Goal: Task Accomplishment & Management: Manage account settings

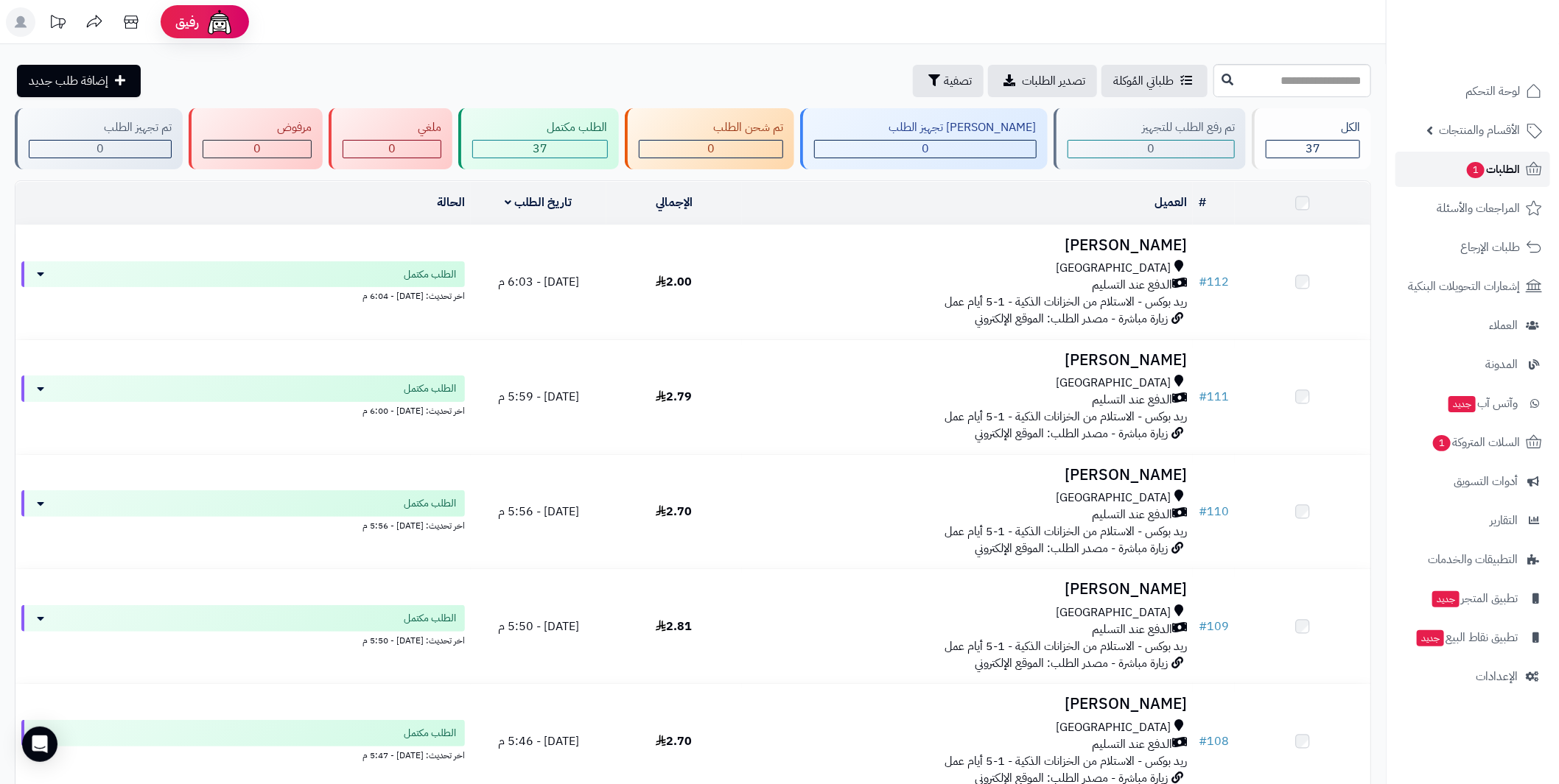
click at [1507, 176] on span "الطلبات 1" at bounding box center [1493, 169] width 55 height 20
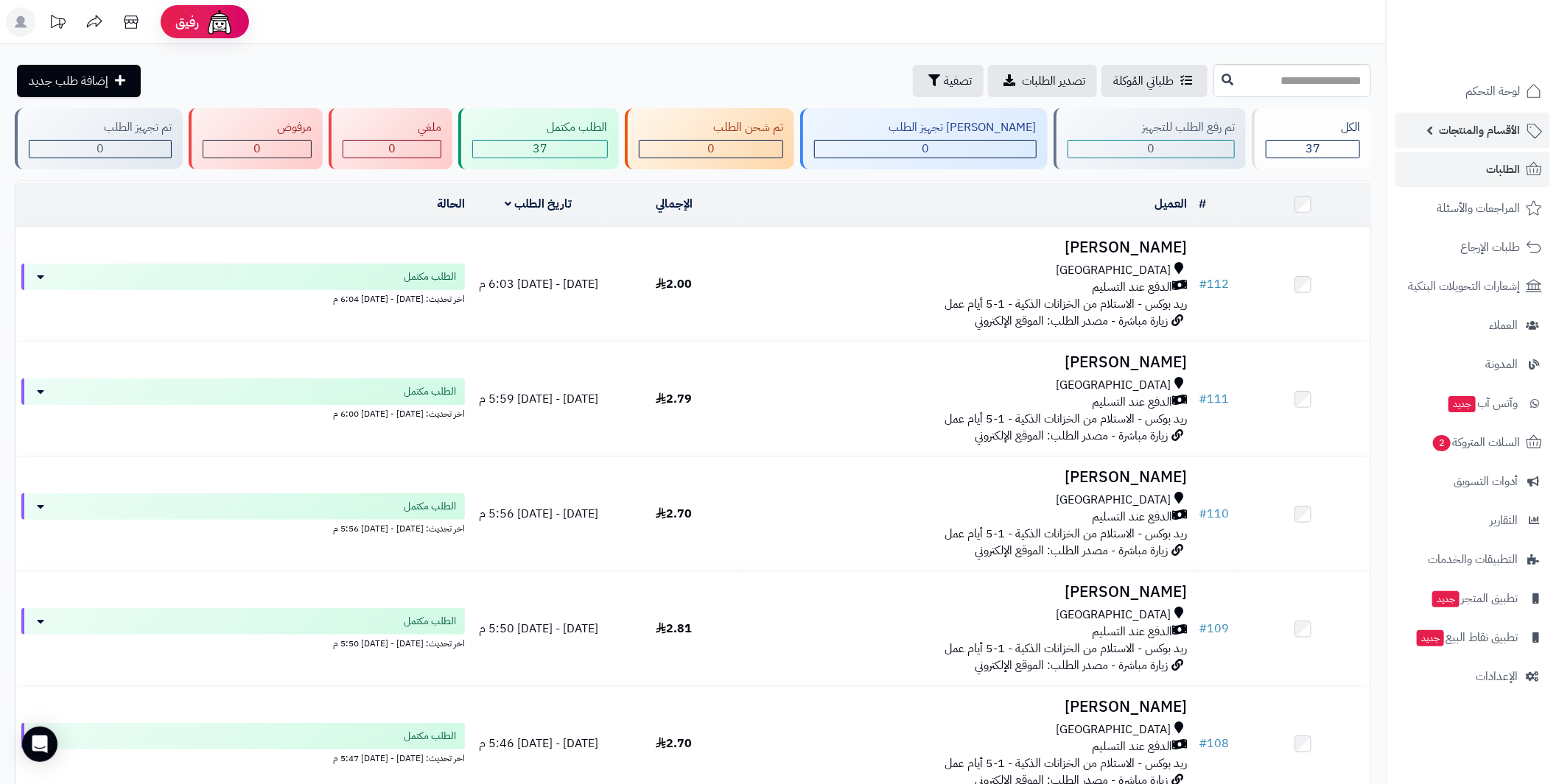
click at [1454, 134] on span "الأقسام والمنتجات" at bounding box center [1480, 130] width 81 height 20
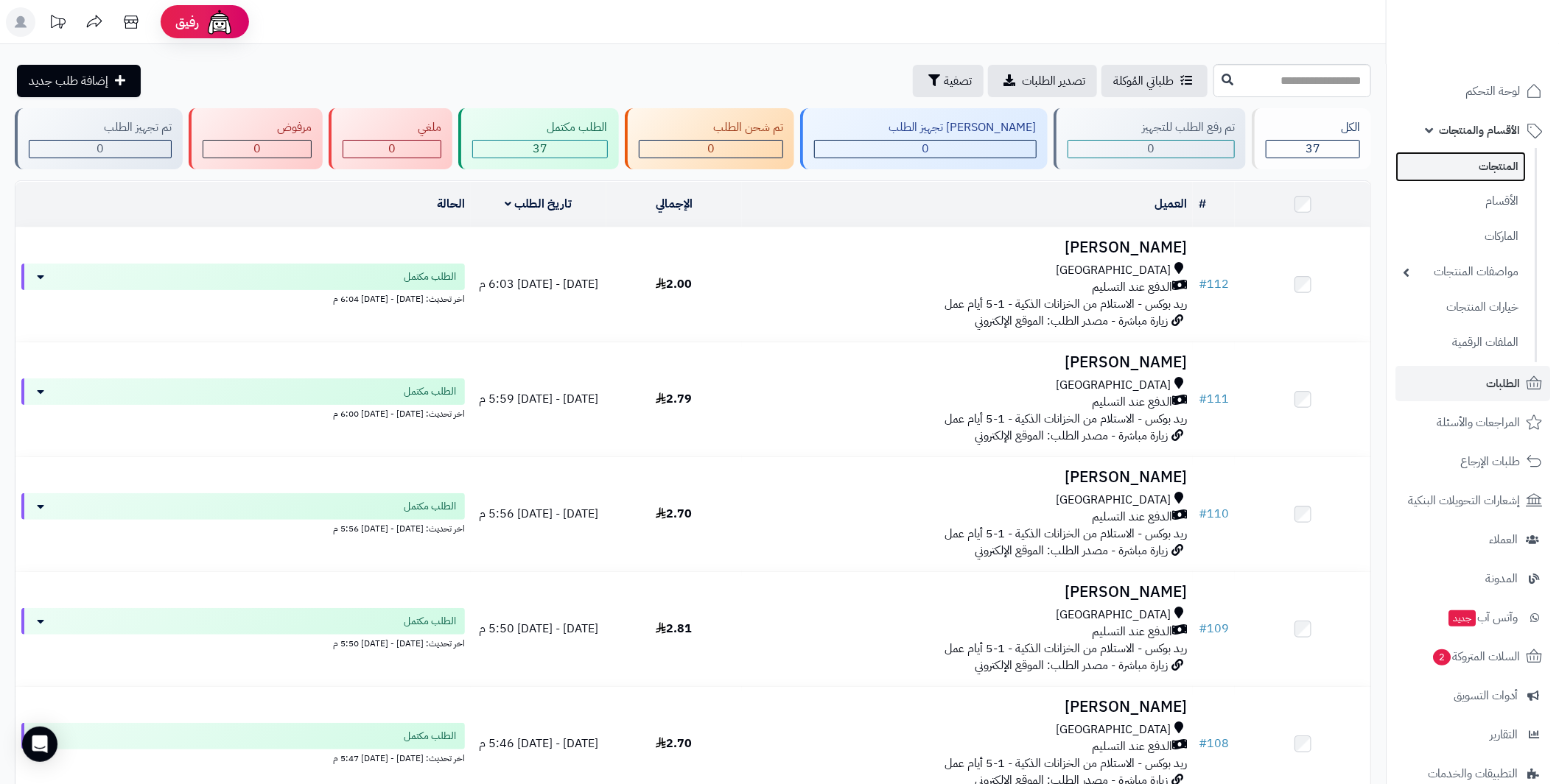
click at [1495, 168] on link "المنتجات" at bounding box center [1460, 166] width 130 height 30
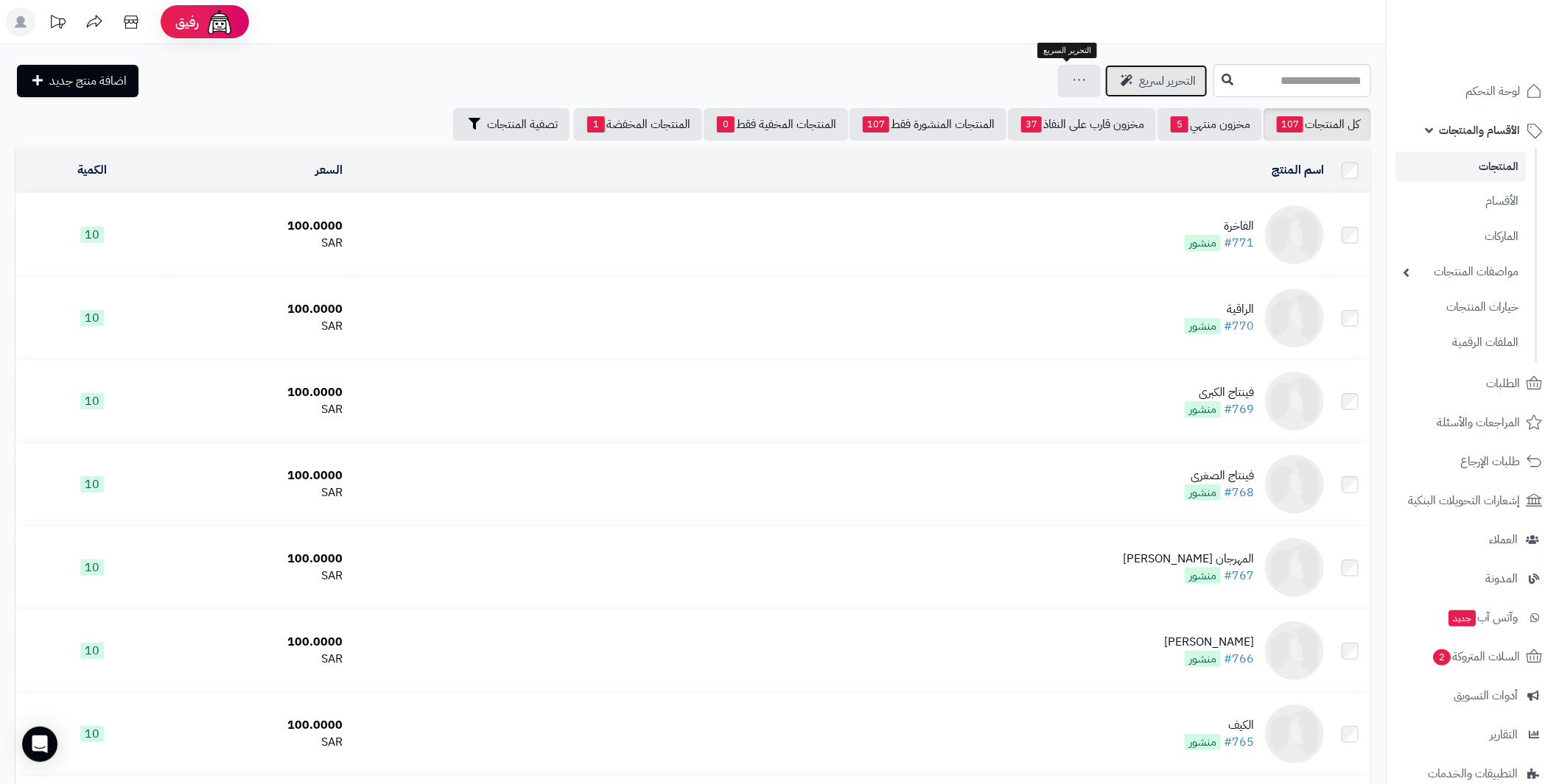
click at [1139, 77] on span "التحرير لسريع" at bounding box center [1168, 81] width 57 height 18
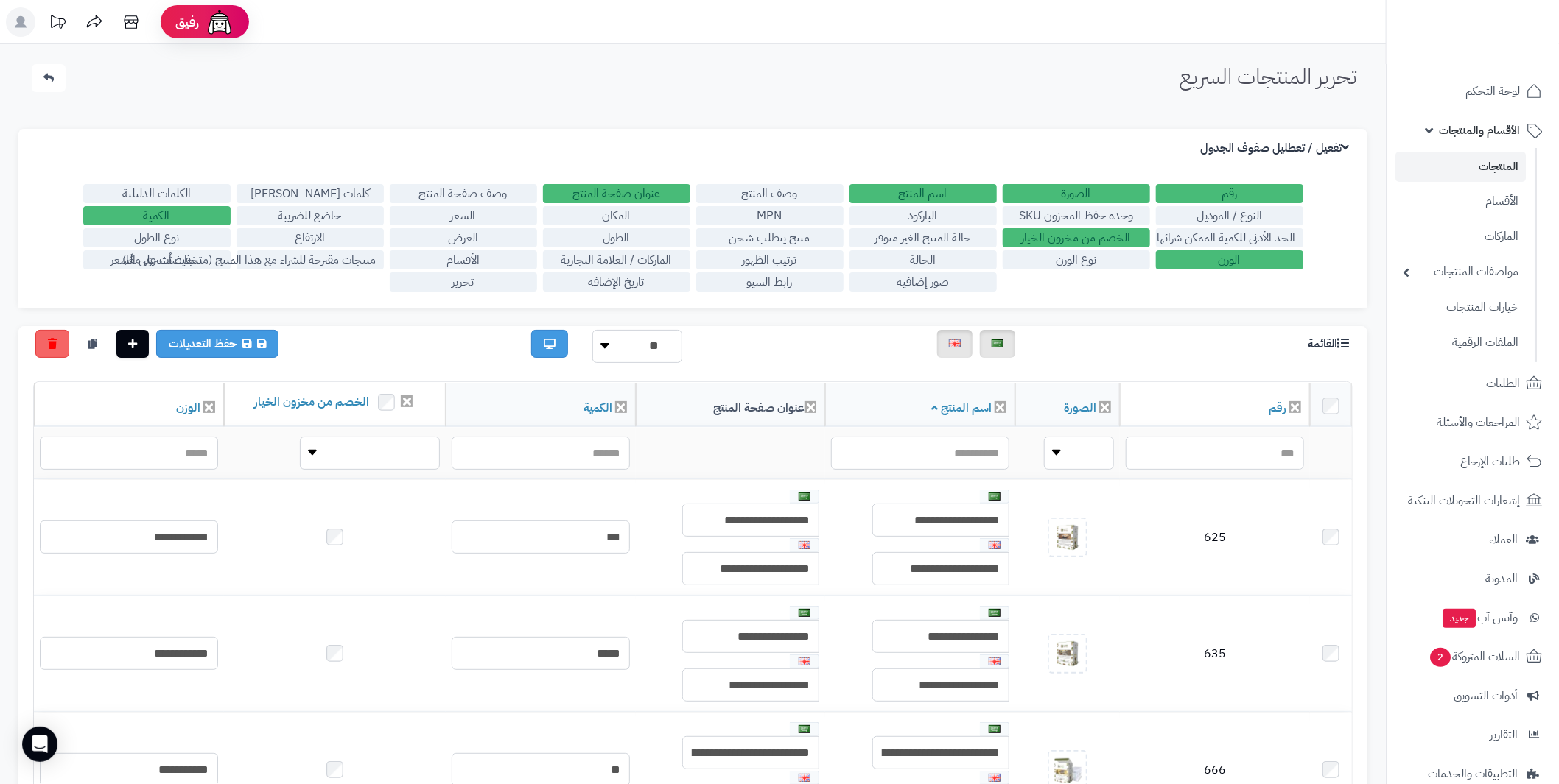
click at [192, 217] on label "الكمية" at bounding box center [157, 216] width 147 height 19
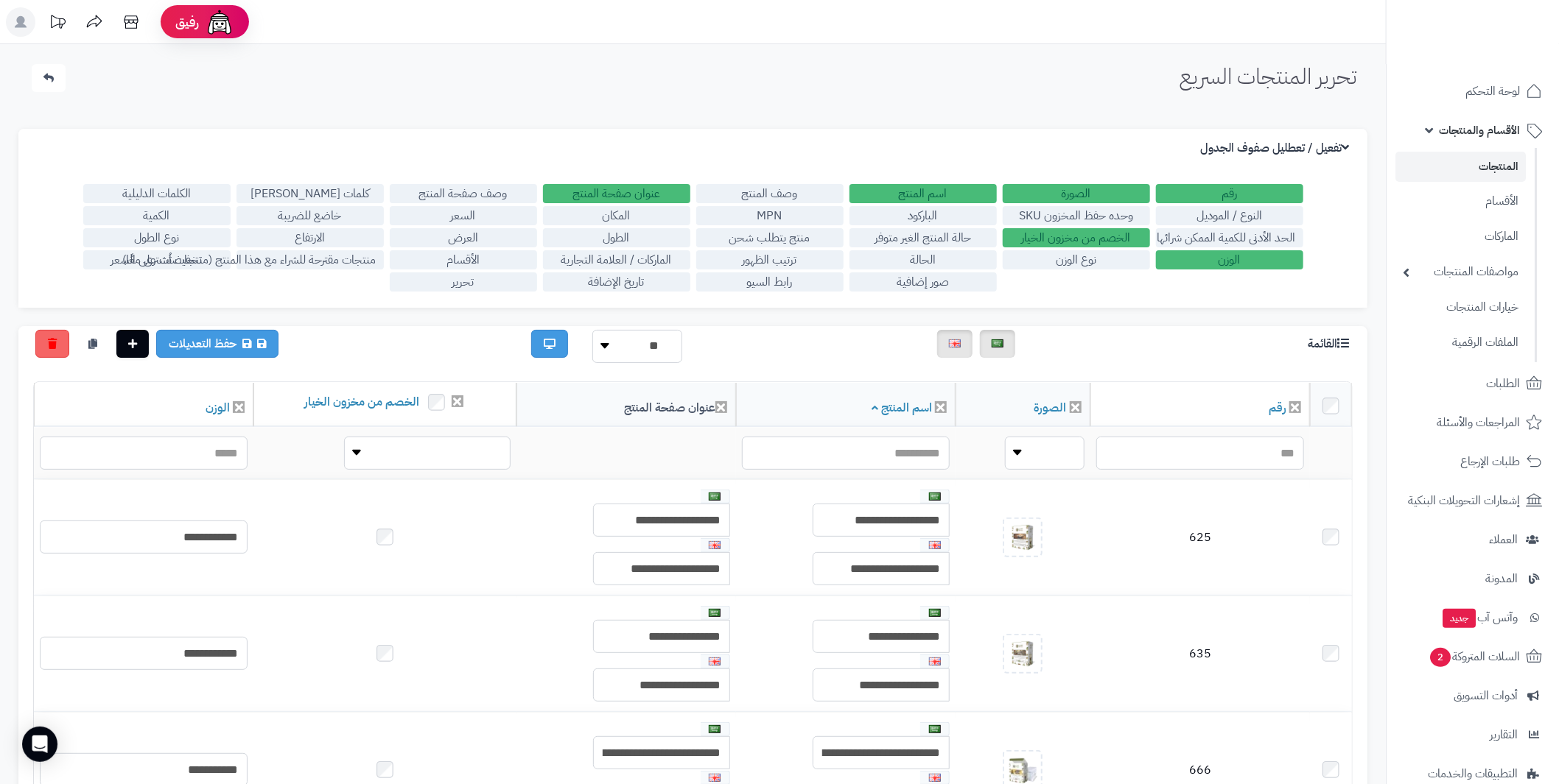
click at [1099, 191] on label "الصورة" at bounding box center [1077, 194] width 147 height 19
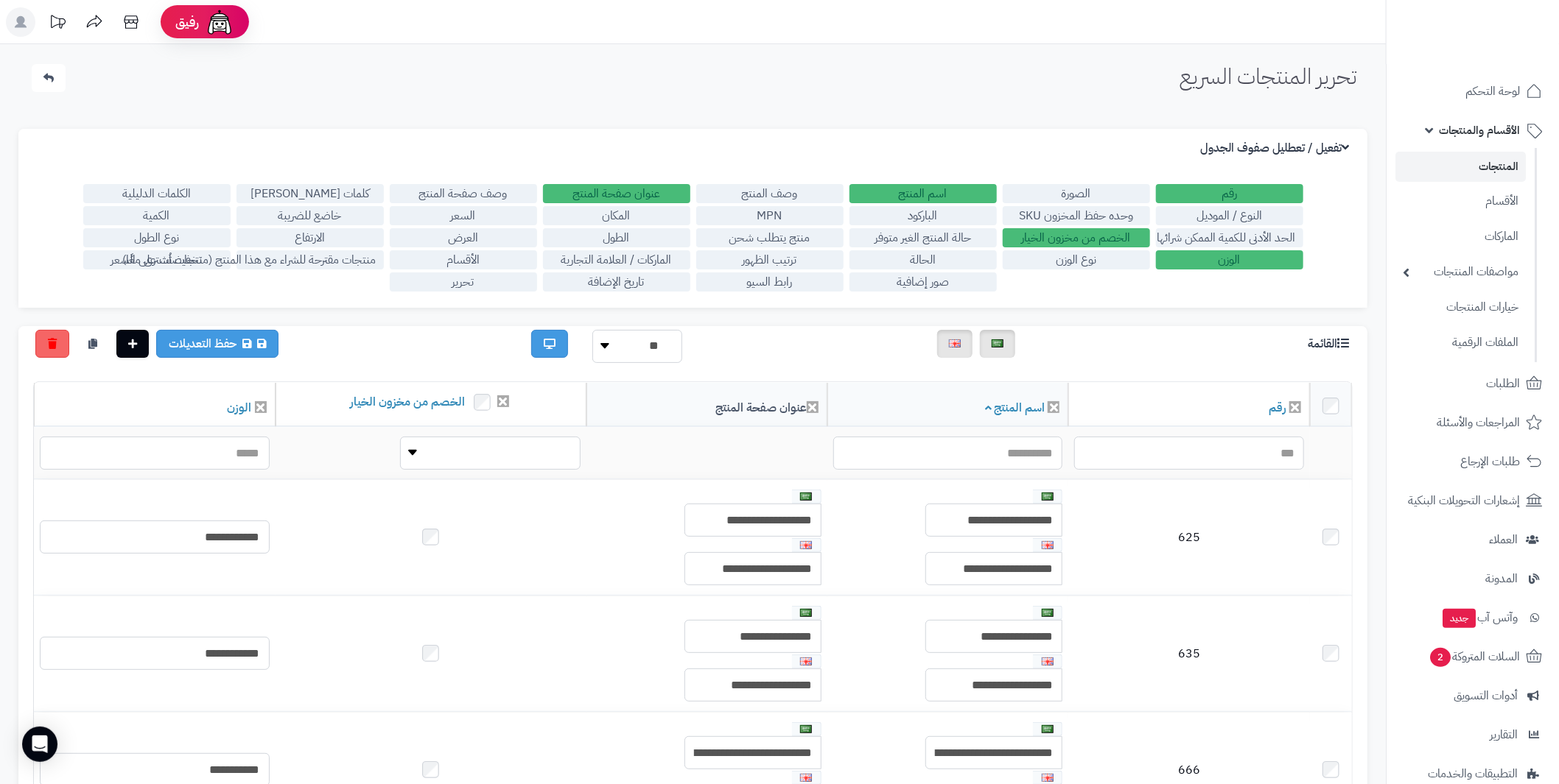
click at [1064, 238] on label "الخصم من مخزون الخيار" at bounding box center [1077, 238] width 147 height 19
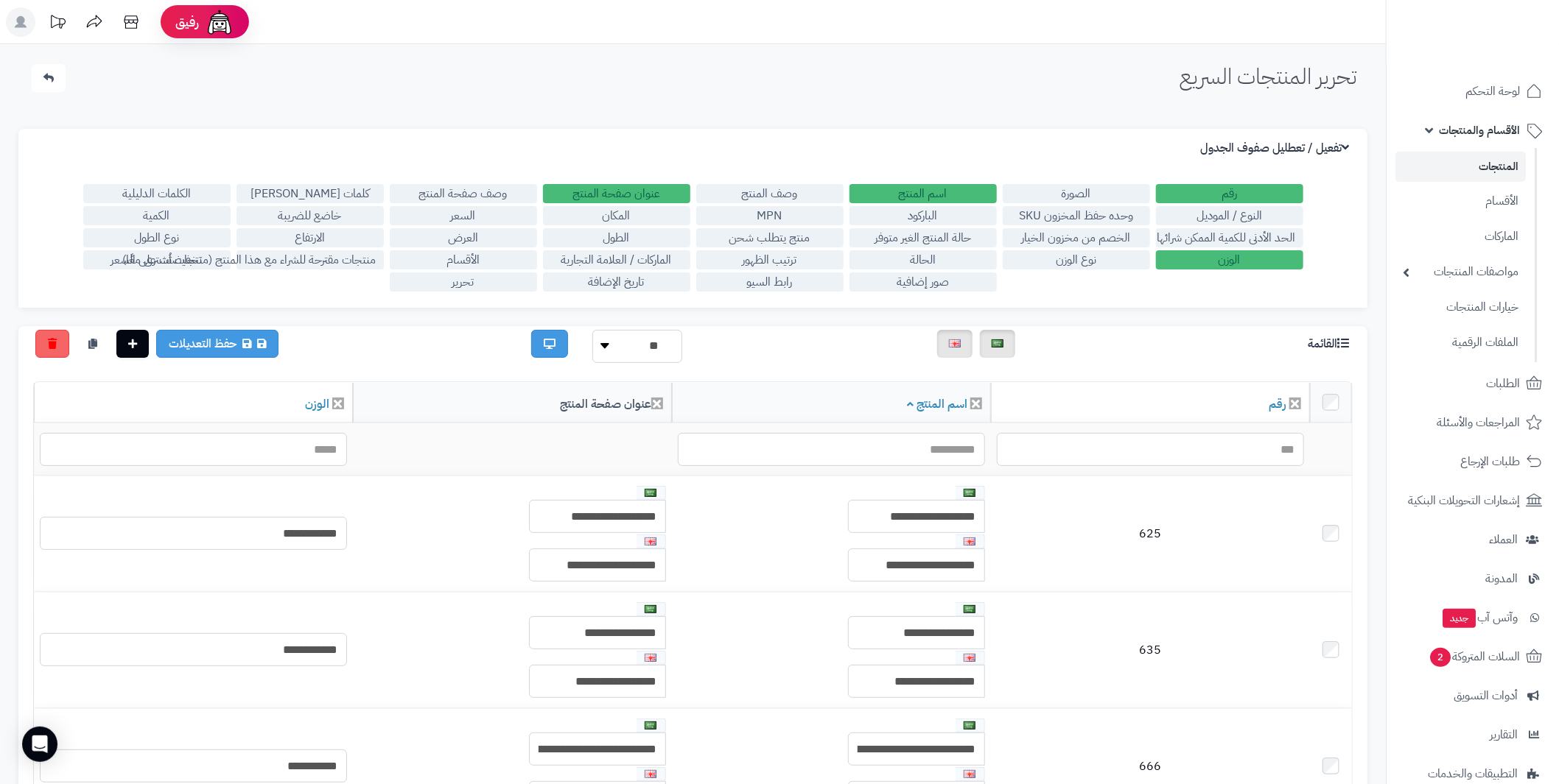
click at [482, 210] on label "السعر" at bounding box center [463, 216] width 147 height 19
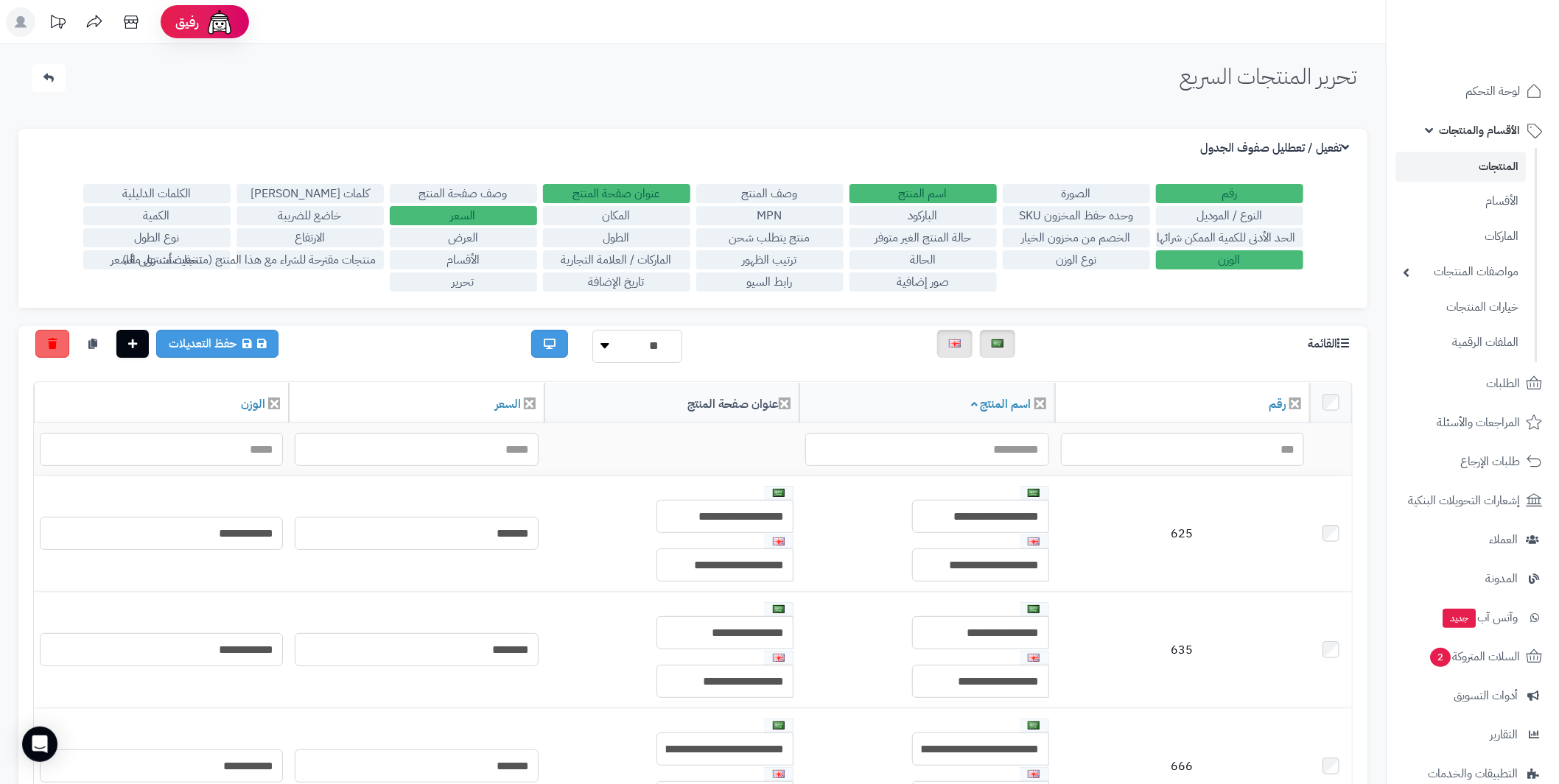
click at [1277, 235] on label "الحد الأدنى للكمية الممكن شرائها" at bounding box center [1230, 238] width 147 height 19
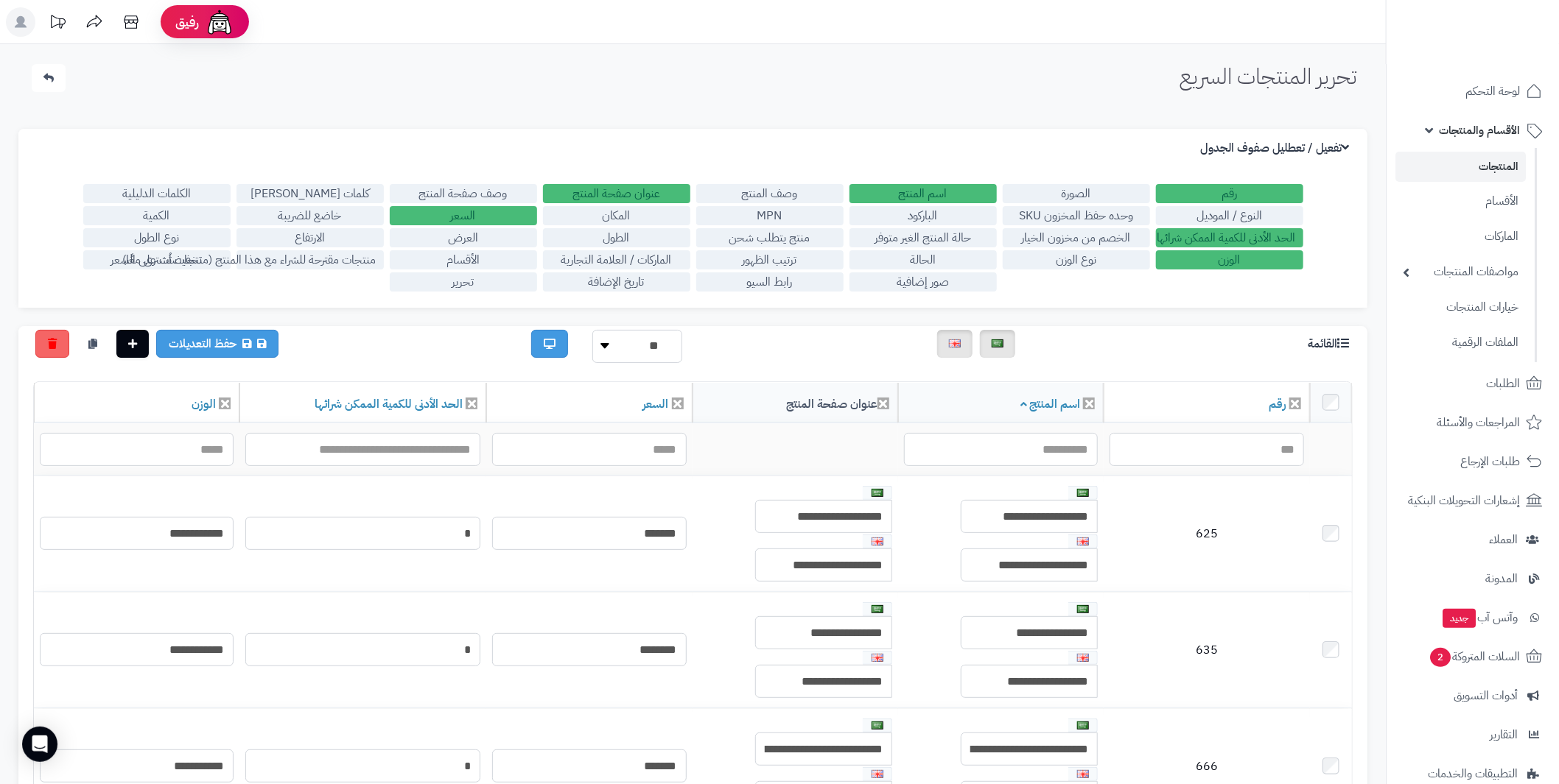
click at [1277, 235] on label "الحد الأدنى للكمية الممكن شرائها" at bounding box center [1230, 238] width 147 height 19
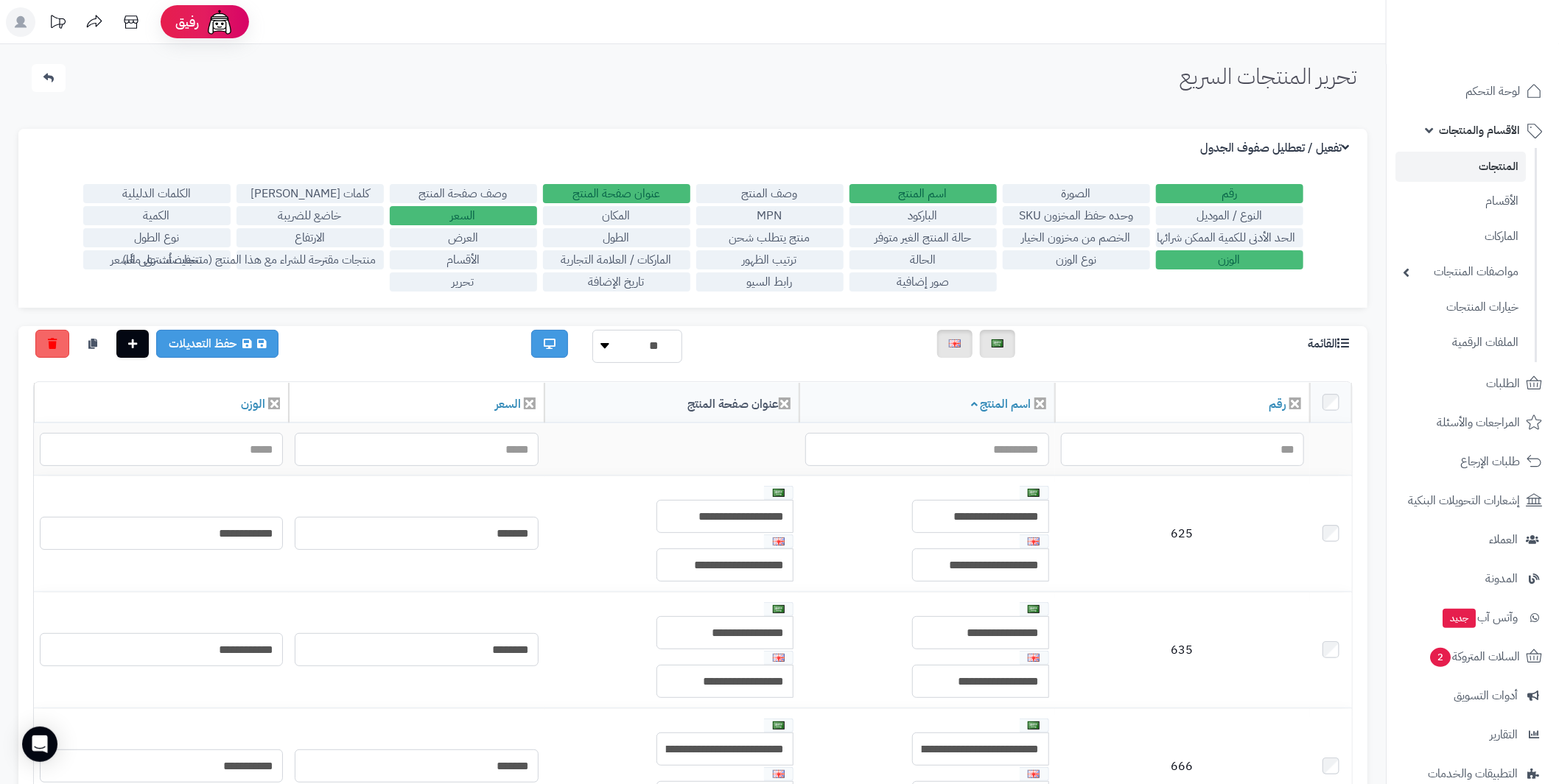
click at [952, 231] on label "حالة المنتج الغير متوفر" at bounding box center [923, 238] width 147 height 19
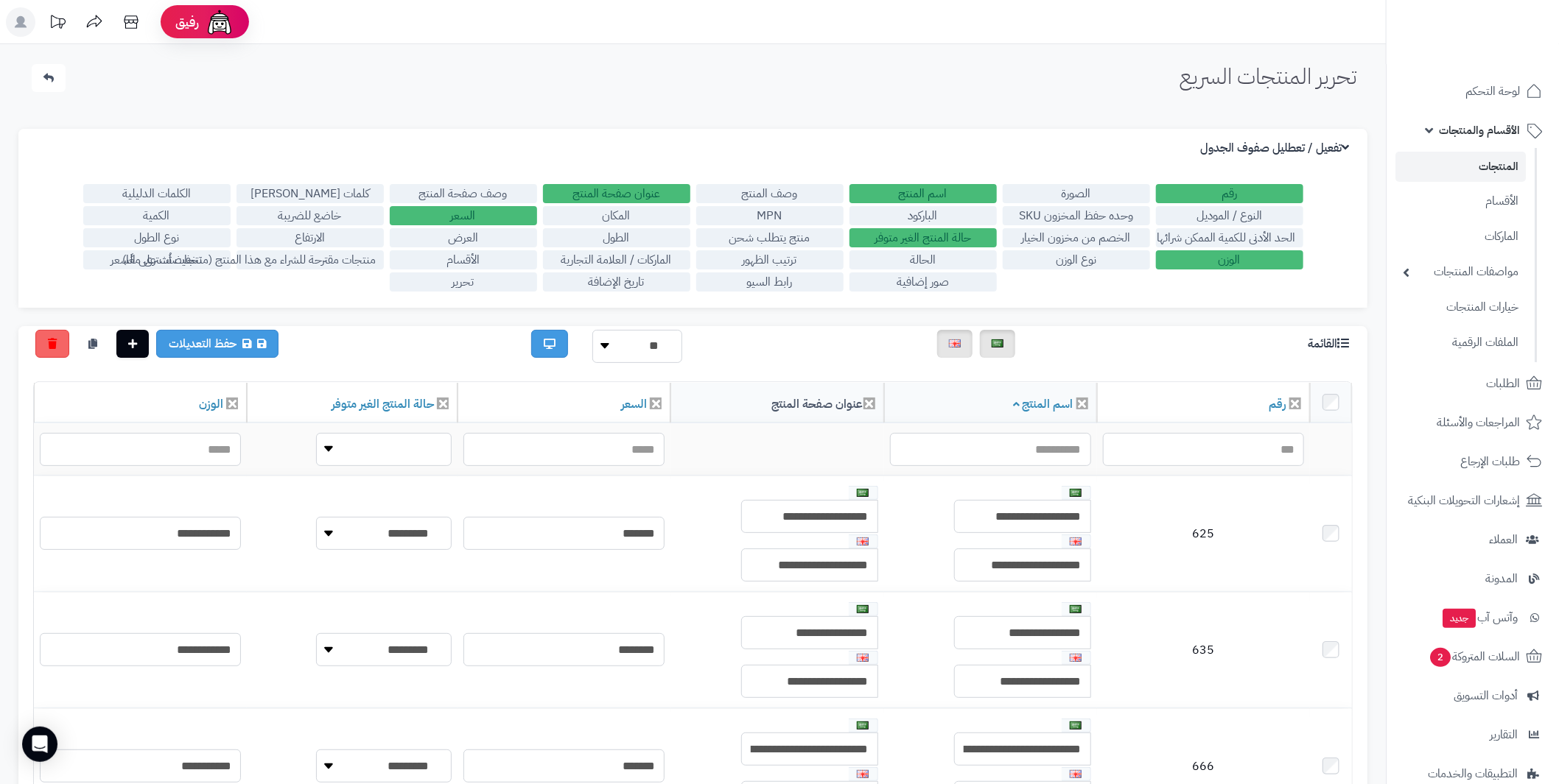
click at [952, 231] on label "حالة المنتج الغير متوفر" at bounding box center [923, 238] width 147 height 19
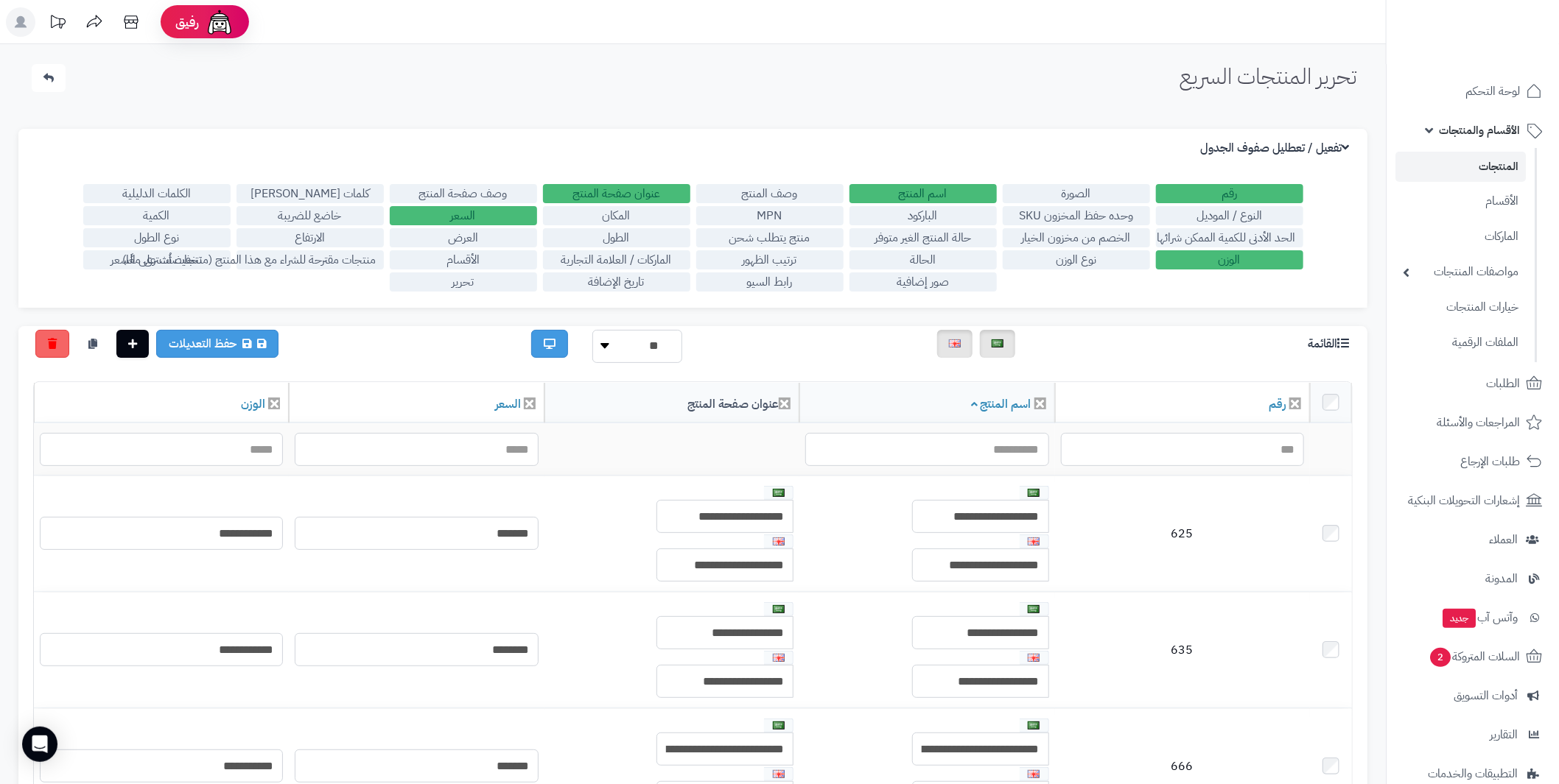
click at [808, 215] on label "MPN" at bounding box center [770, 216] width 147 height 19
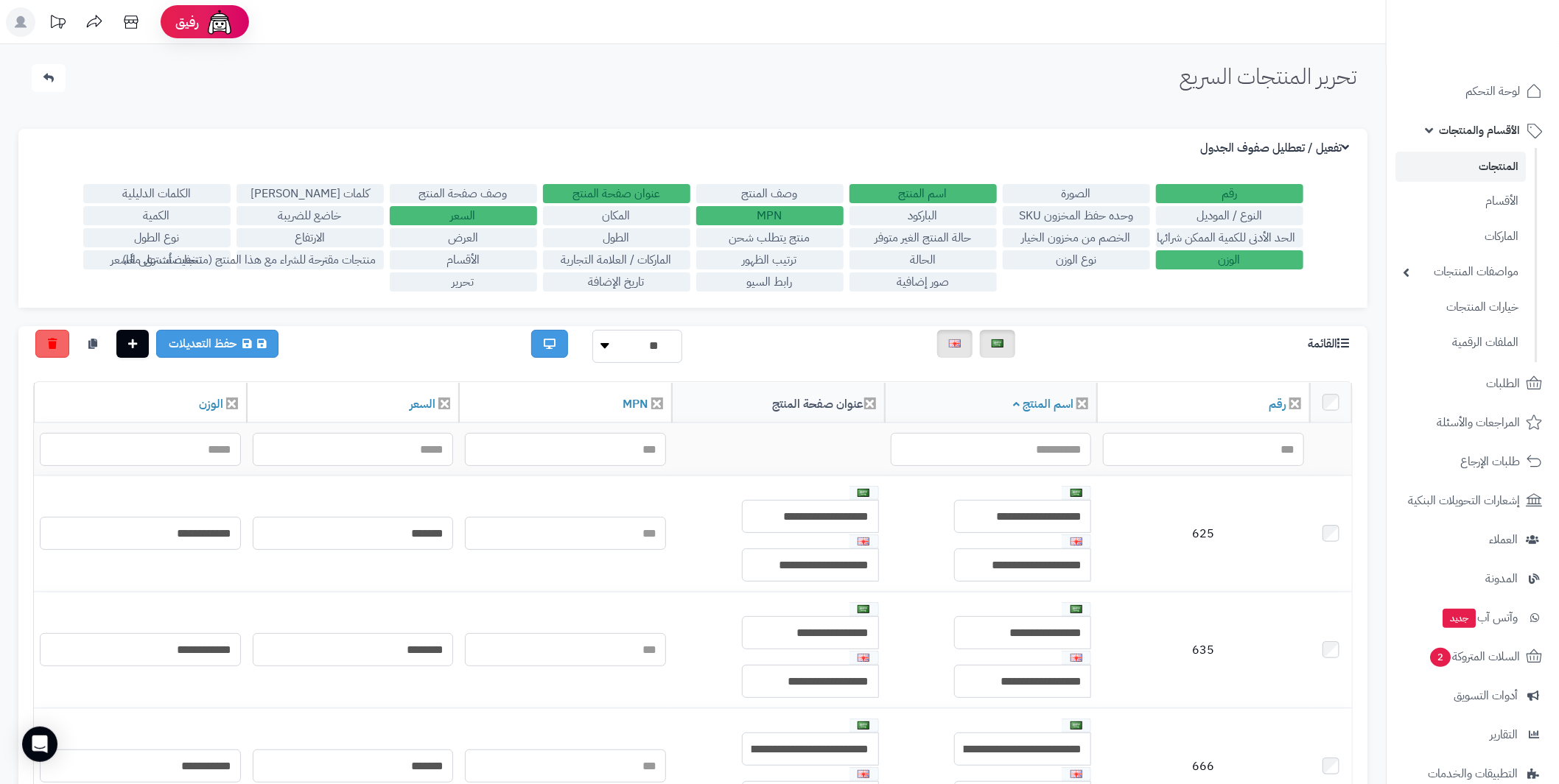
click at [808, 215] on label "MPN" at bounding box center [770, 216] width 147 height 19
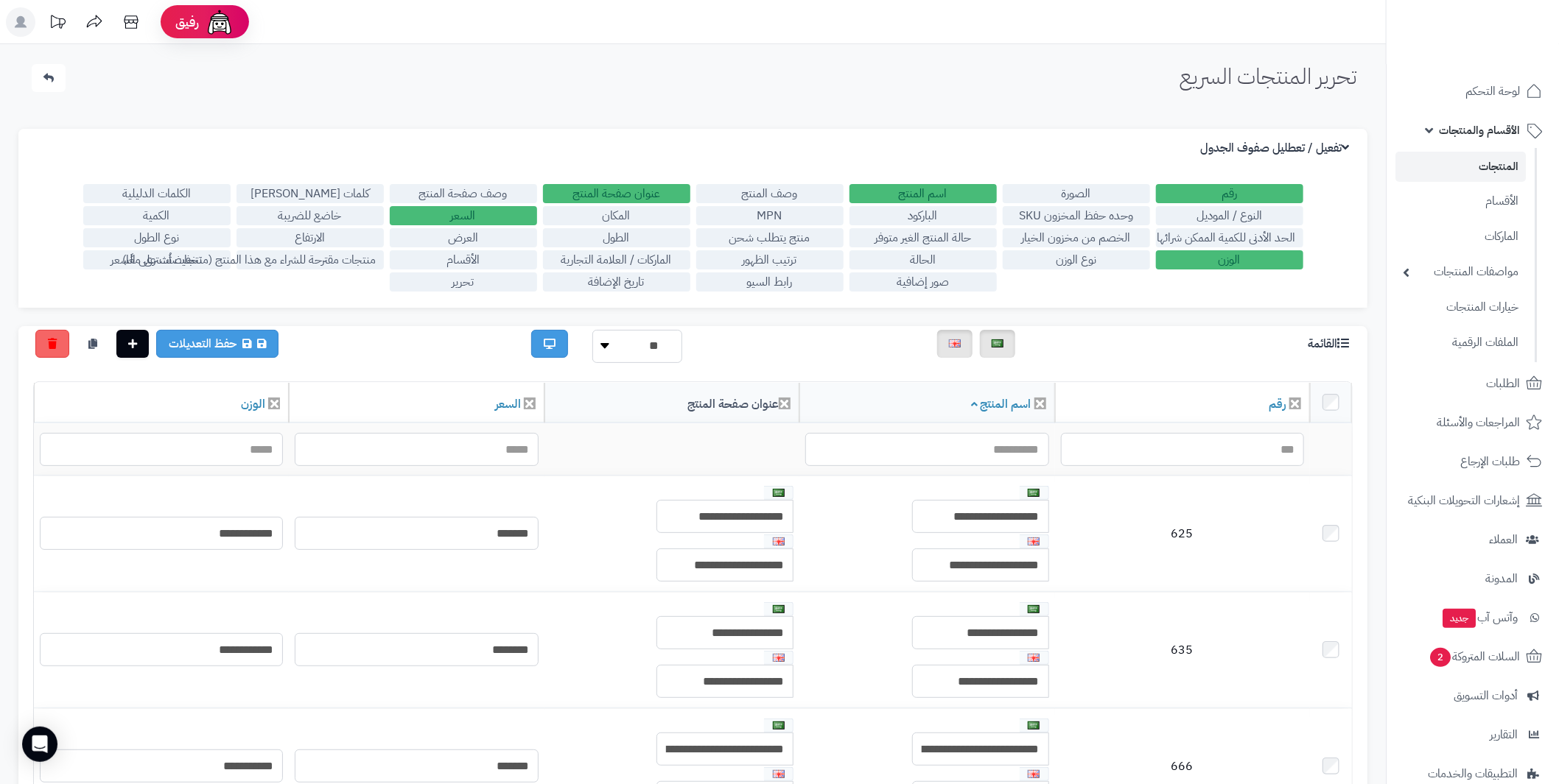
click at [809, 240] on label "منتج يتطلب شحن" at bounding box center [770, 238] width 147 height 19
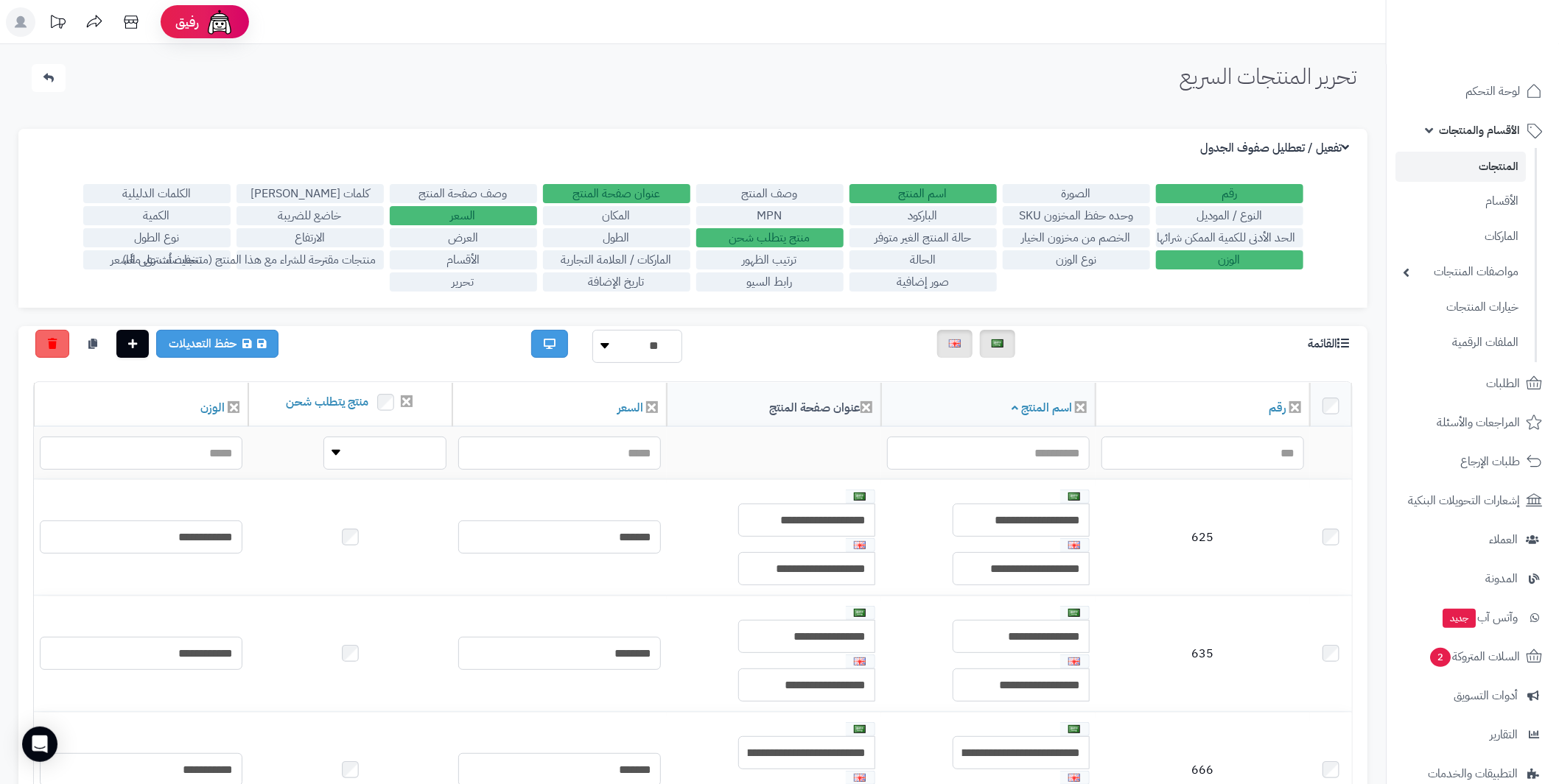
click at [809, 240] on label "منتج يتطلب شحن" at bounding box center [770, 238] width 147 height 19
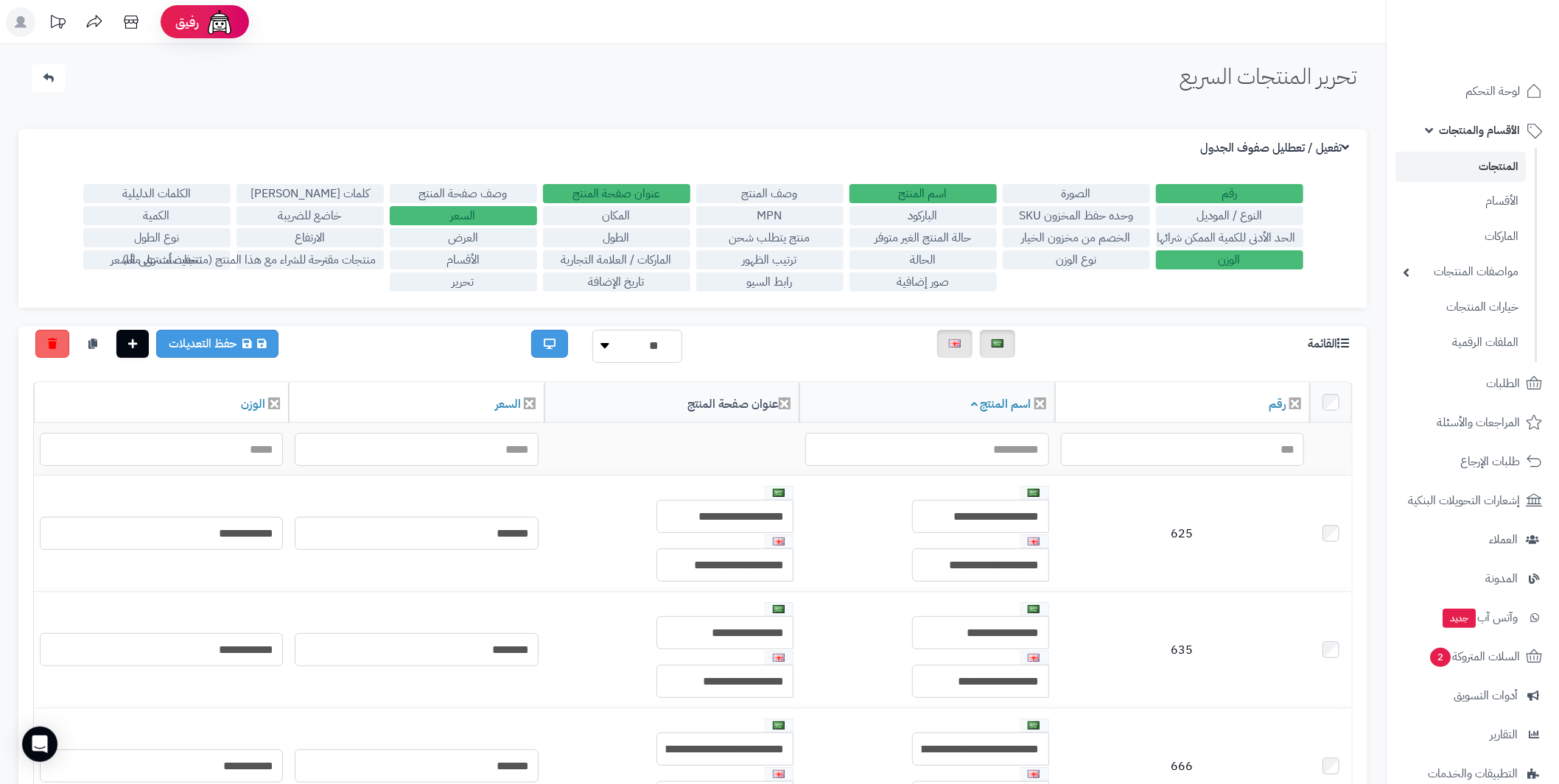
click at [475, 257] on label "الأقسام" at bounding box center [463, 260] width 147 height 19
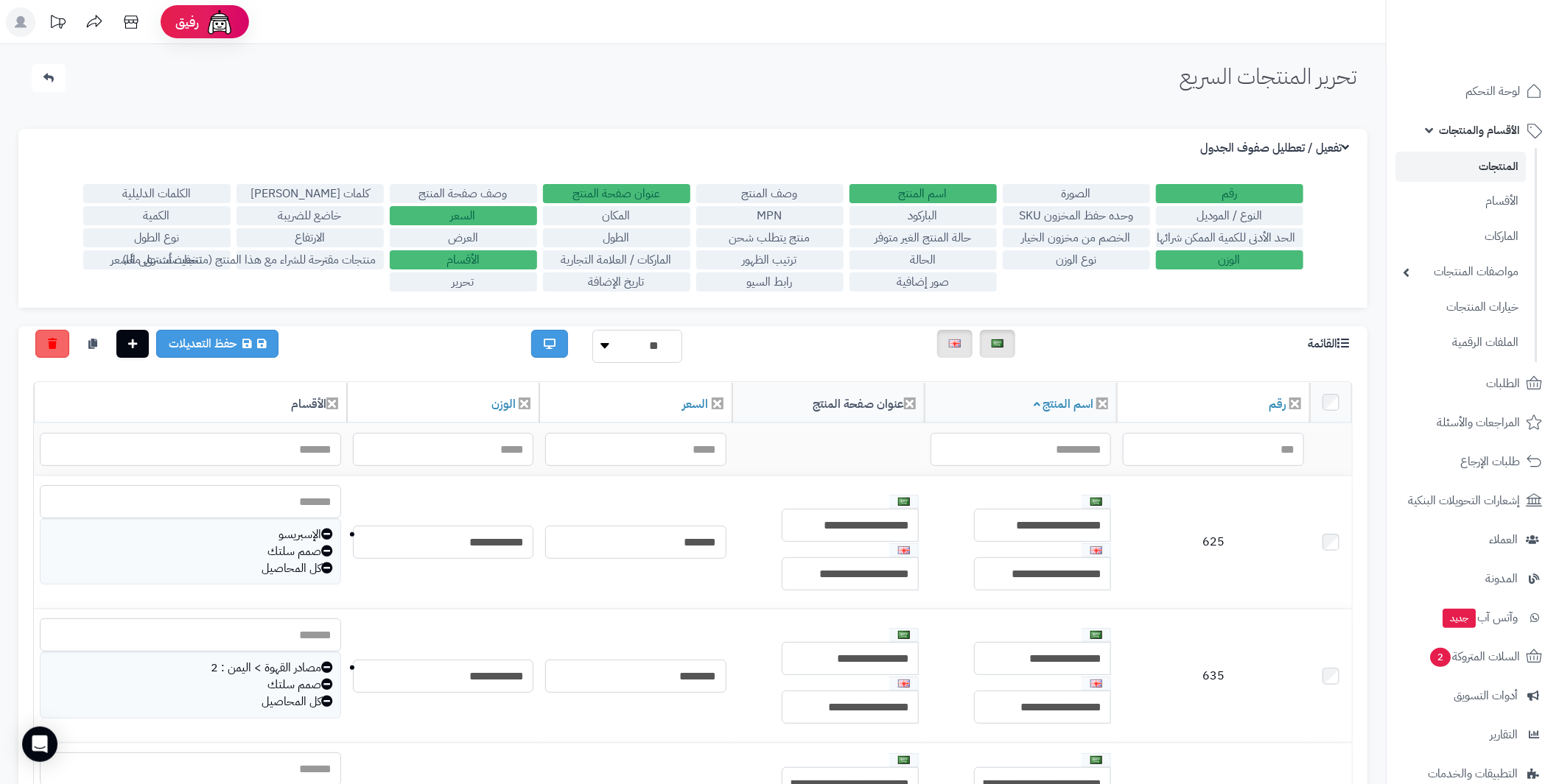
click at [475, 257] on label "الأقسام" at bounding box center [463, 260] width 147 height 19
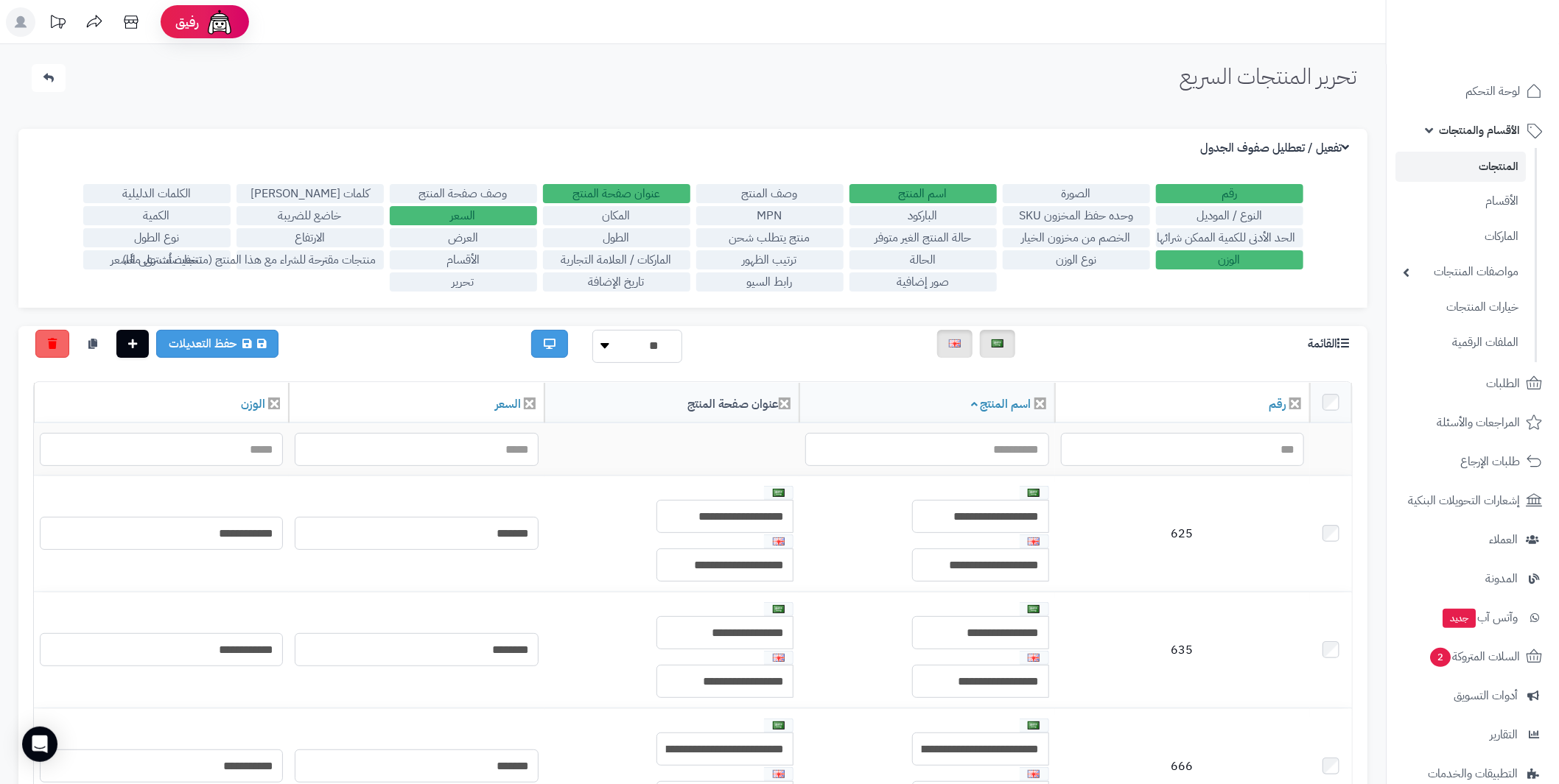
click at [343, 194] on label "كلمات ميتا تاج" at bounding box center [310, 194] width 147 height 19
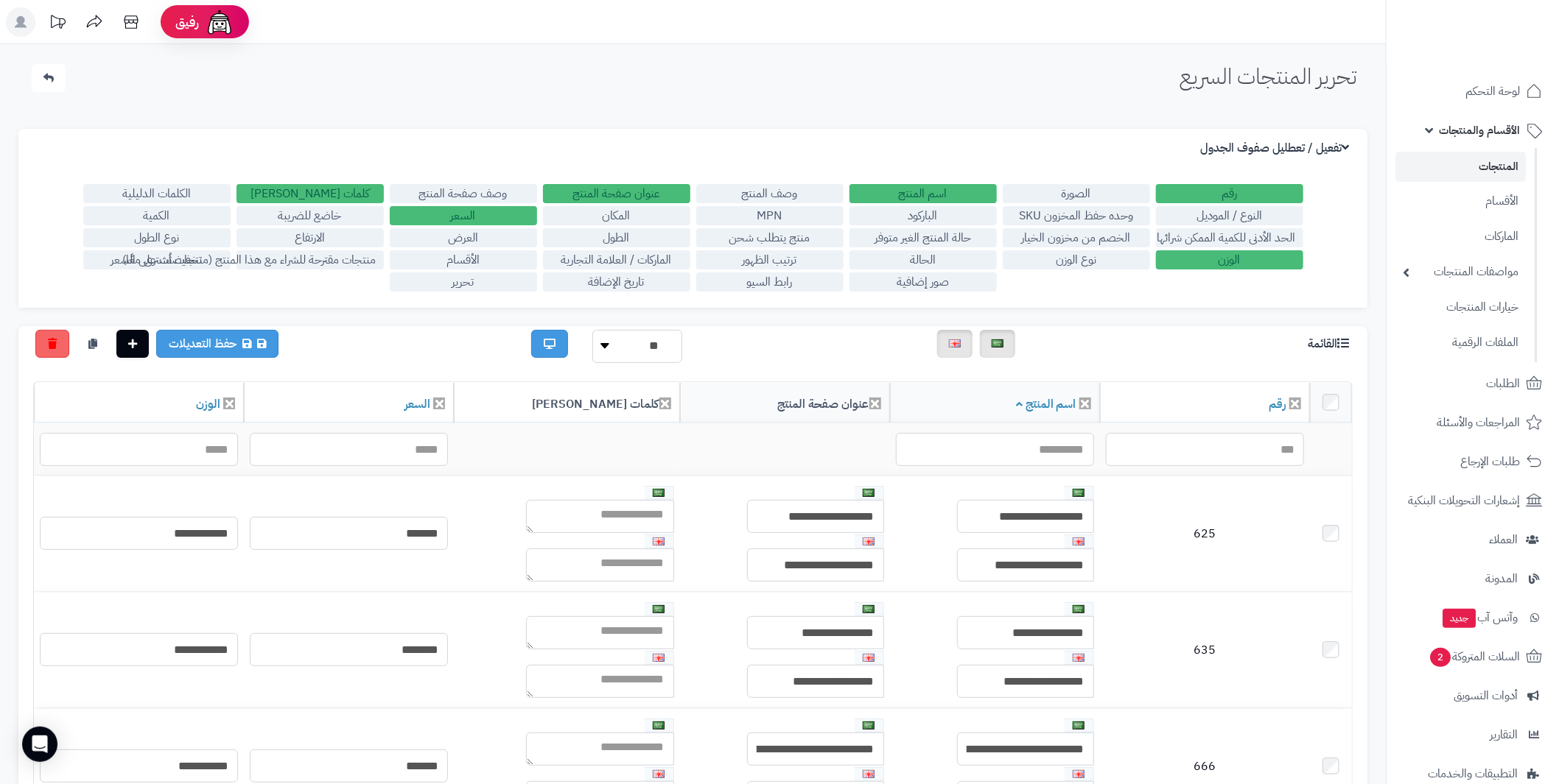
click at [341, 195] on label "كلمات ميتا تاج" at bounding box center [310, 194] width 147 height 19
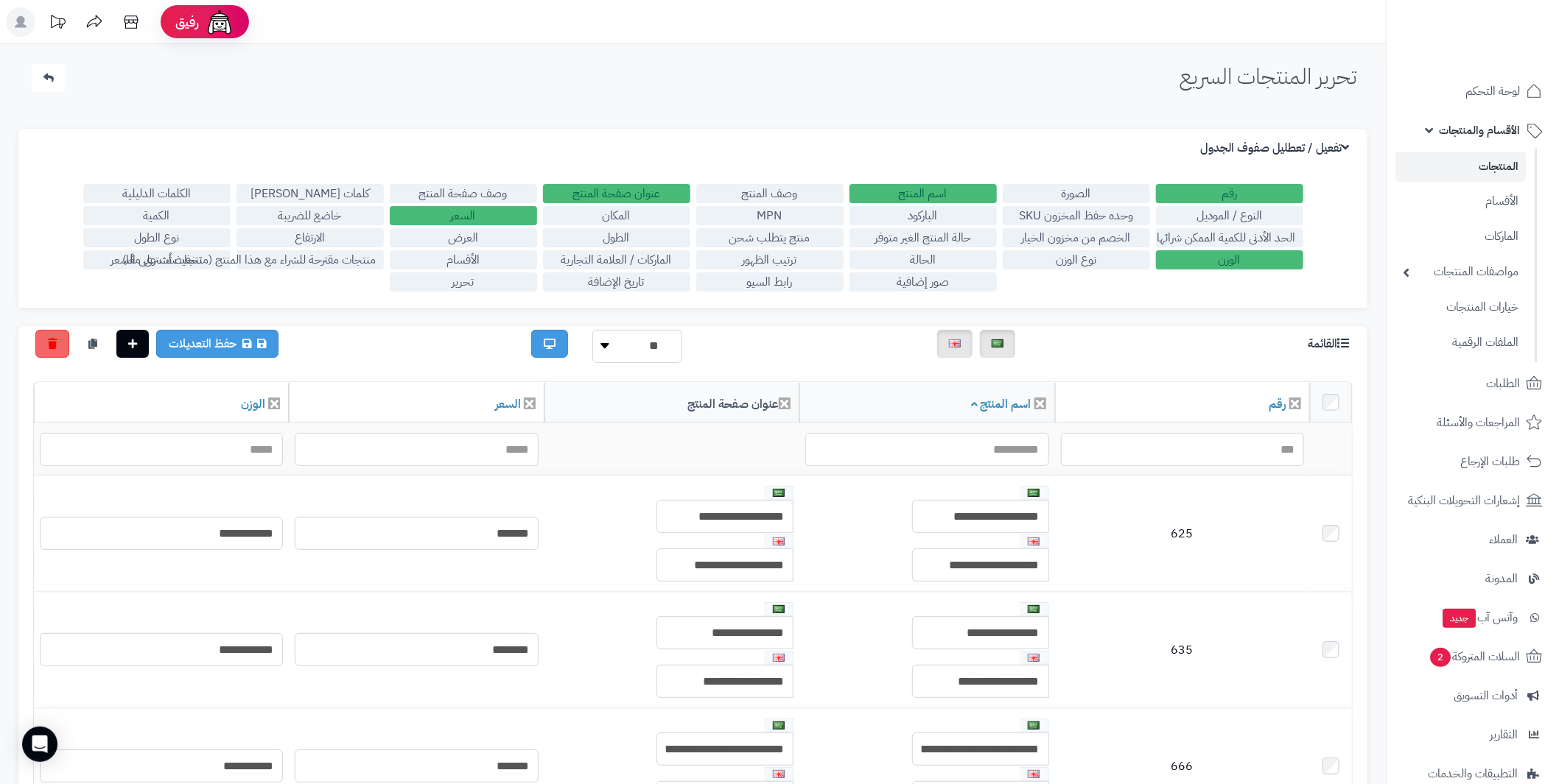
click at [341, 217] on label "خاضع للضريبة" at bounding box center [310, 216] width 147 height 19
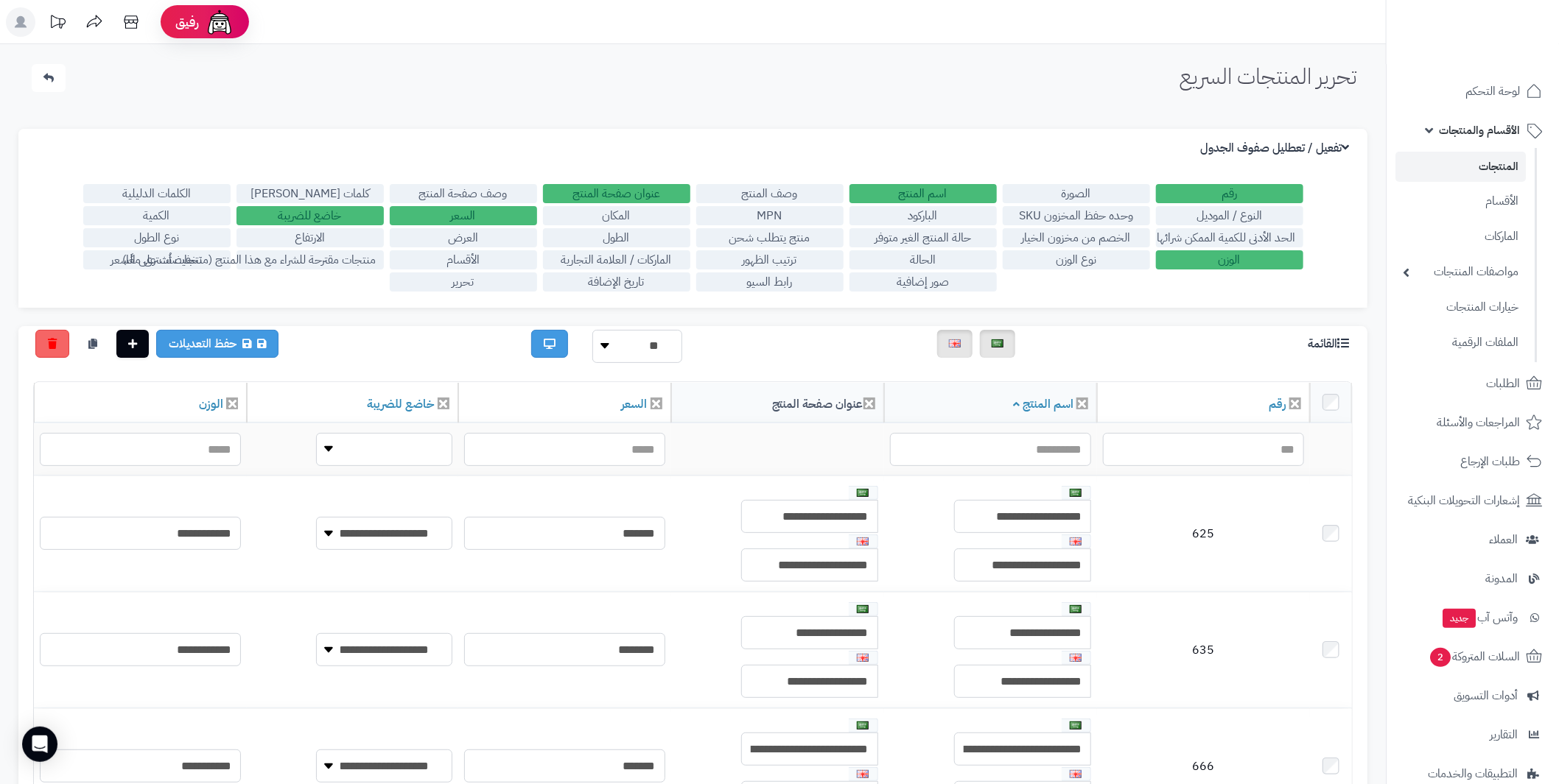
click at [341, 217] on label "خاضع للضريبة" at bounding box center [310, 216] width 147 height 19
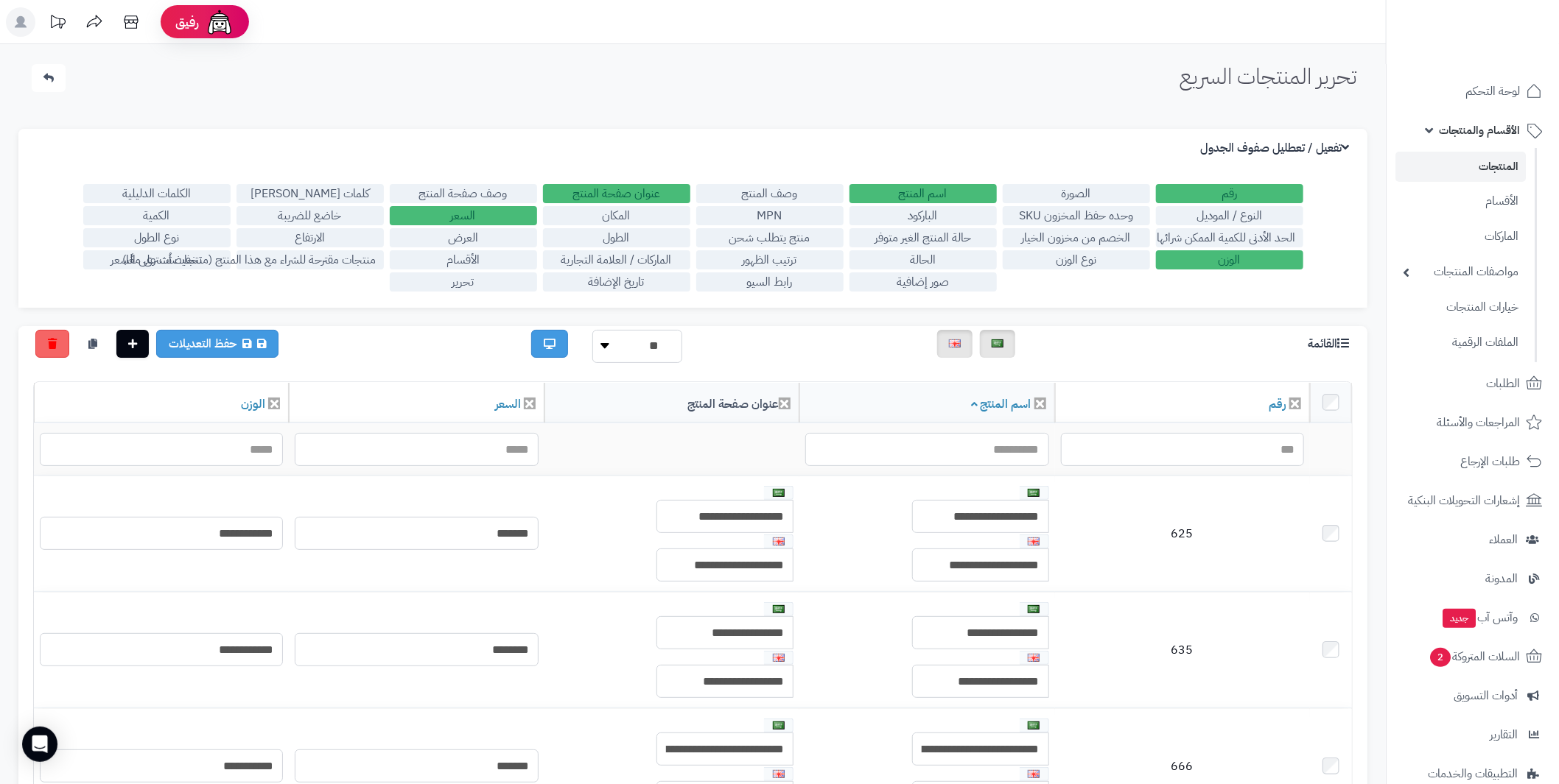
click at [236, 252] on label "منتجات مقترحة للشراء مع هذا المنتج (منتجات تُشترى معًا)" at bounding box center [310, 260] width 147 height 19
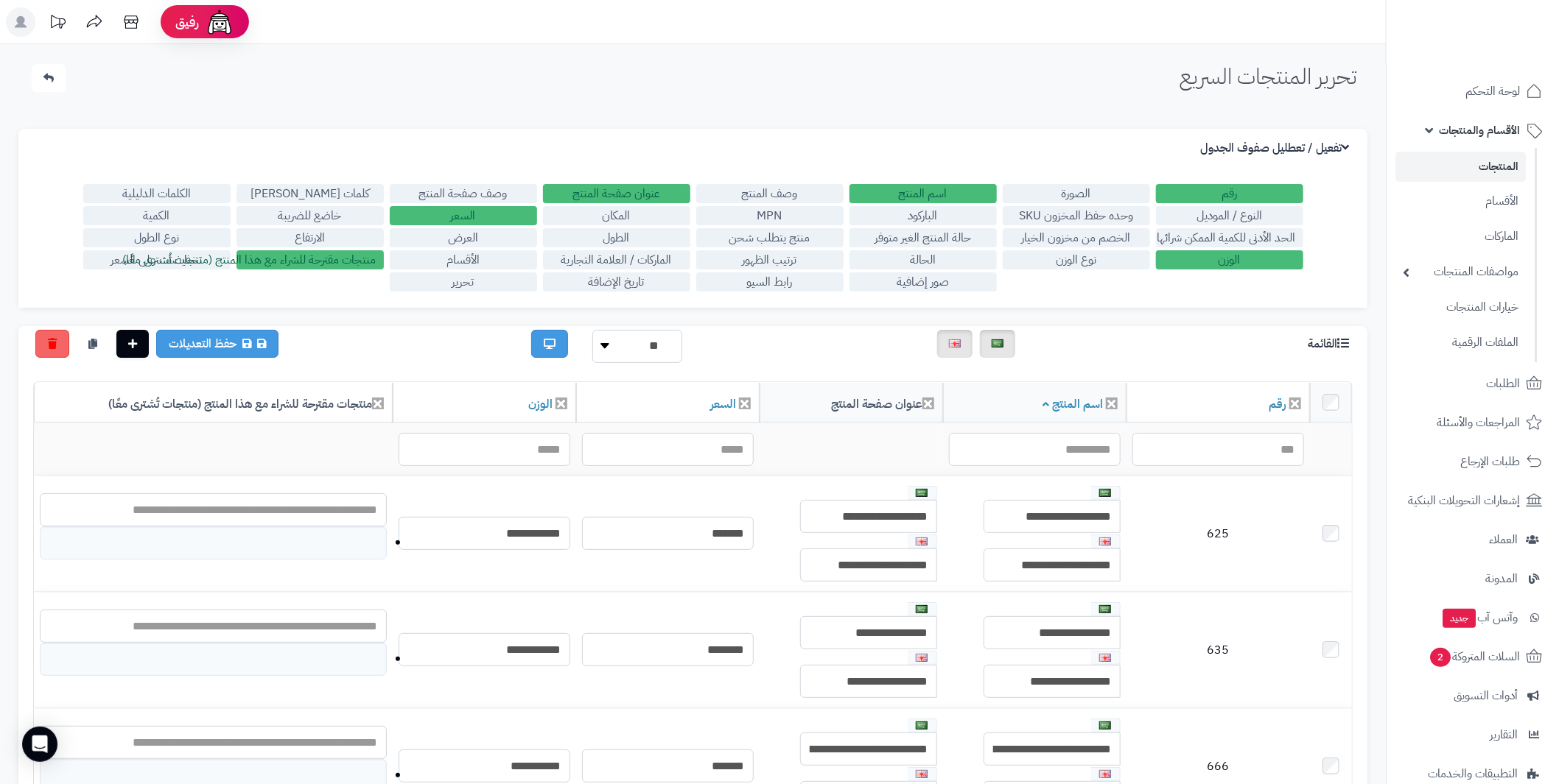
click at [236, 252] on label "منتجات مقترحة للشراء مع هذا المنتج (منتجات تُشترى معًا)" at bounding box center [310, 260] width 147 height 19
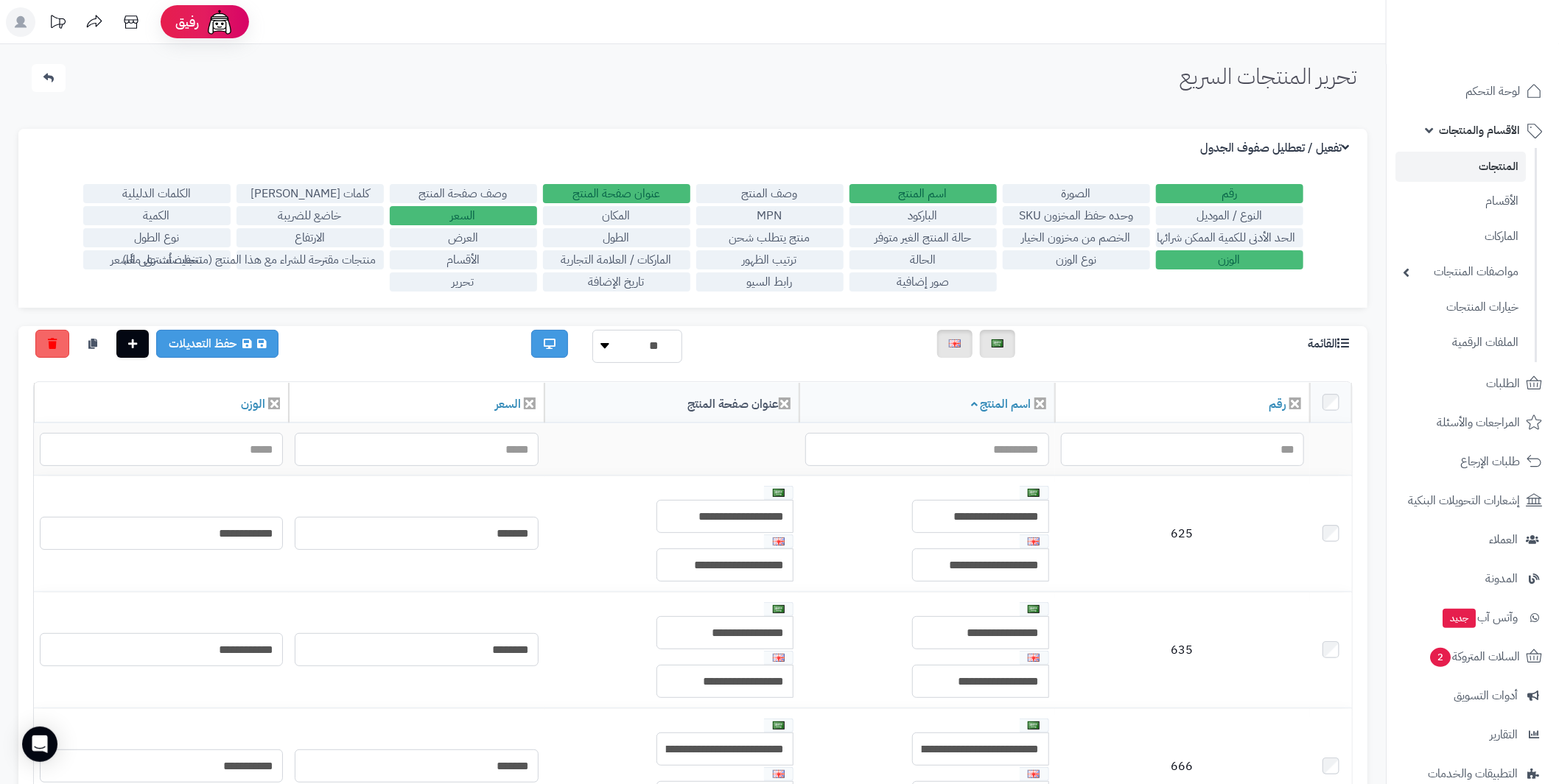
click at [1494, 169] on link "المنتجات" at bounding box center [1460, 166] width 130 height 30
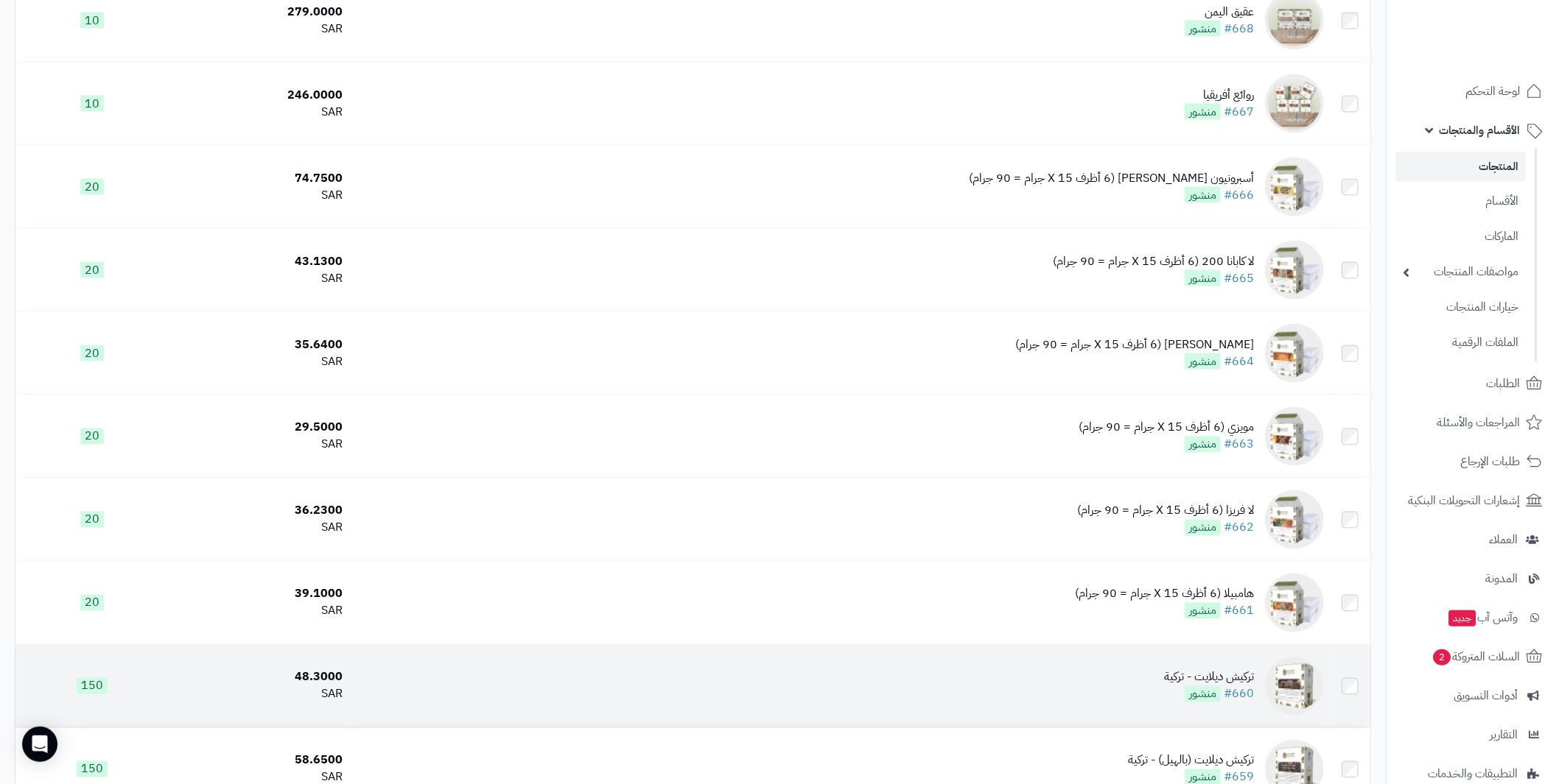
scroll to position [5230, 0]
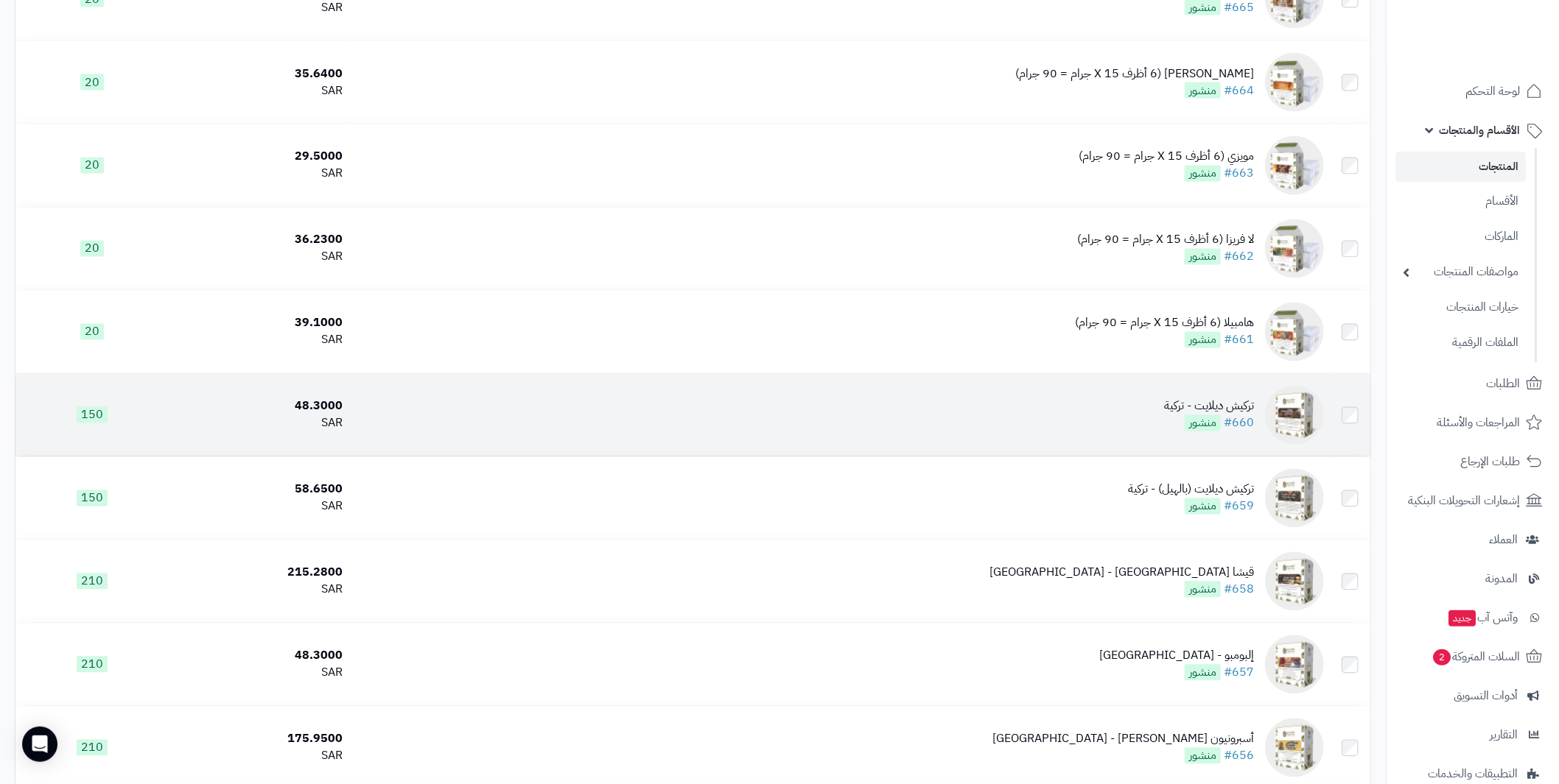
click at [1207, 411] on div "تركيش ديلايت - تركية" at bounding box center [1209, 406] width 90 height 17
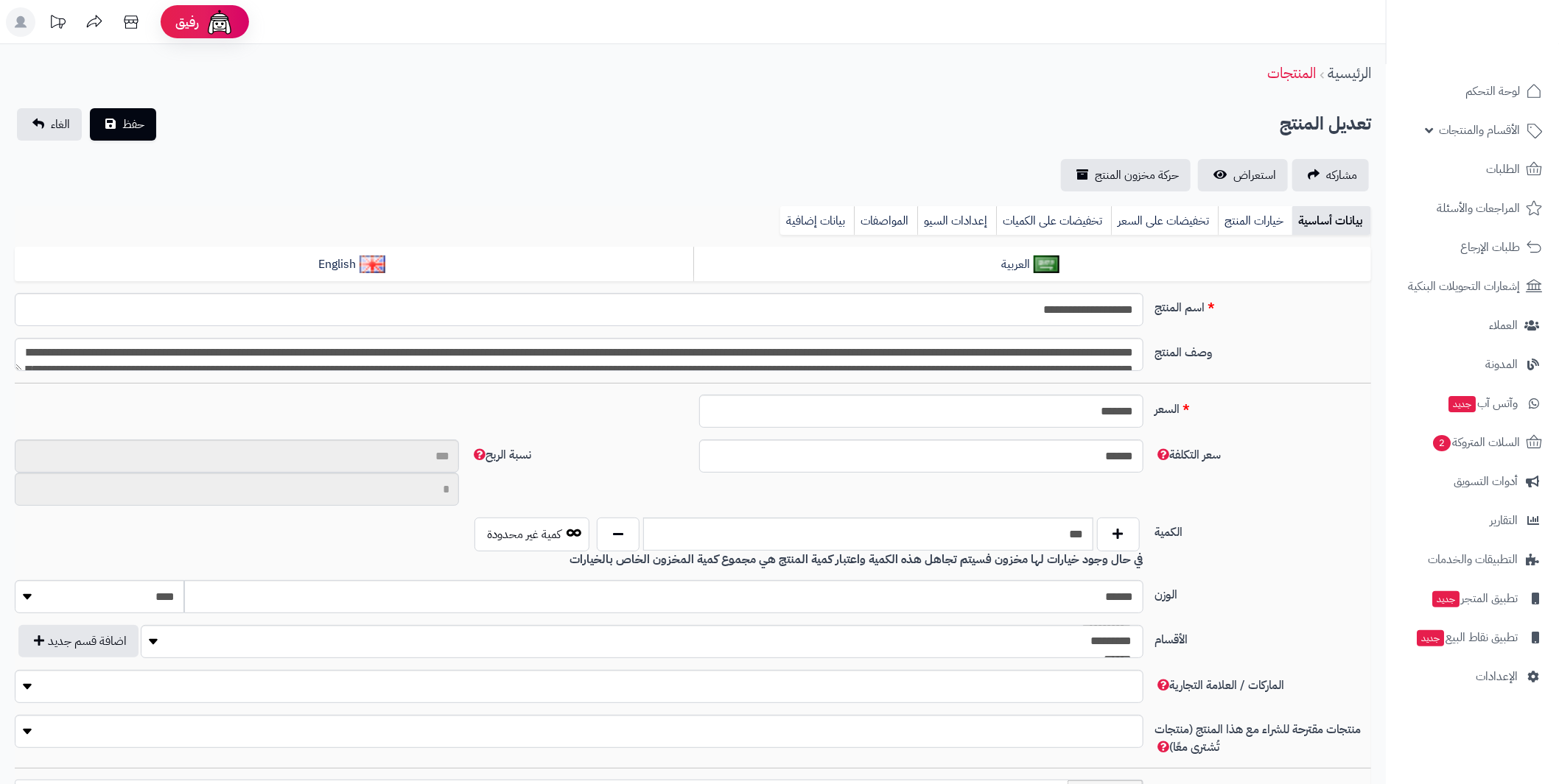
scroll to position [156, 0]
click at [1251, 226] on link "خيارات المنتج" at bounding box center [1255, 220] width 74 height 29
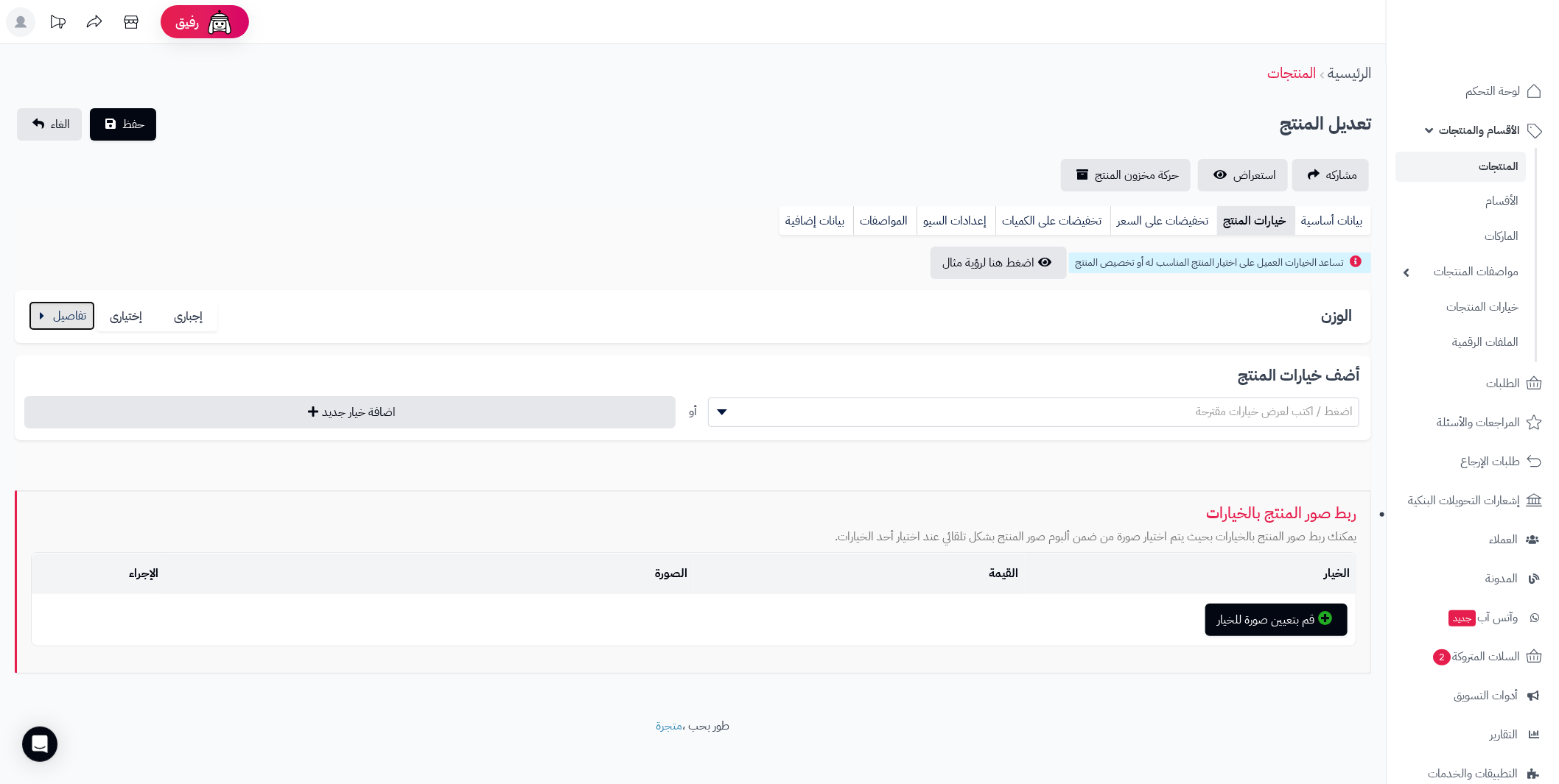
click at [50, 306] on button "button" at bounding box center [61, 315] width 66 height 29
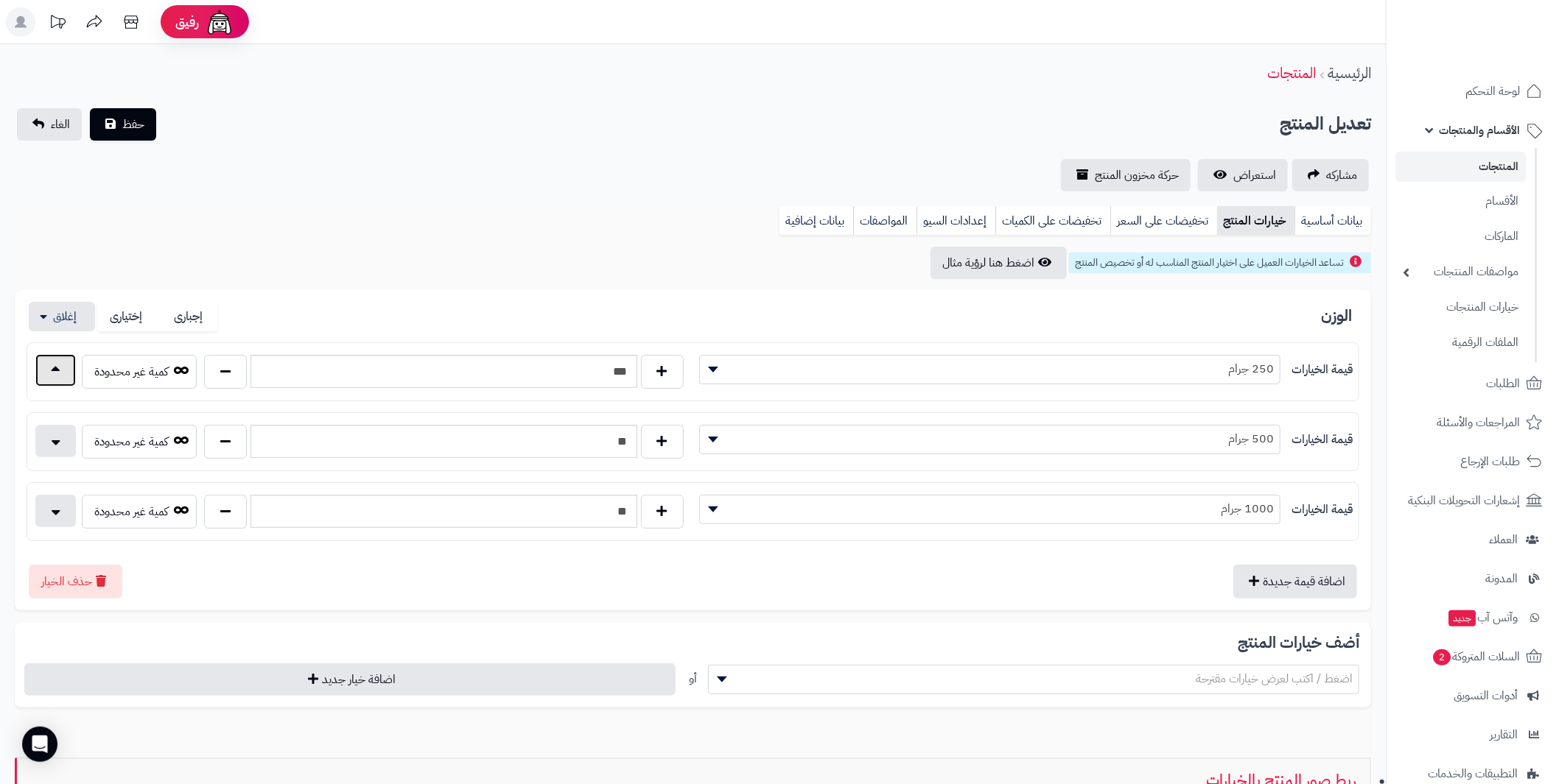
click at [50, 375] on button "button" at bounding box center [56, 370] width 41 height 33
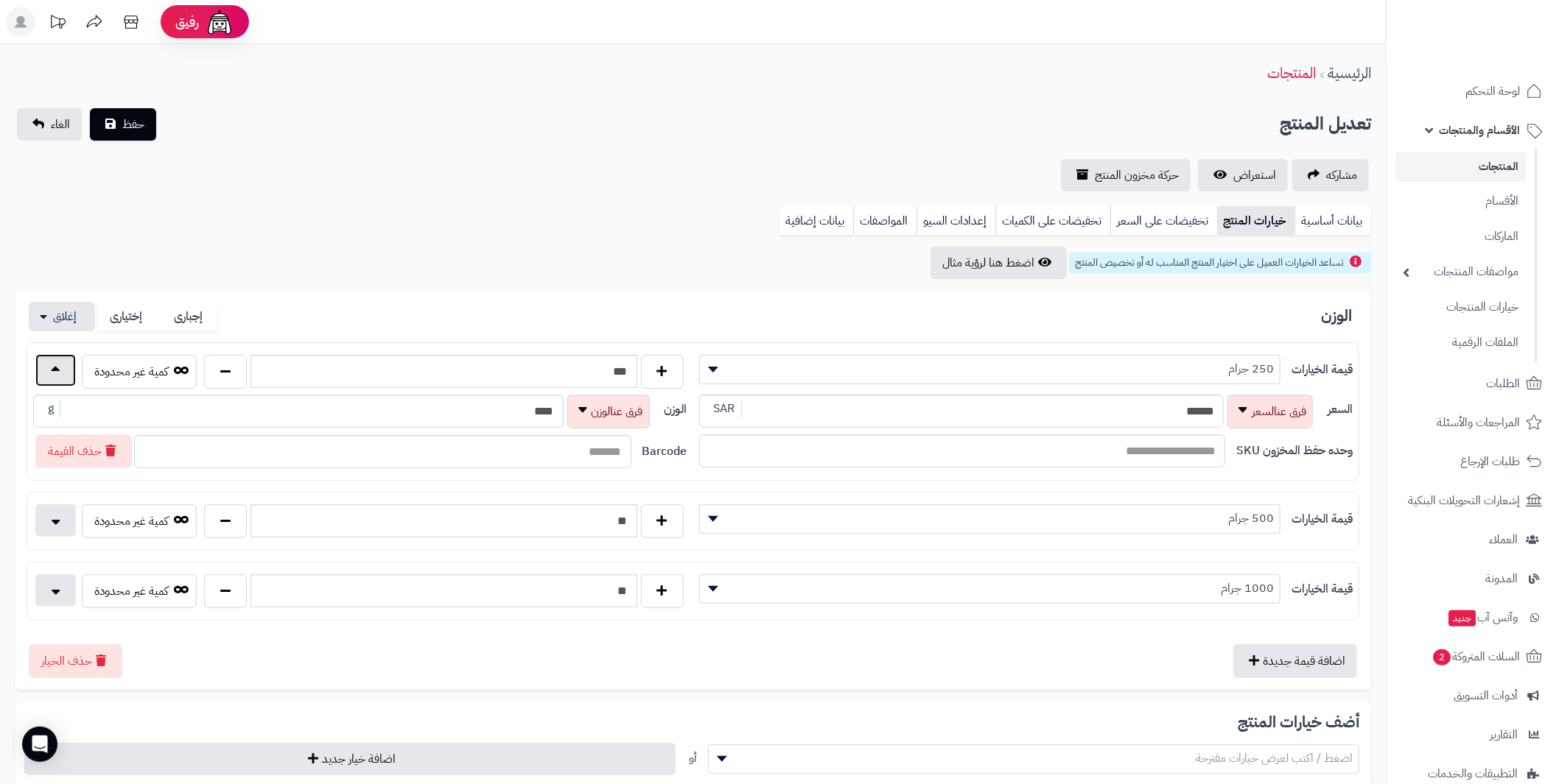
click at [50, 375] on button "button" at bounding box center [56, 370] width 41 height 33
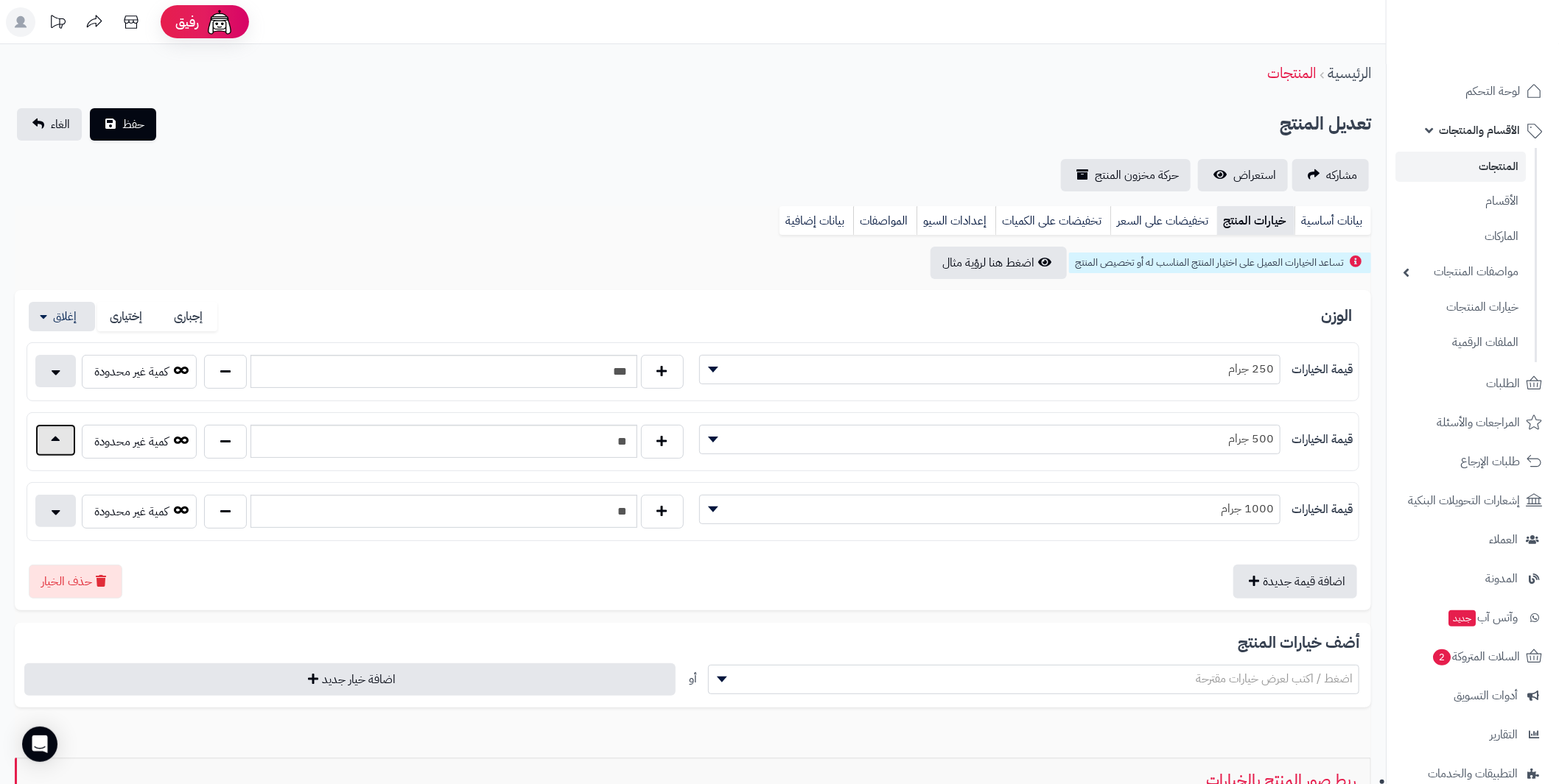
click at [46, 442] on button "button" at bounding box center [56, 440] width 41 height 33
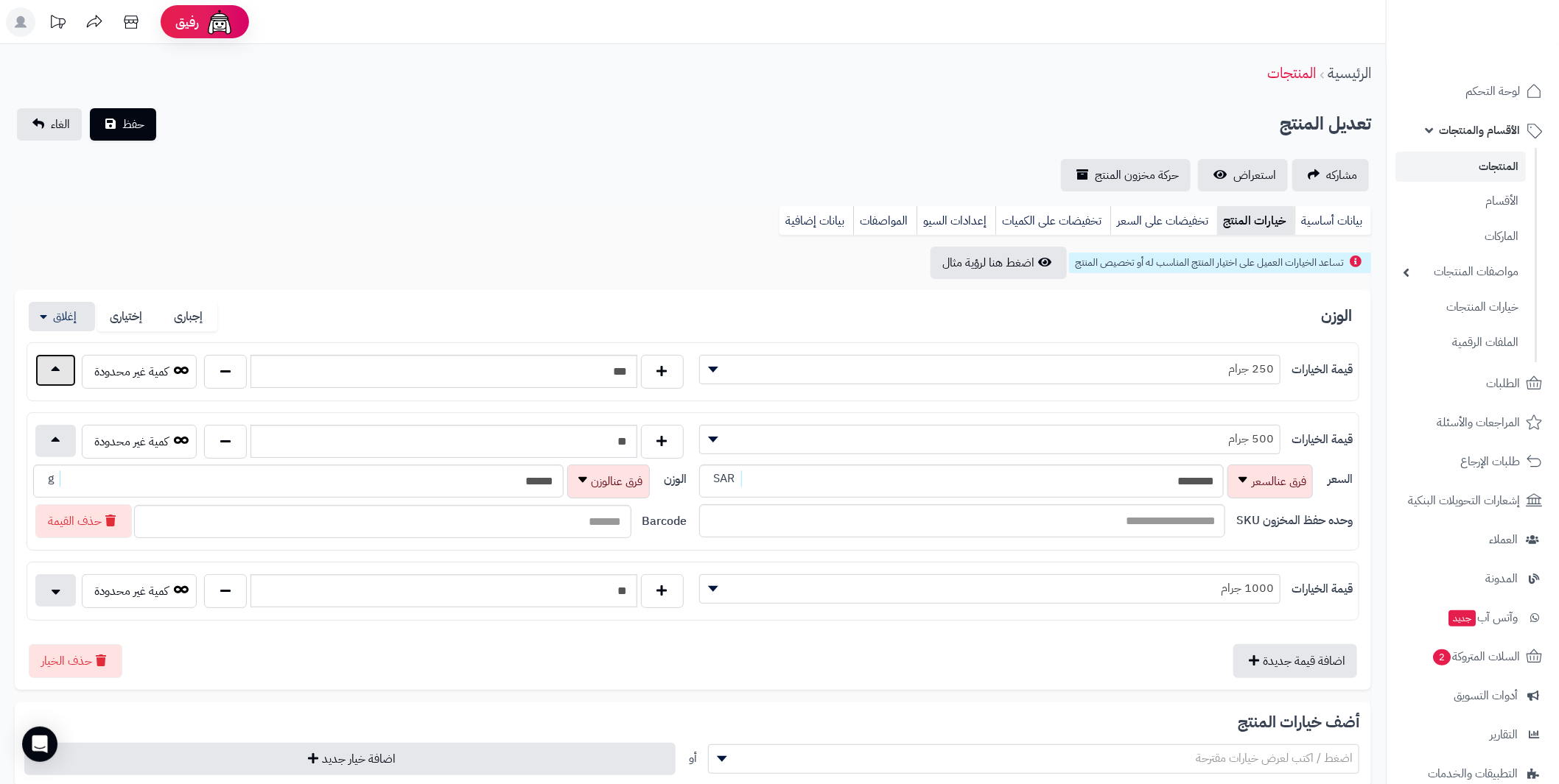
click at [58, 373] on button "button" at bounding box center [56, 370] width 41 height 33
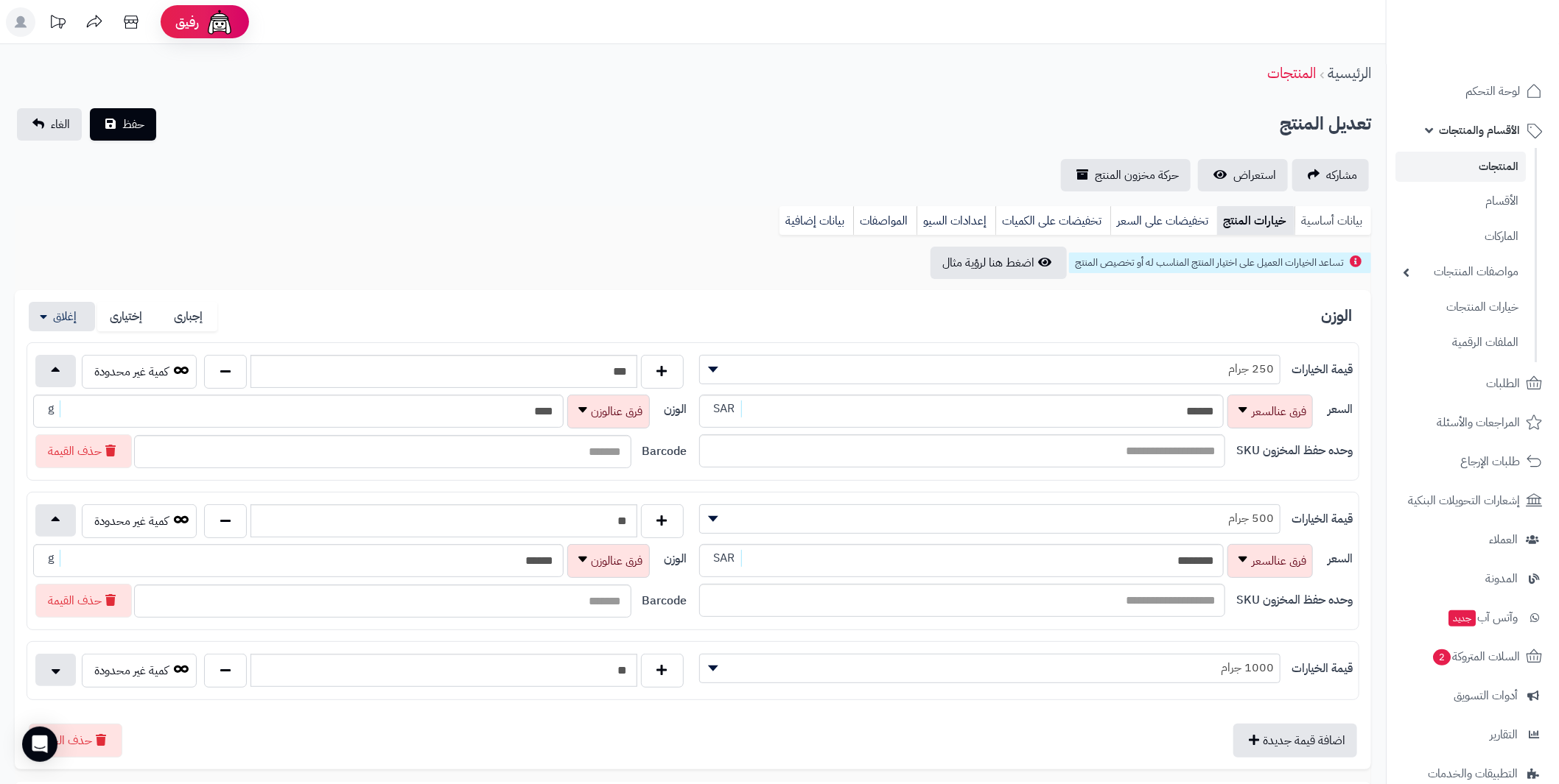
click at [1344, 219] on link "بيانات أساسية" at bounding box center [1332, 220] width 77 height 29
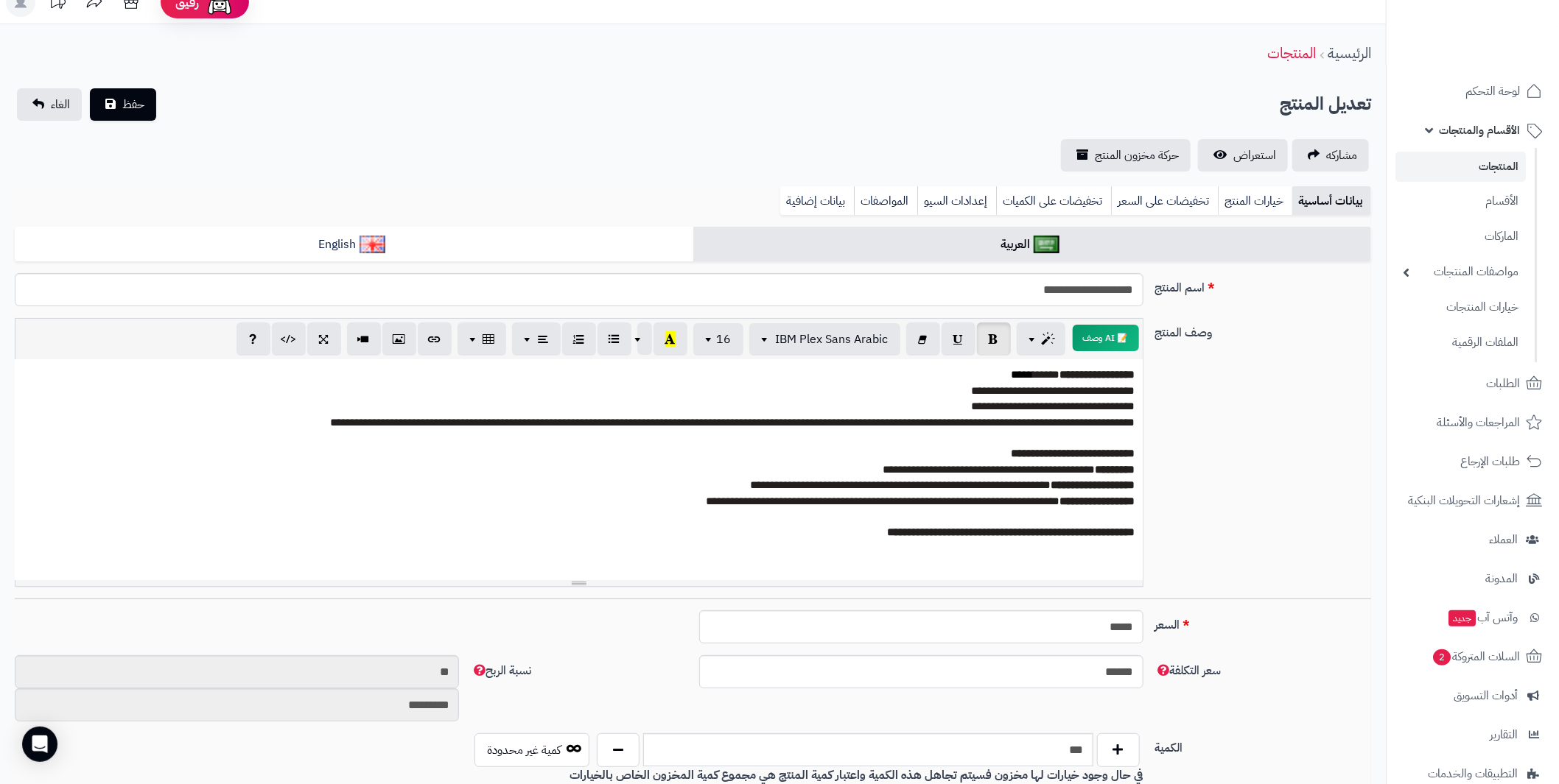
scroll to position [0, 0]
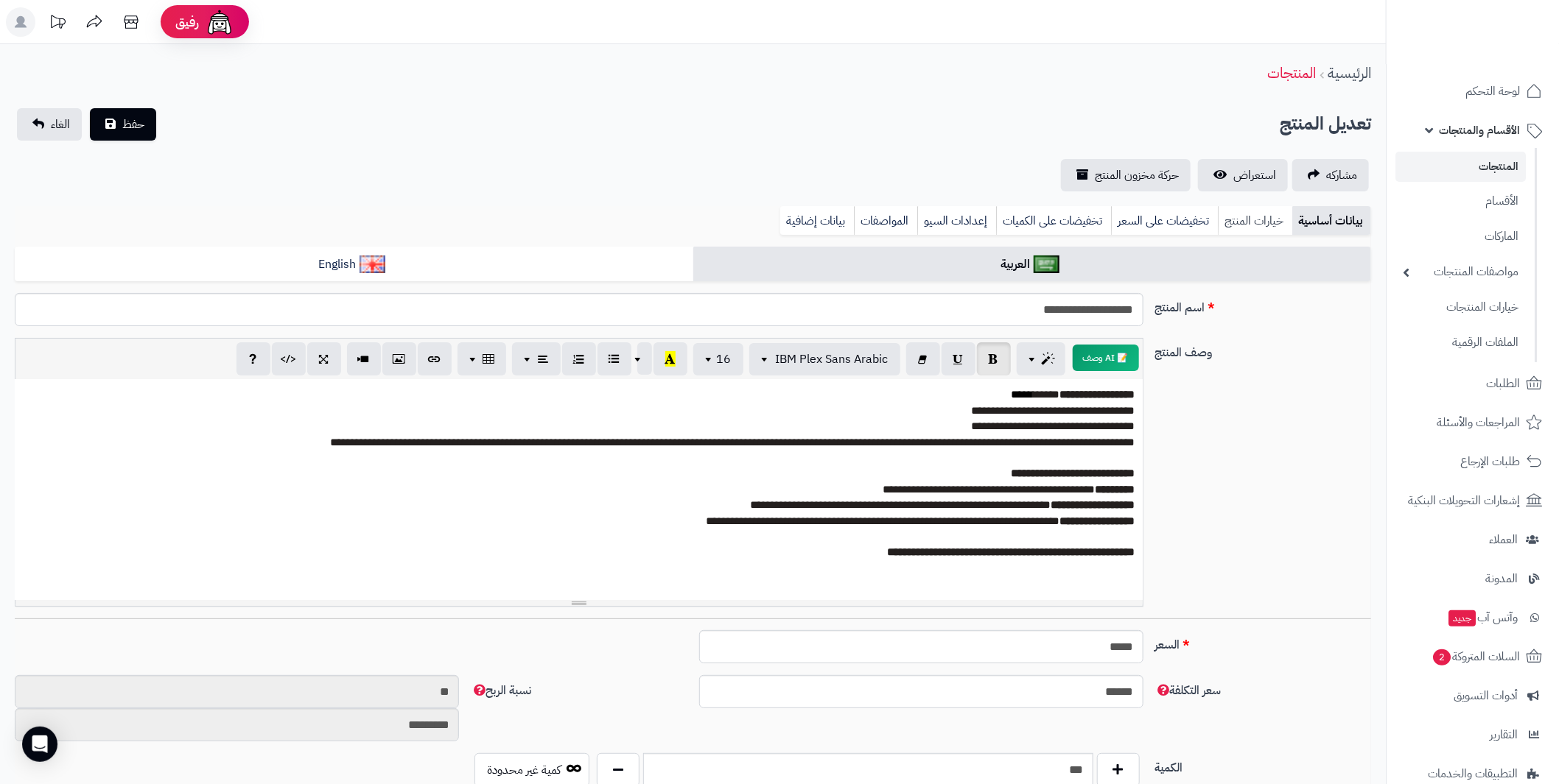
click at [1249, 222] on link "خيارات المنتج" at bounding box center [1255, 220] width 74 height 29
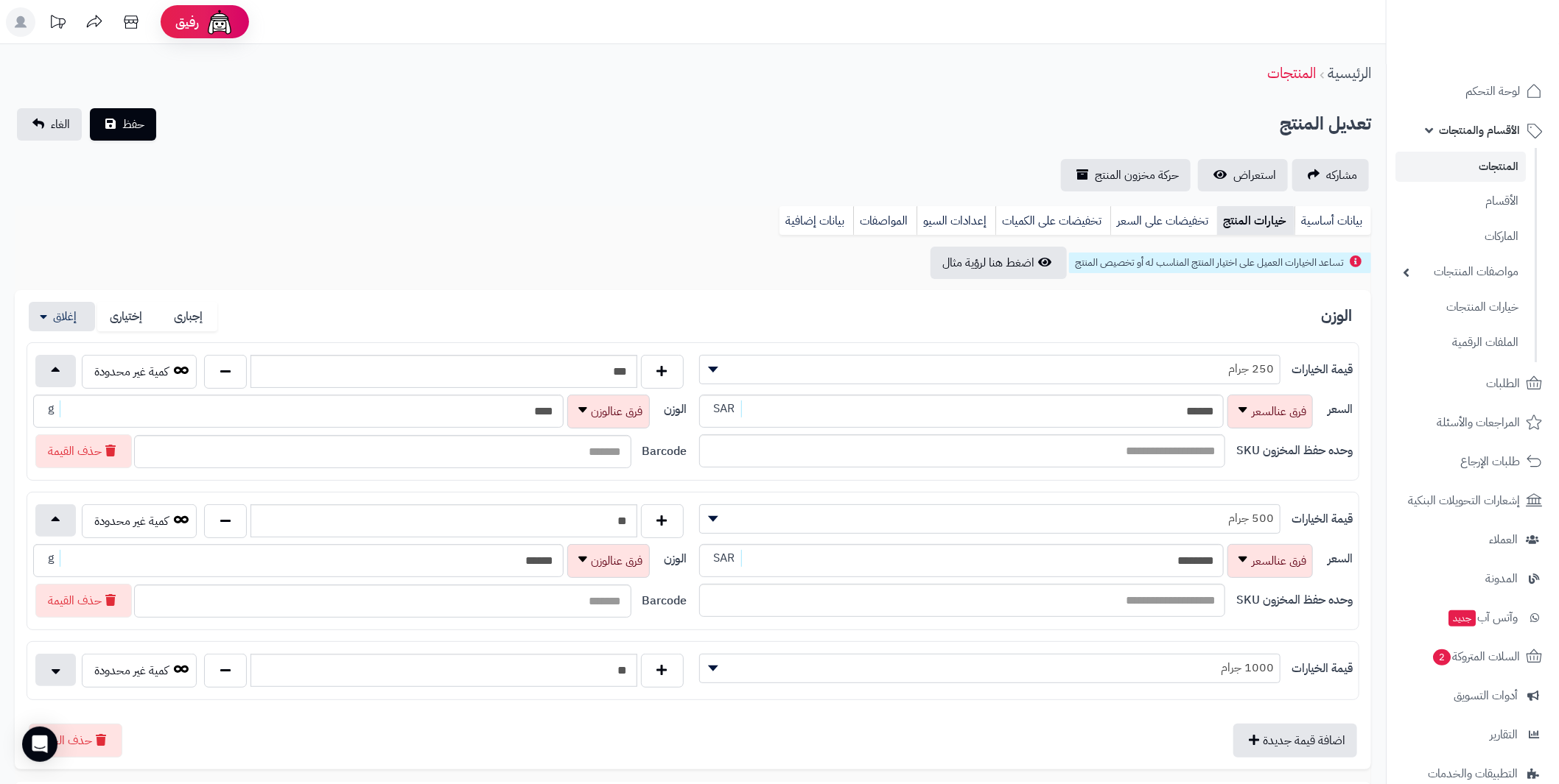
drag, startPoint x: 889, startPoint y: 103, endPoint x: 1002, endPoint y: 142, distance: 119.5
click at [889, 103] on div "**********" at bounding box center [693, 595] width 1386 height 1101
click at [1334, 208] on link "بيانات أساسية" at bounding box center [1332, 220] width 77 height 29
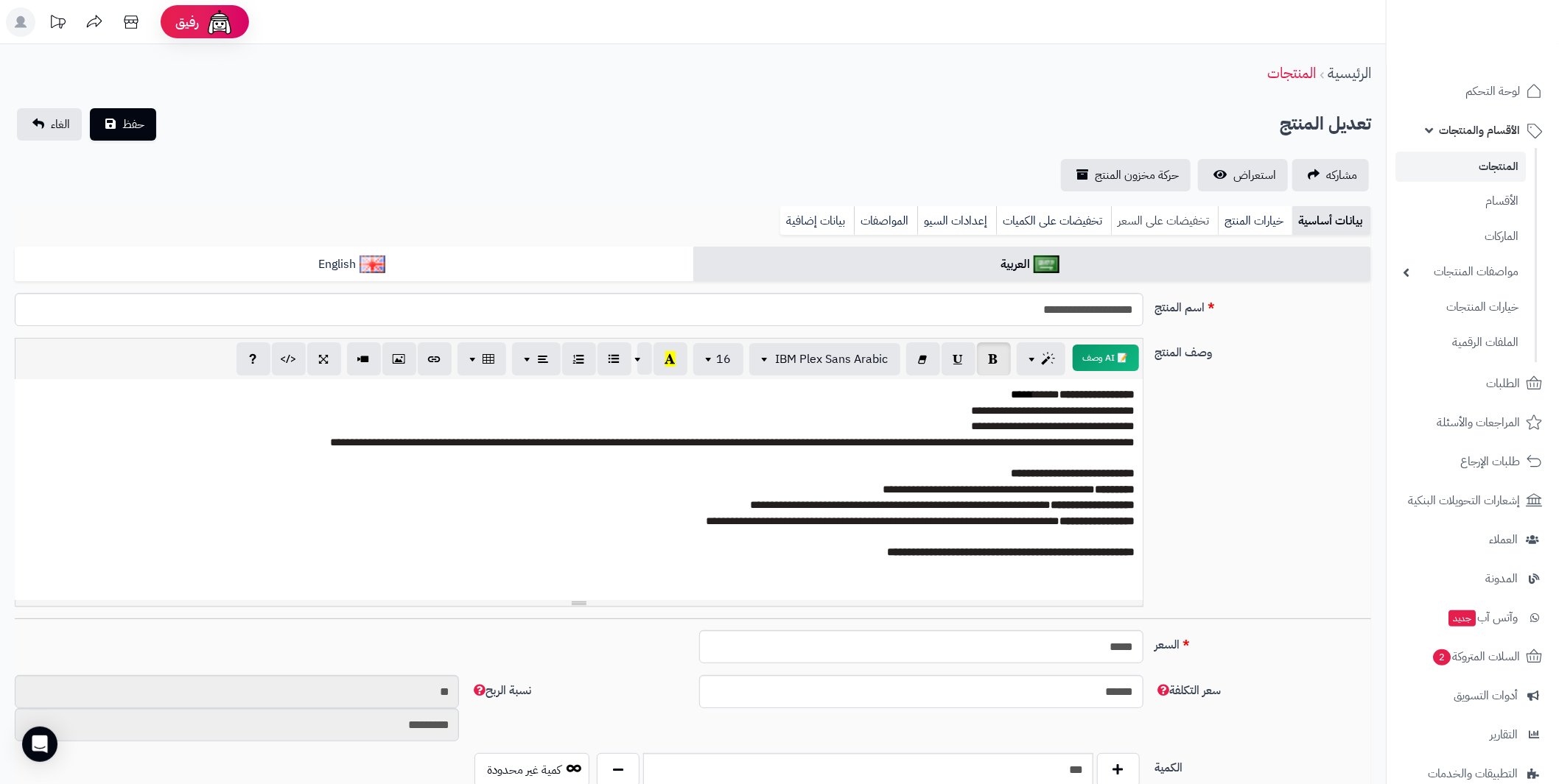
click at [1132, 222] on link "تخفيضات على السعر" at bounding box center [1164, 220] width 107 height 29
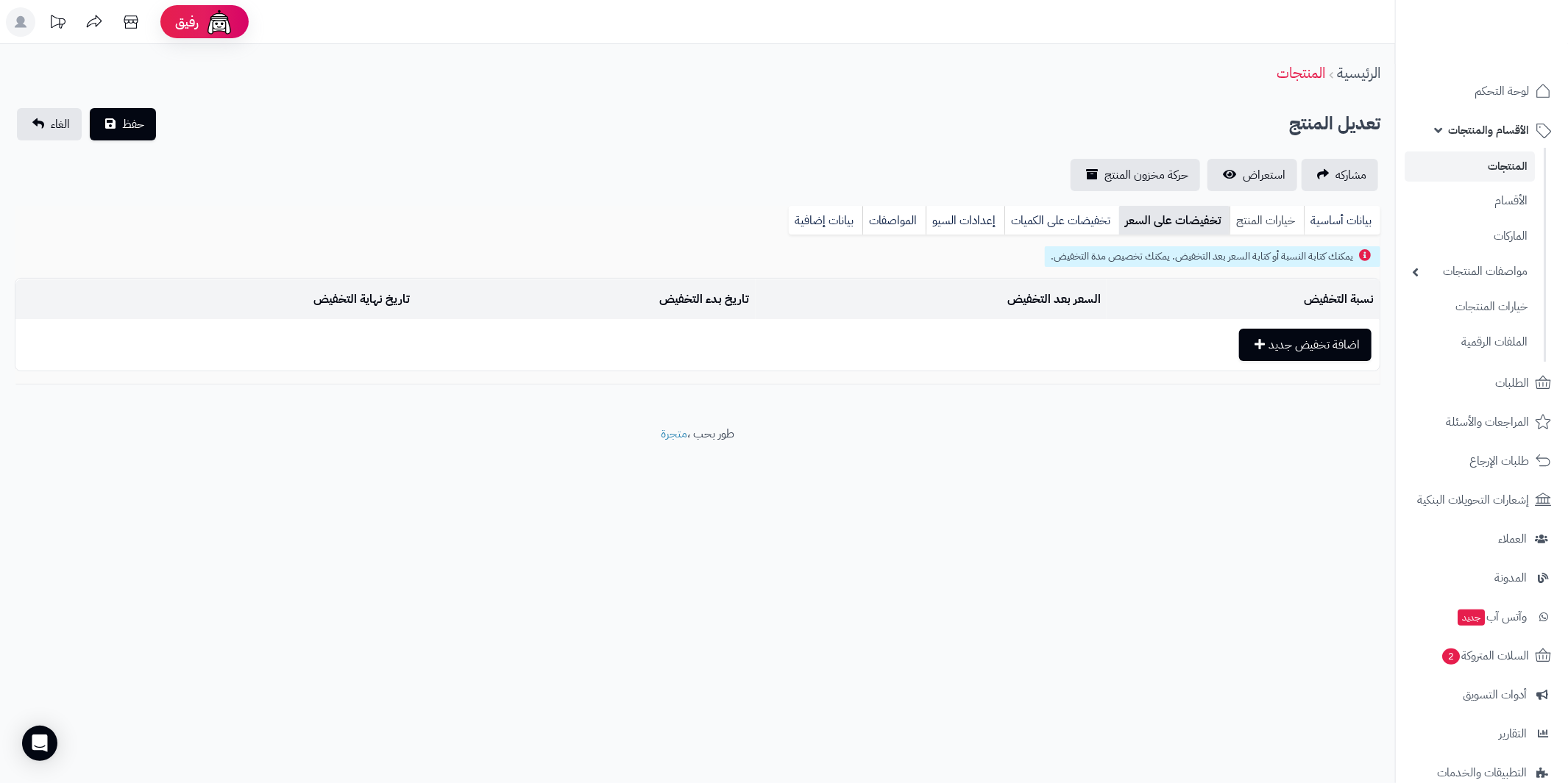
click at [1259, 223] on link "خيارات المنتج" at bounding box center [1267, 220] width 74 height 29
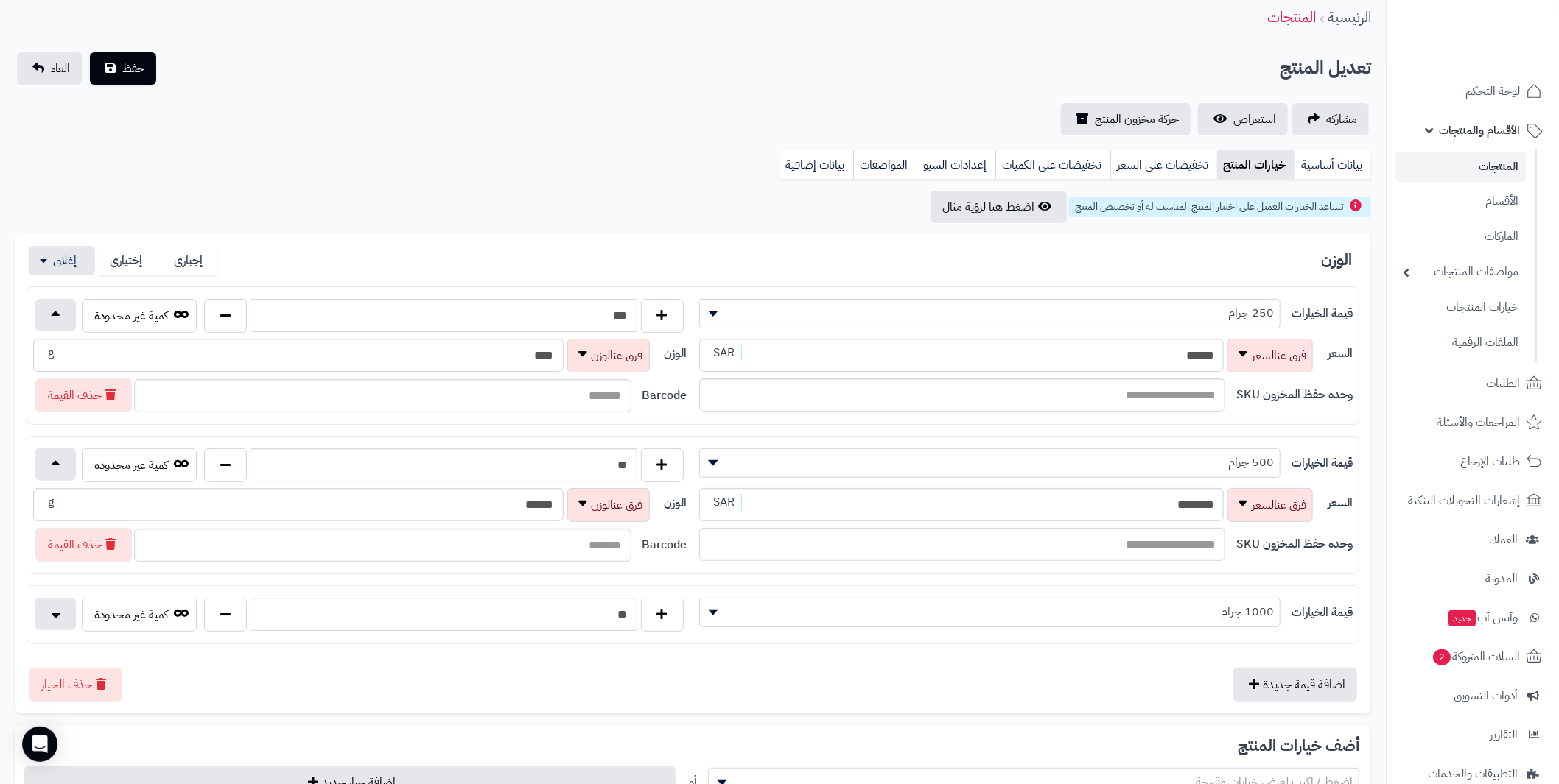
scroll to position [73, 0]
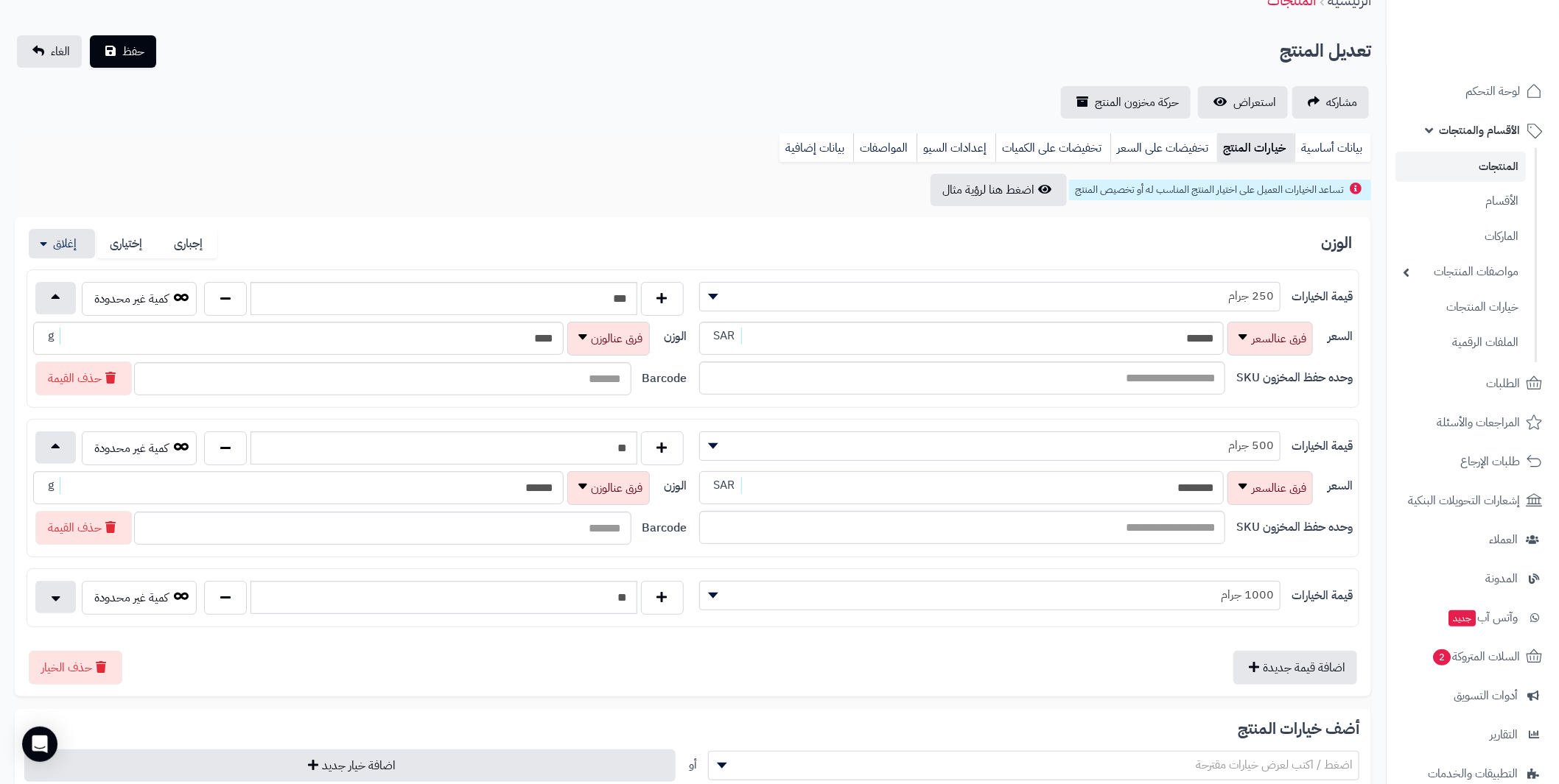
drag, startPoint x: 1114, startPoint y: 478, endPoint x: 1201, endPoint y: 477, distance: 87.0
click at [1201, 477] on input "********" at bounding box center [961, 488] width 525 height 33
type input "*"
type input "****"
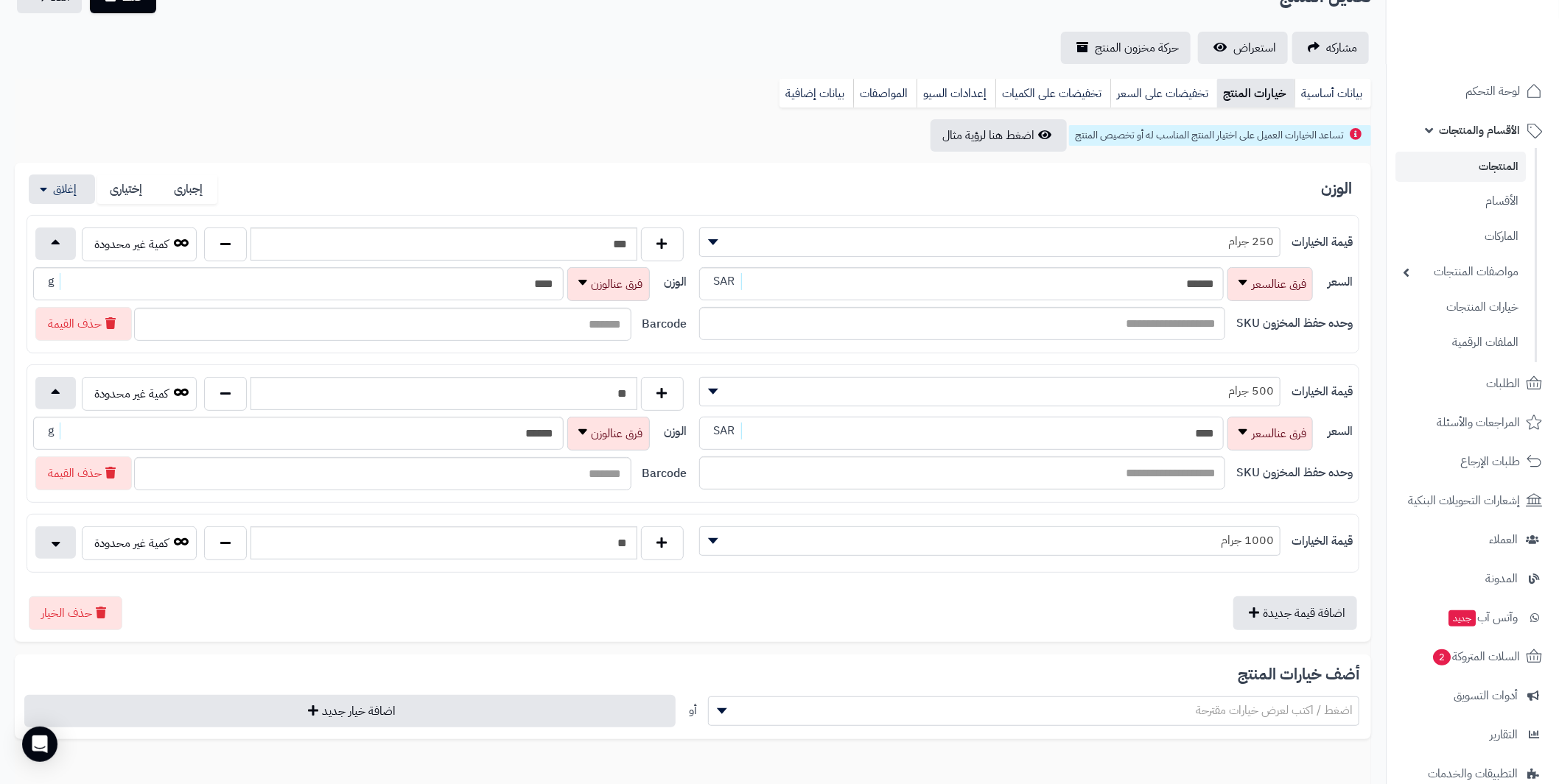
scroll to position [221, 0]
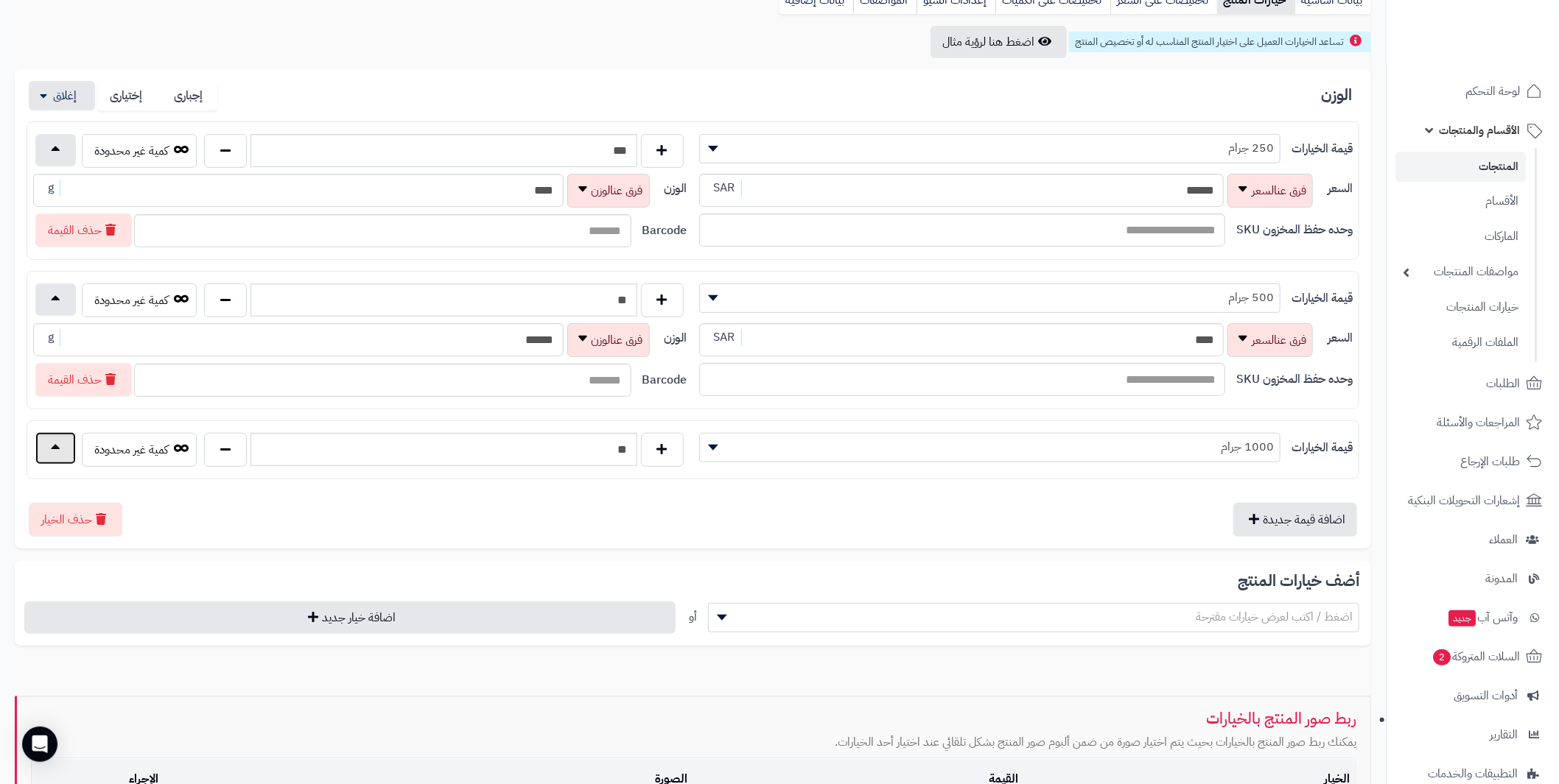
click at [46, 444] on button "button" at bounding box center [56, 449] width 41 height 33
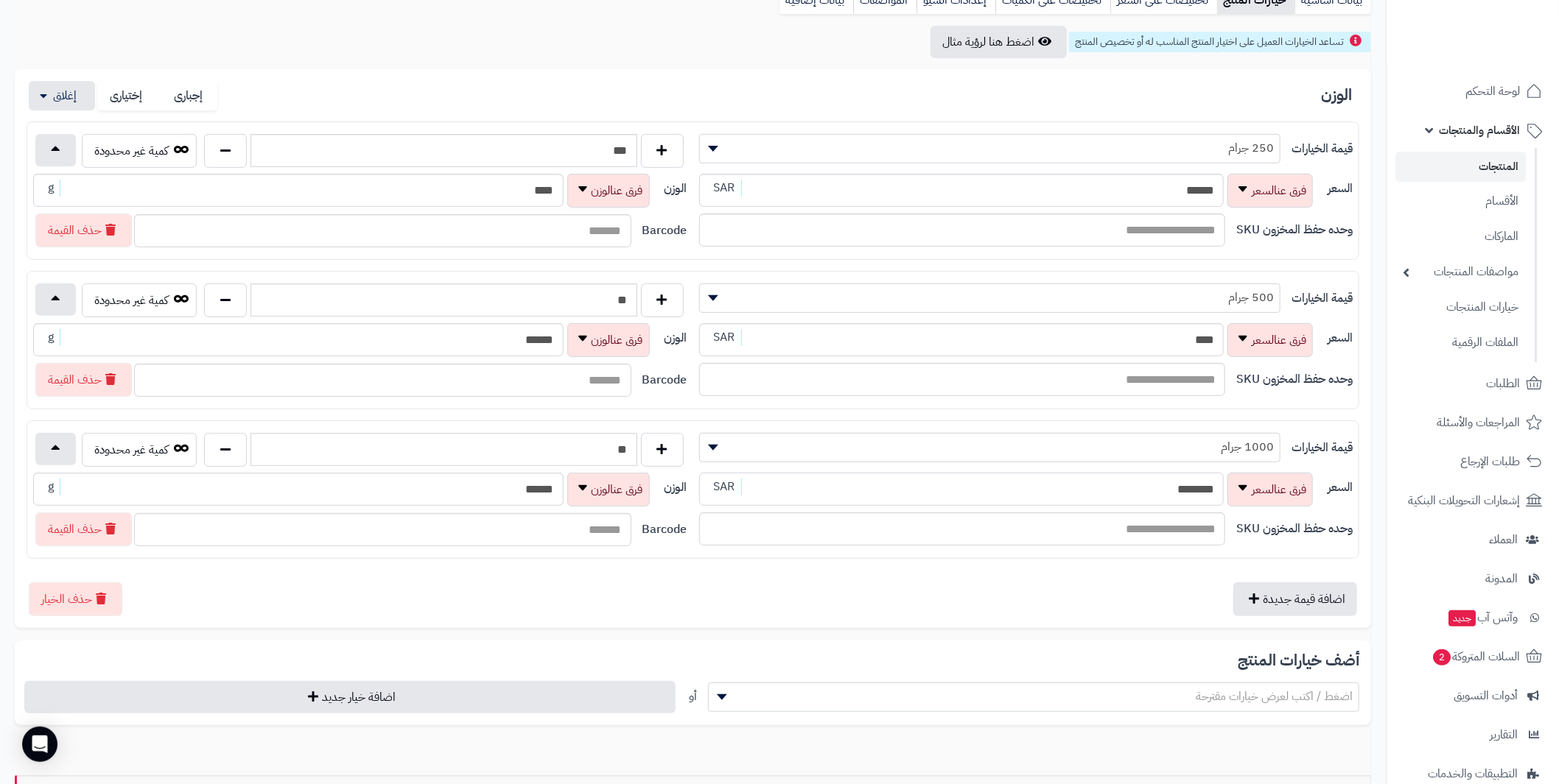
click at [1247, 480] on div "السعر ******** SAR" at bounding box center [1008, 489] width 618 height 34
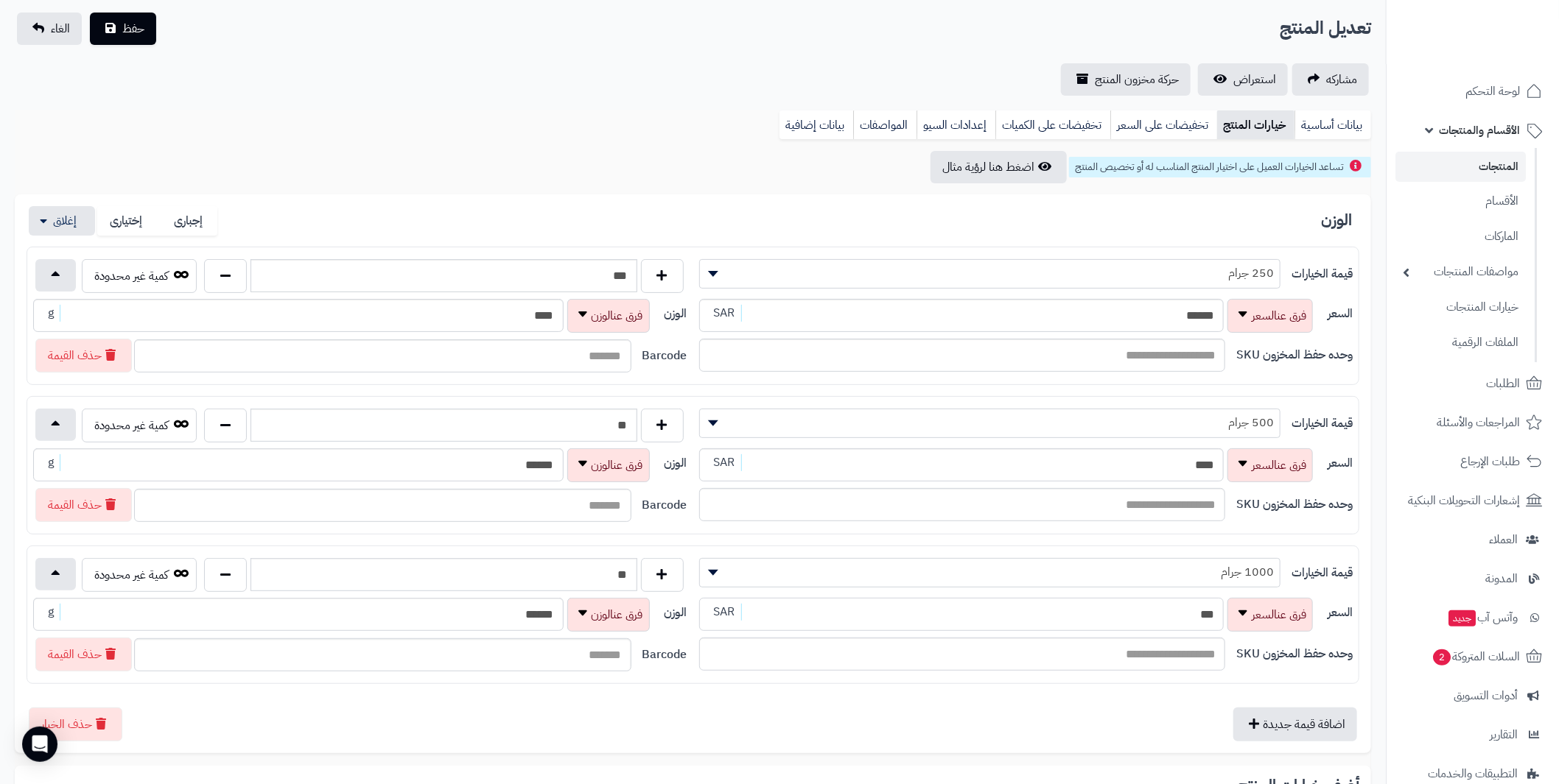
scroll to position [0, 0]
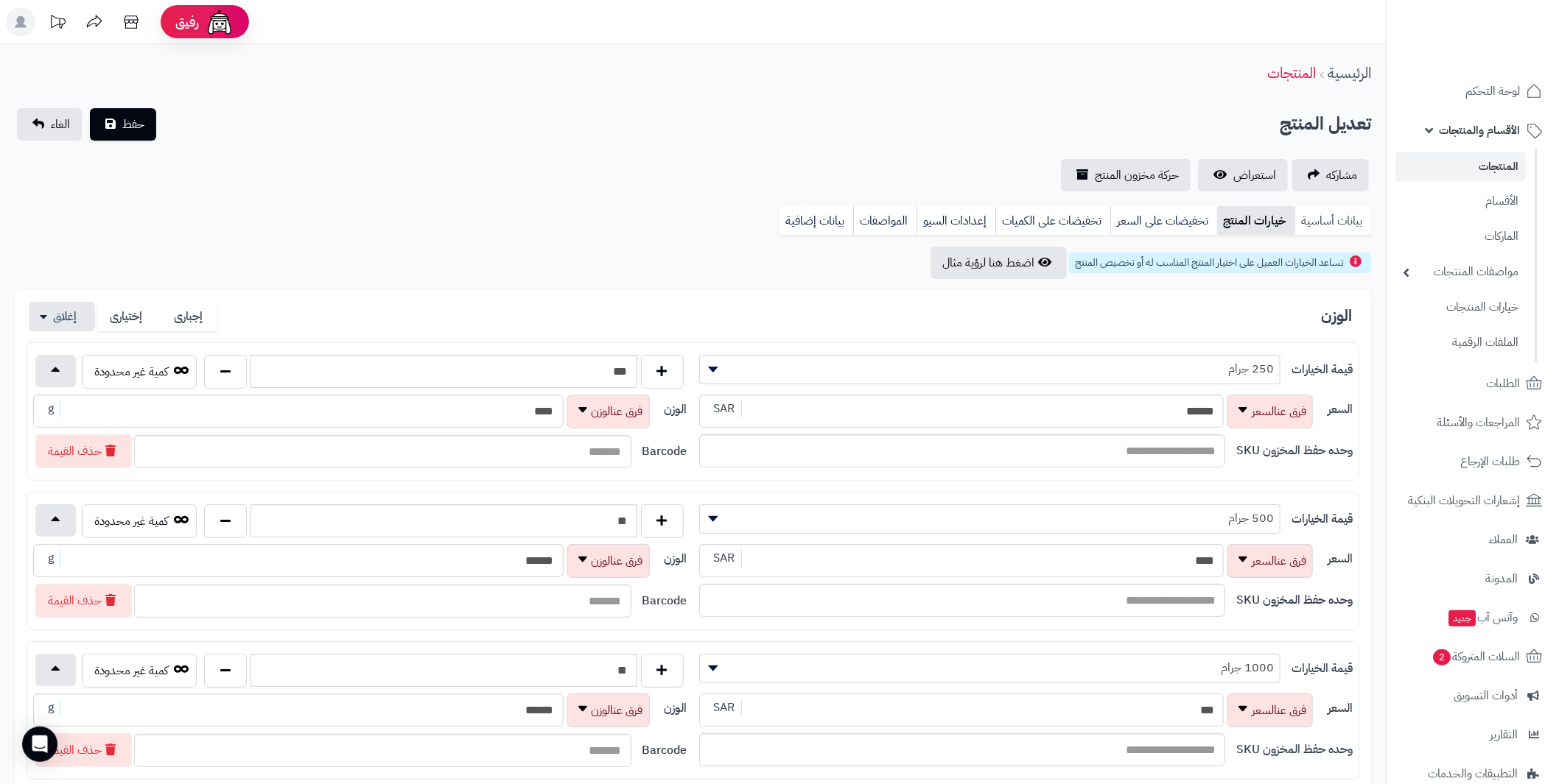
type input "***"
click at [1330, 215] on link "بيانات أساسية" at bounding box center [1332, 220] width 77 height 29
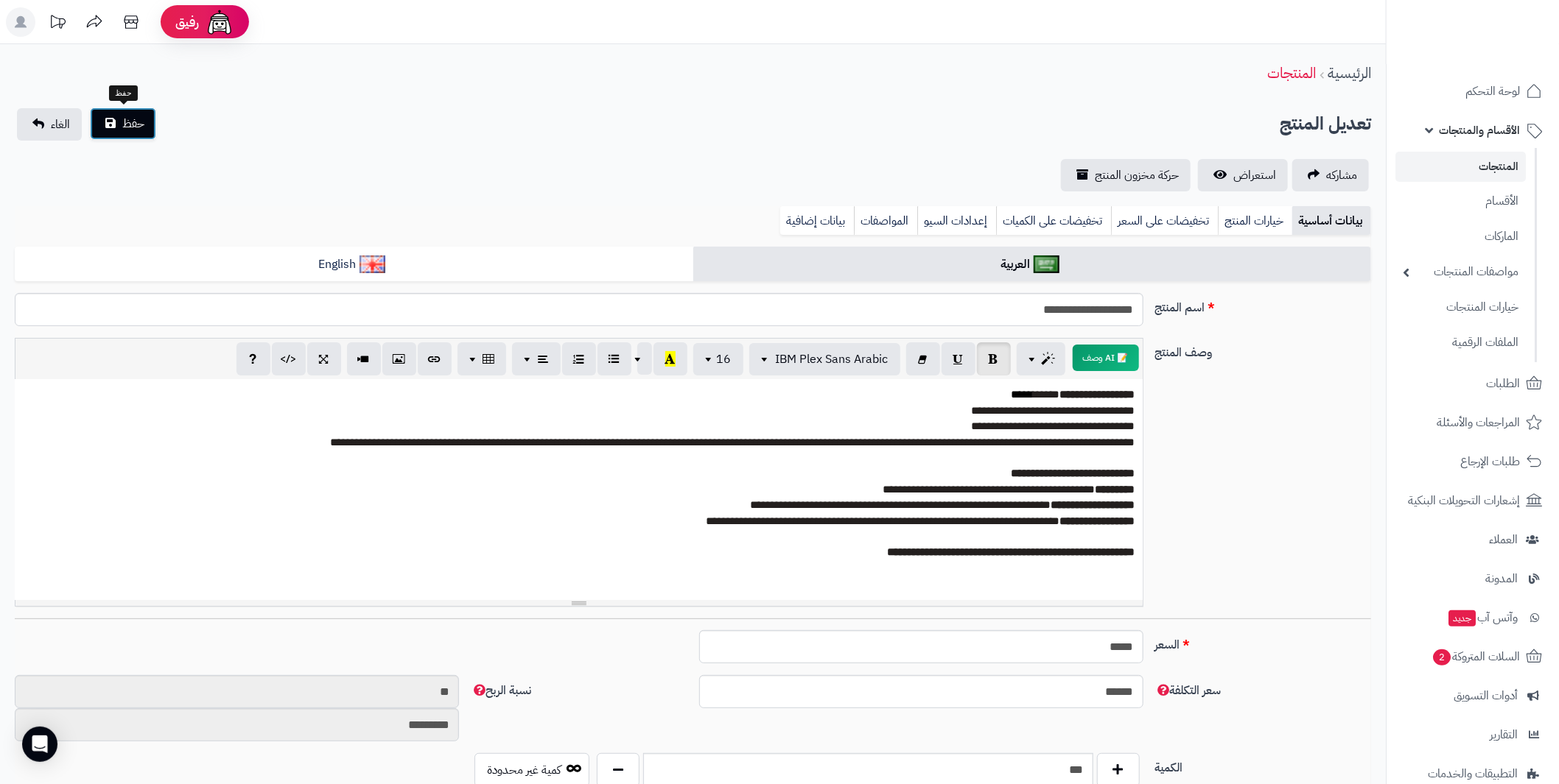
click at [143, 115] on span "حفظ" at bounding box center [133, 124] width 22 height 18
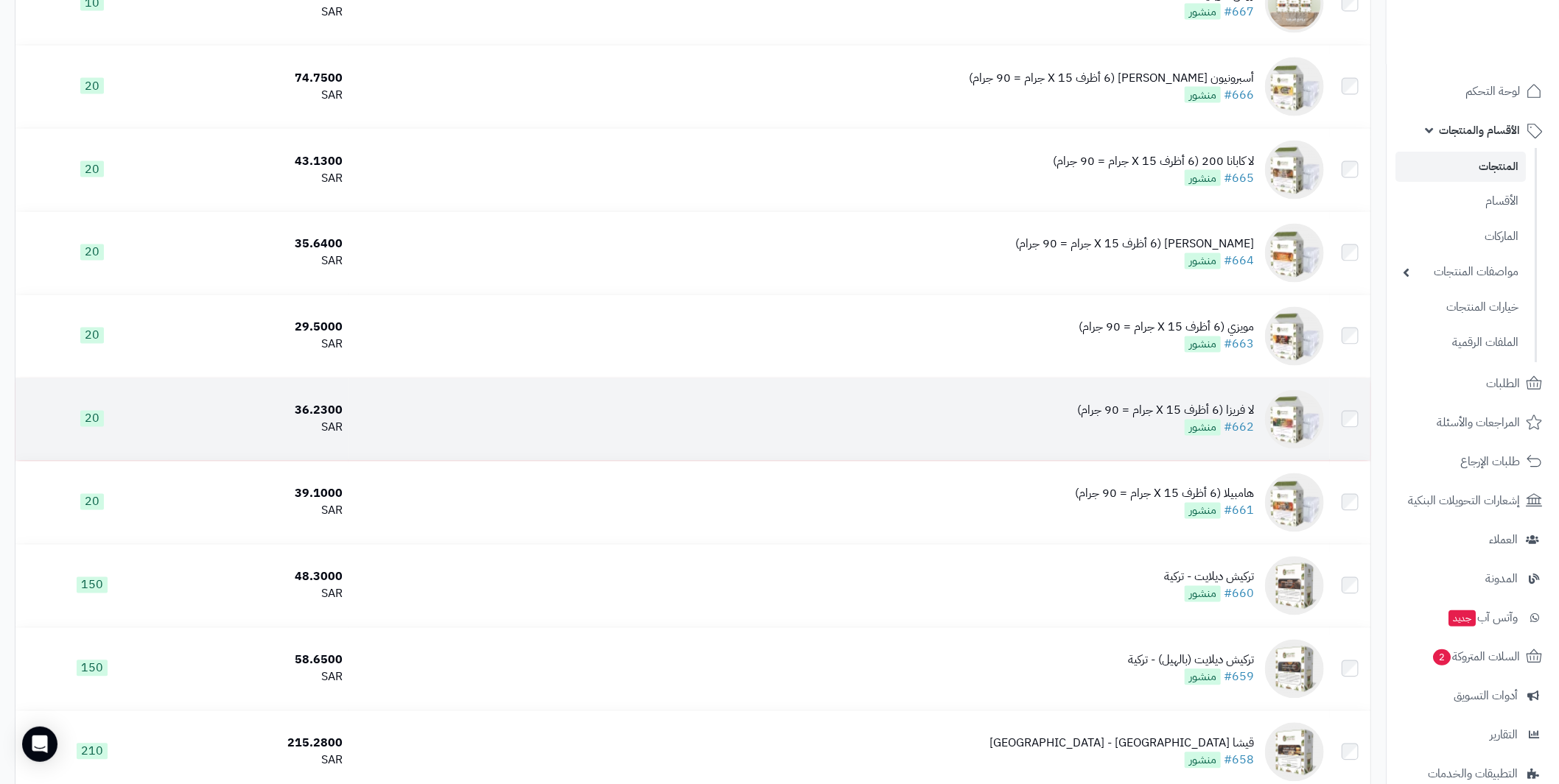
scroll to position [5230, 0]
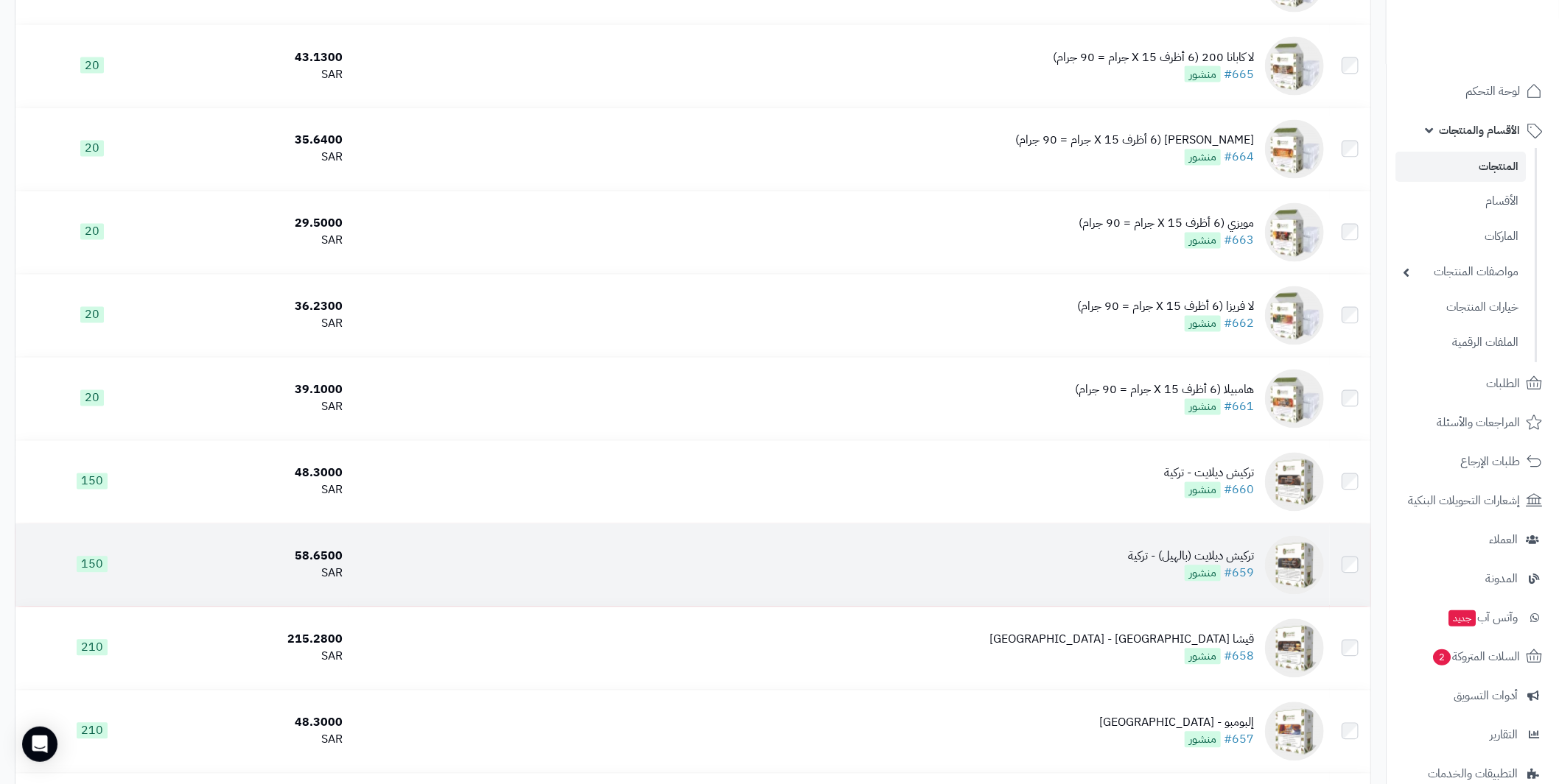
click at [1215, 557] on div "تركيش ديلايت (بالهيل) - تركية" at bounding box center [1191, 557] width 126 height 17
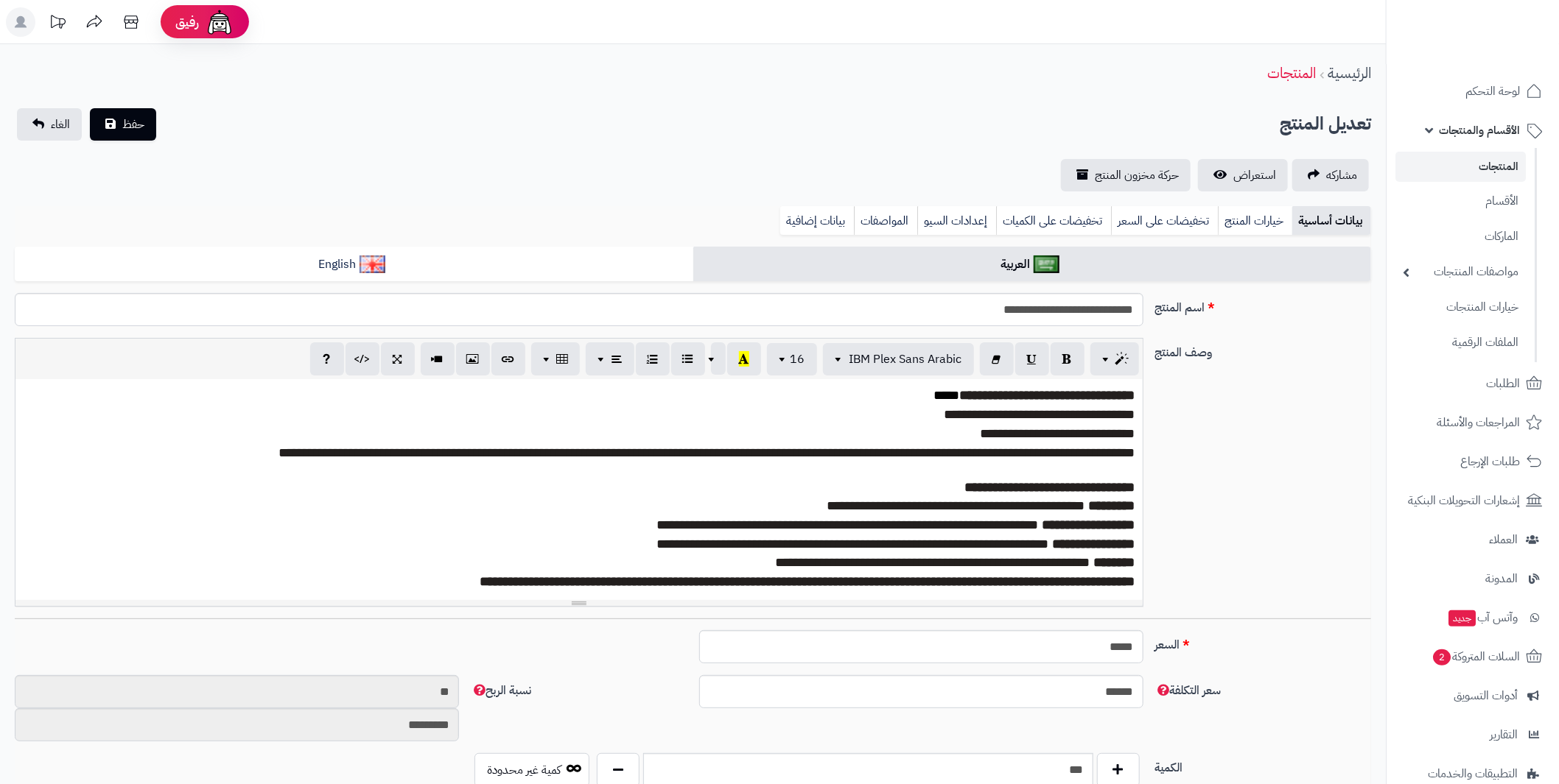
scroll to position [156, 0]
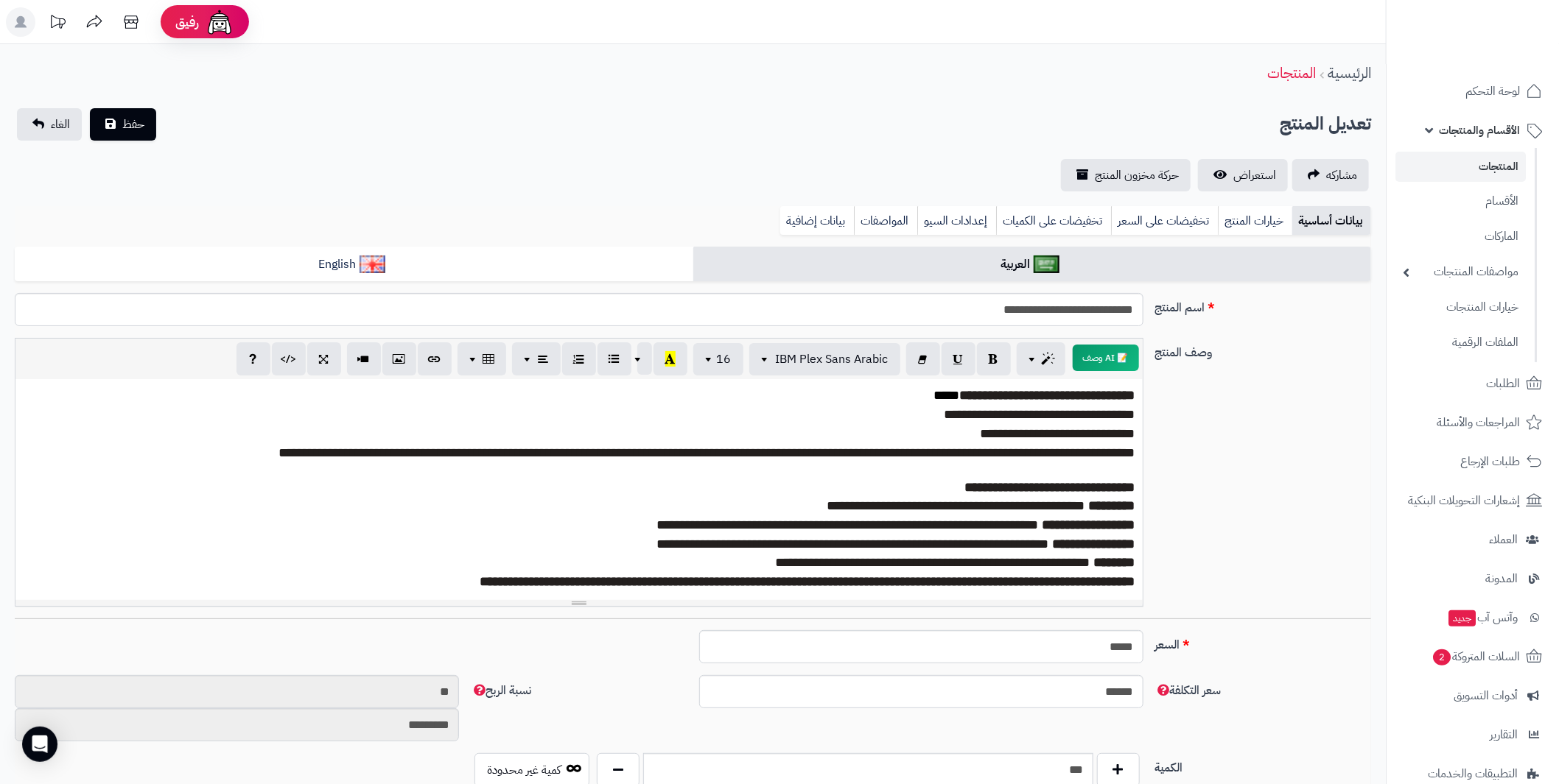
click at [1324, 592] on div "**********" at bounding box center [693, 478] width 1369 height 281
click at [1253, 225] on link "خيارات المنتج" at bounding box center [1255, 220] width 74 height 29
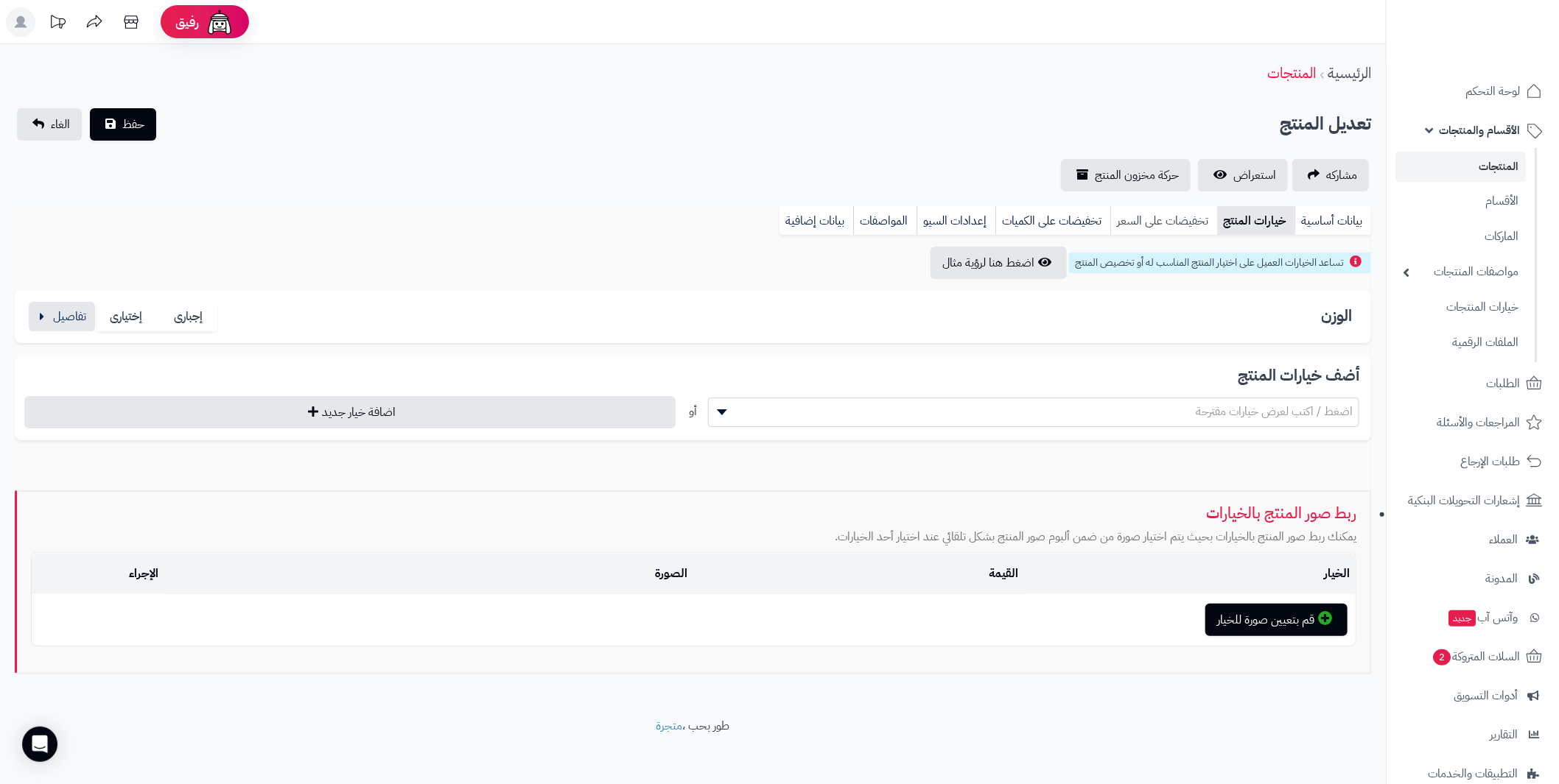
click at [1150, 219] on link "تخفيضات على السعر" at bounding box center [1163, 220] width 107 height 29
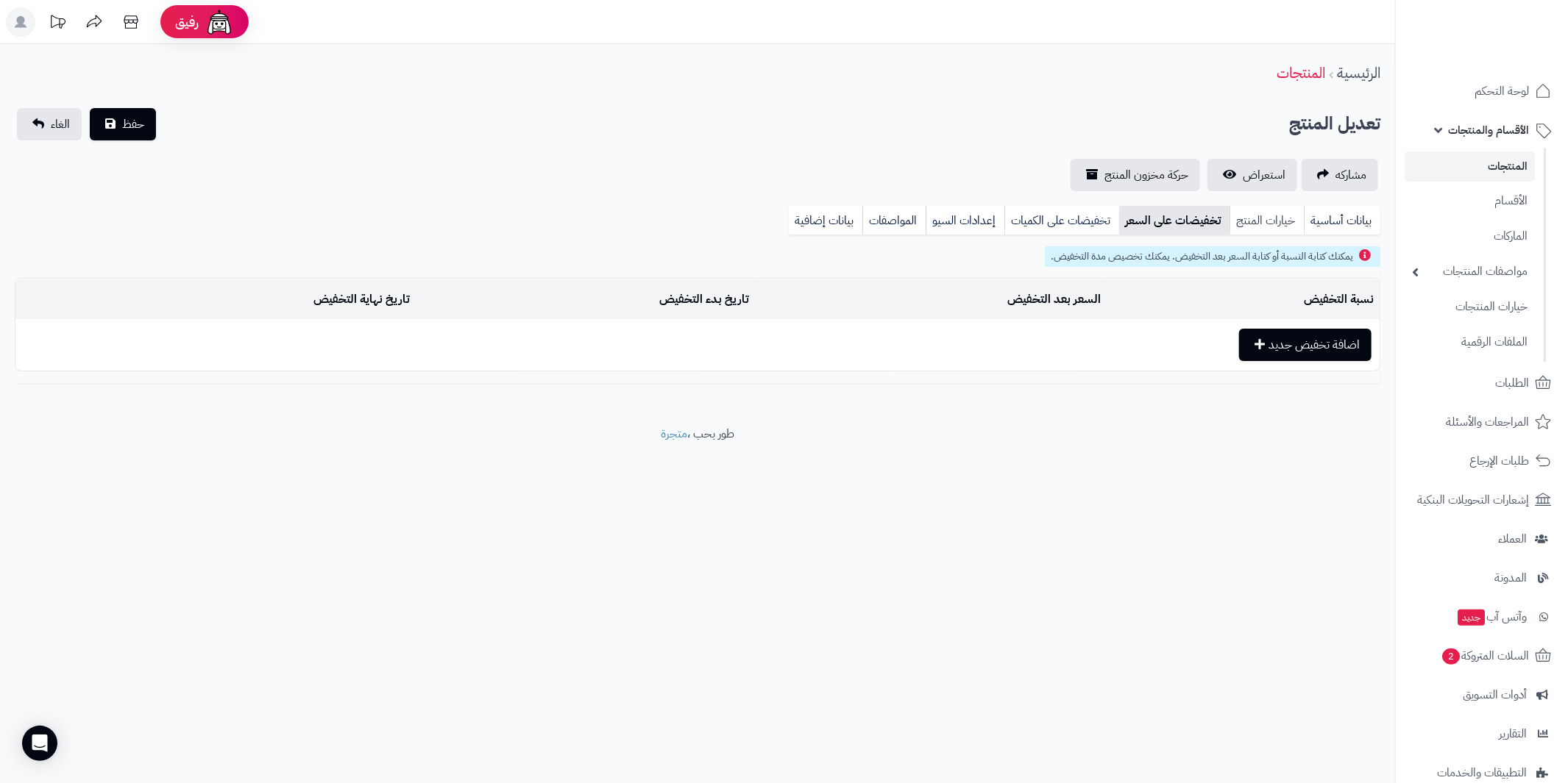
click at [1246, 219] on link "خيارات المنتج" at bounding box center [1267, 220] width 74 height 29
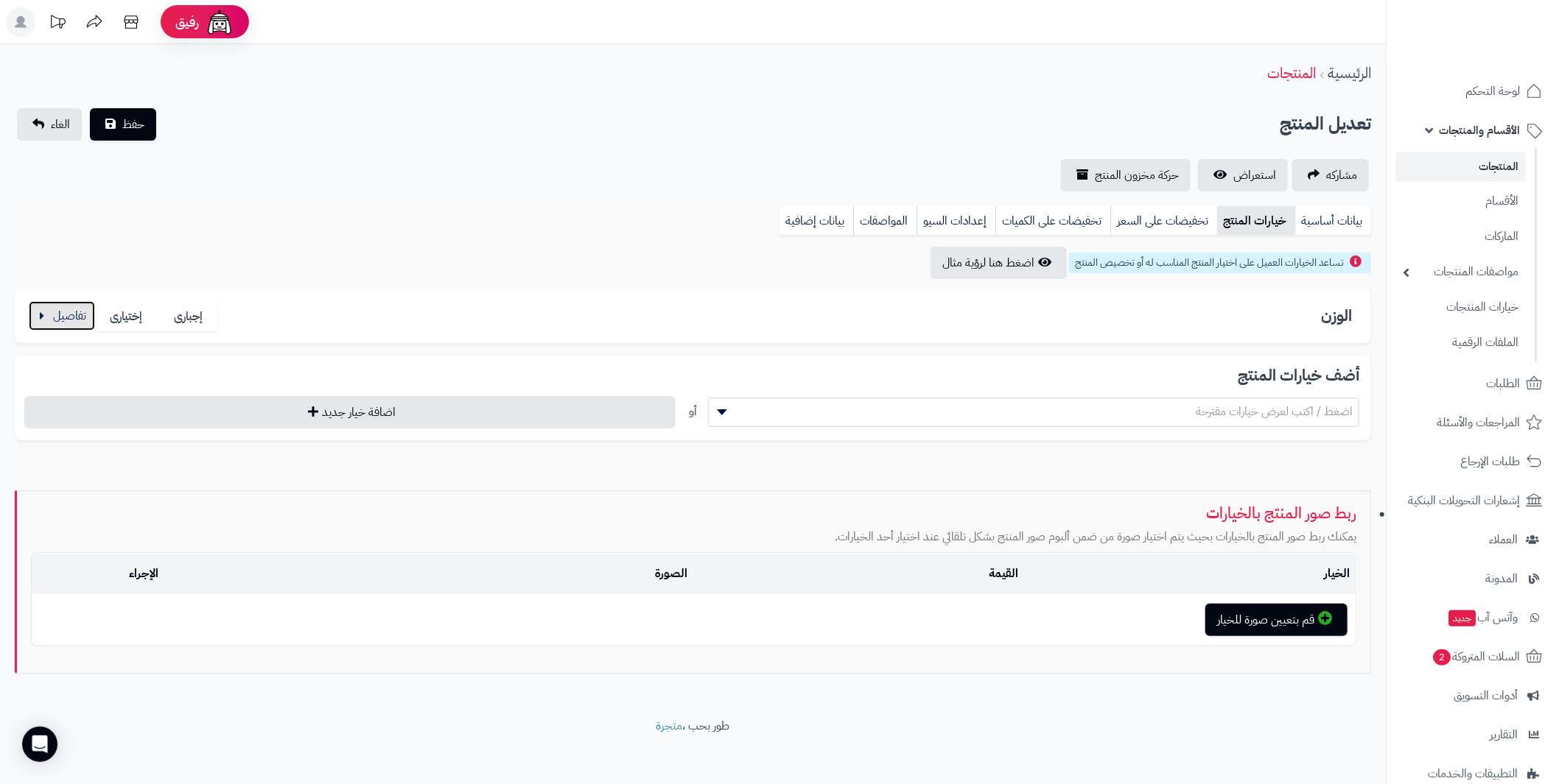
click at [56, 314] on button "button" at bounding box center [61, 315] width 66 height 29
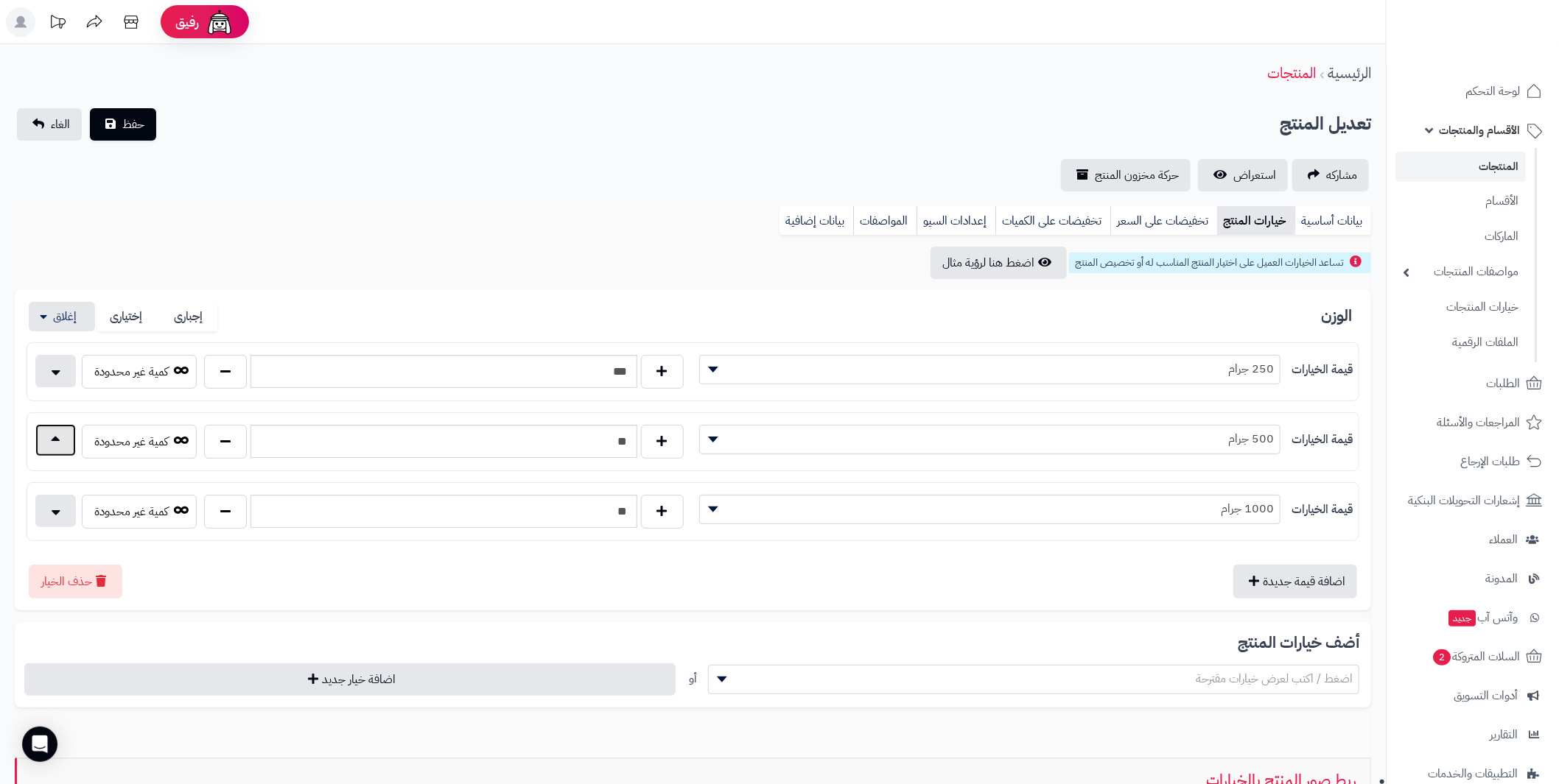
click at [57, 434] on button "button" at bounding box center [56, 440] width 41 height 33
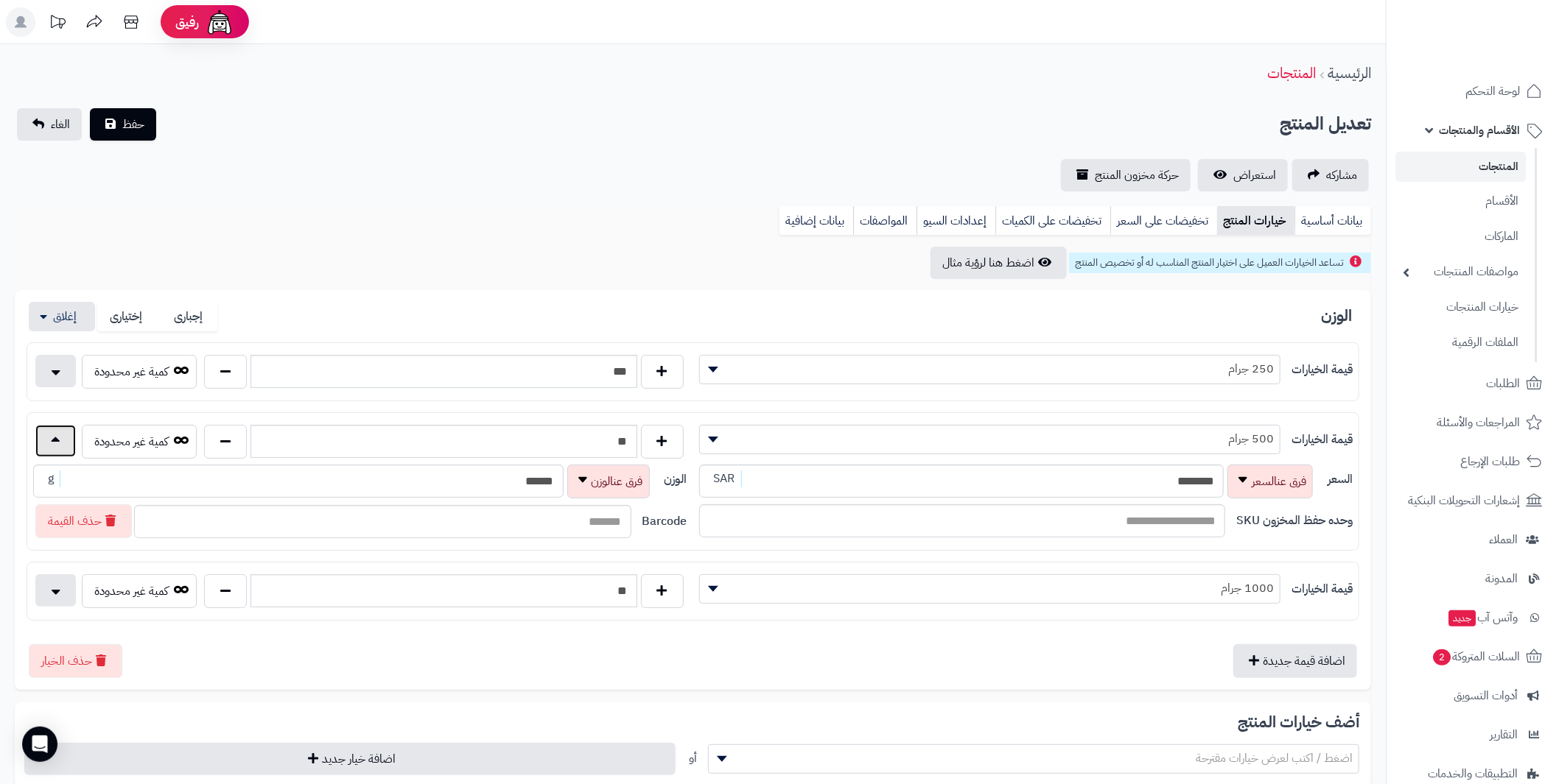
scroll to position [73, 0]
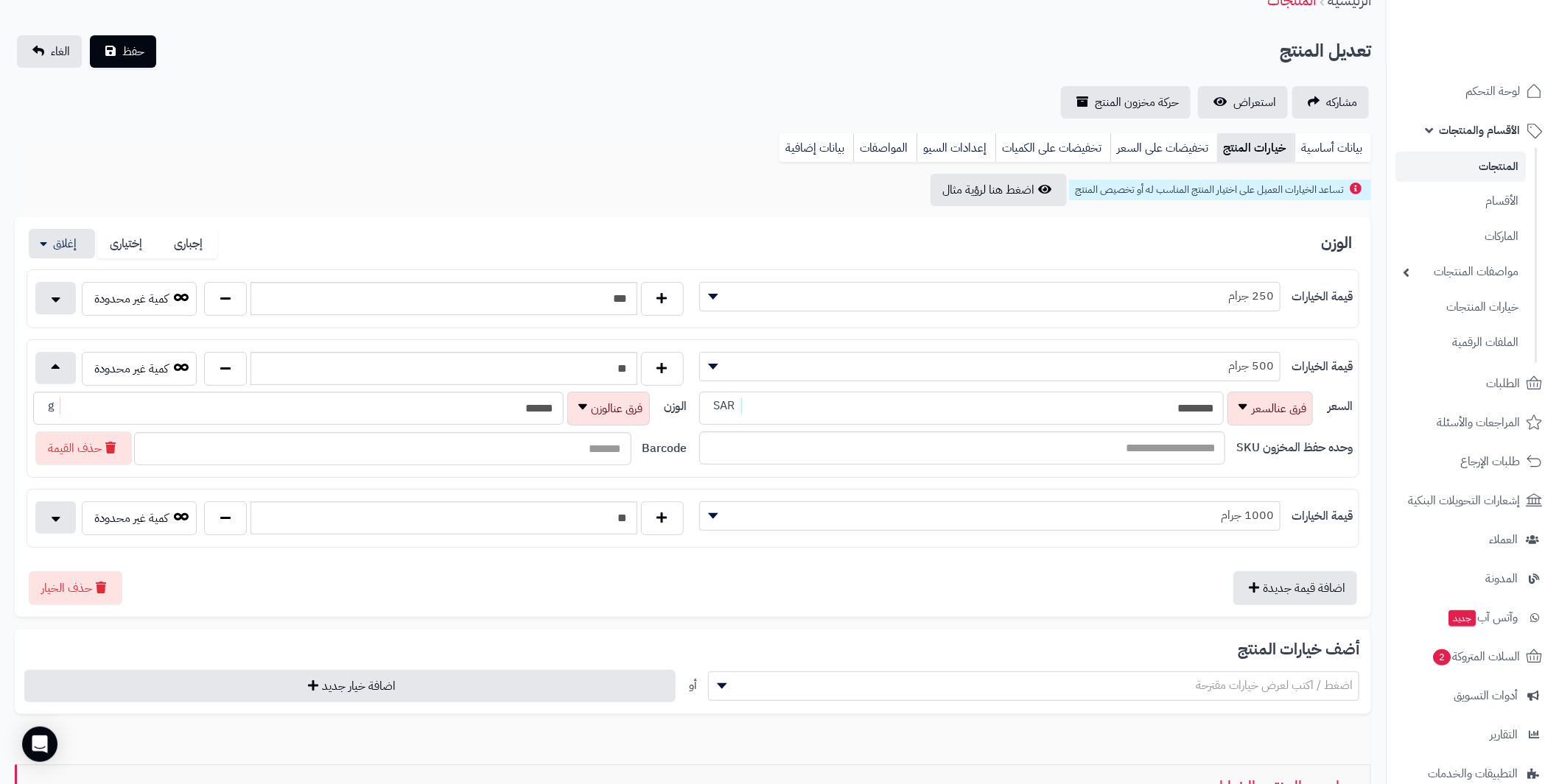
click at [1228, 401] on div "السعر ******** SAR" at bounding box center [1008, 409] width 618 height 34
click at [906, 573] on div "اضافة قيمة جديدة حذف الخيار" at bounding box center [693, 583] width 1333 height 46
click at [1204, 406] on input "**" at bounding box center [961, 408] width 525 height 33
click at [1157, 406] on input "*****" at bounding box center [961, 408] width 525 height 33
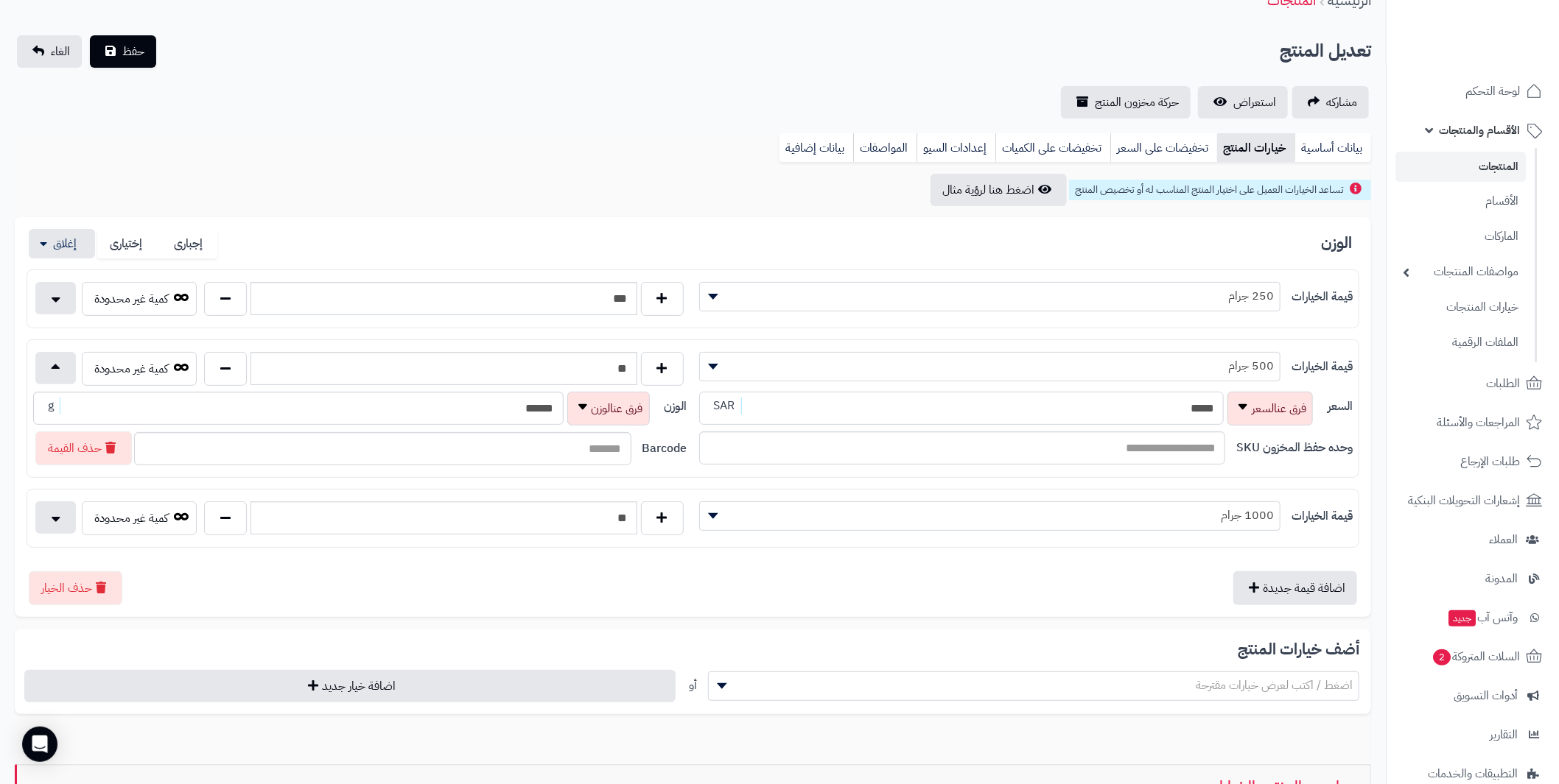
click at [1157, 406] on input "*****" at bounding box center [961, 408] width 525 height 33
type input "*****"
click at [1069, 724] on div "تساعد الخيارات العميل على اختيار المنتج المناسب له أو تخصيص المنتج اضغط هنا لرؤ…" at bounding box center [693, 561] width 1356 height 775
click at [55, 504] on button "button" at bounding box center [56, 517] width 41 height 33
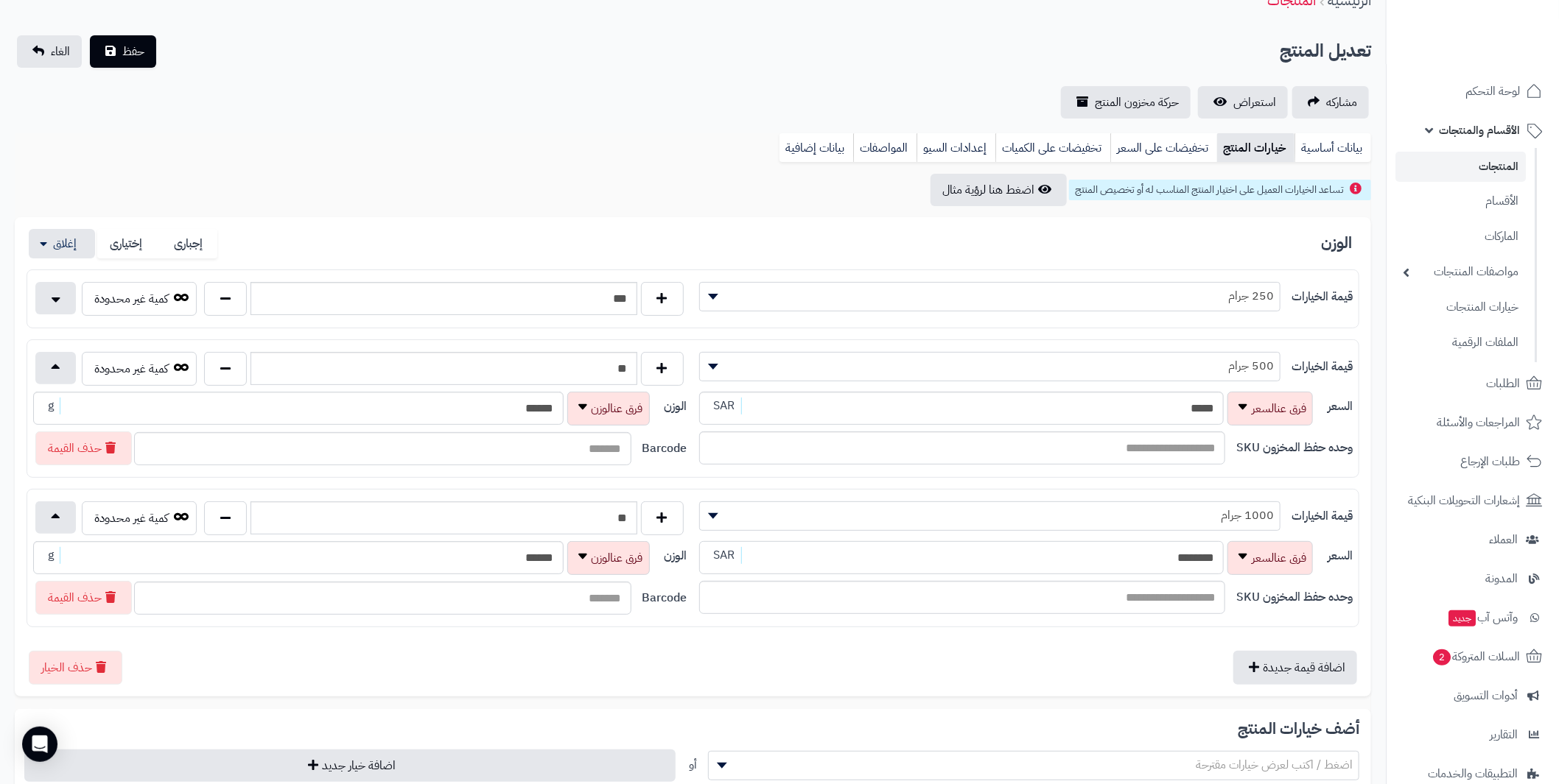
click at [1221, 550] on div "السعر ******** SAR" at bounding box center [1008, 558] width 618 height 34
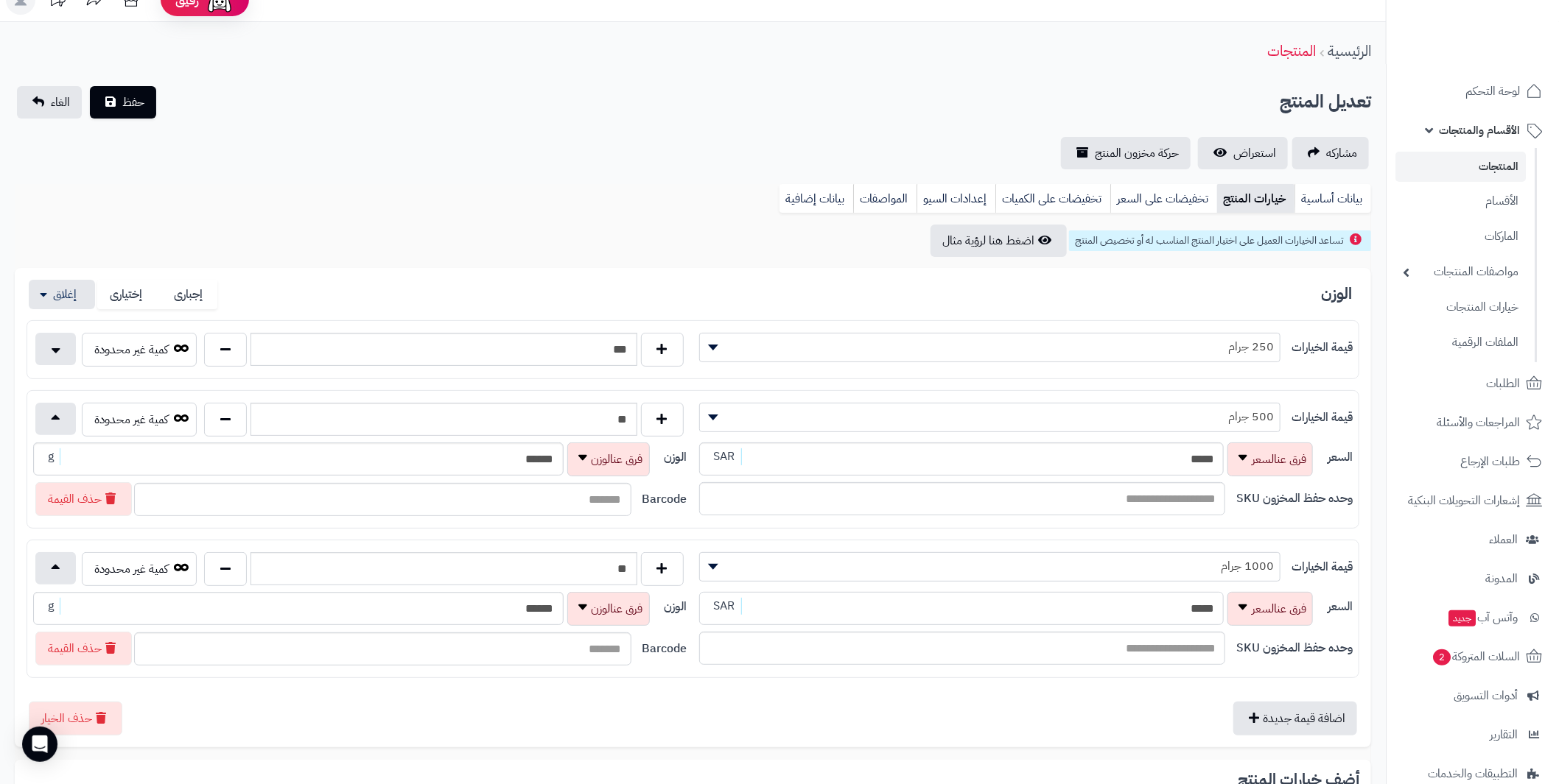
scroll to position [0, 0]
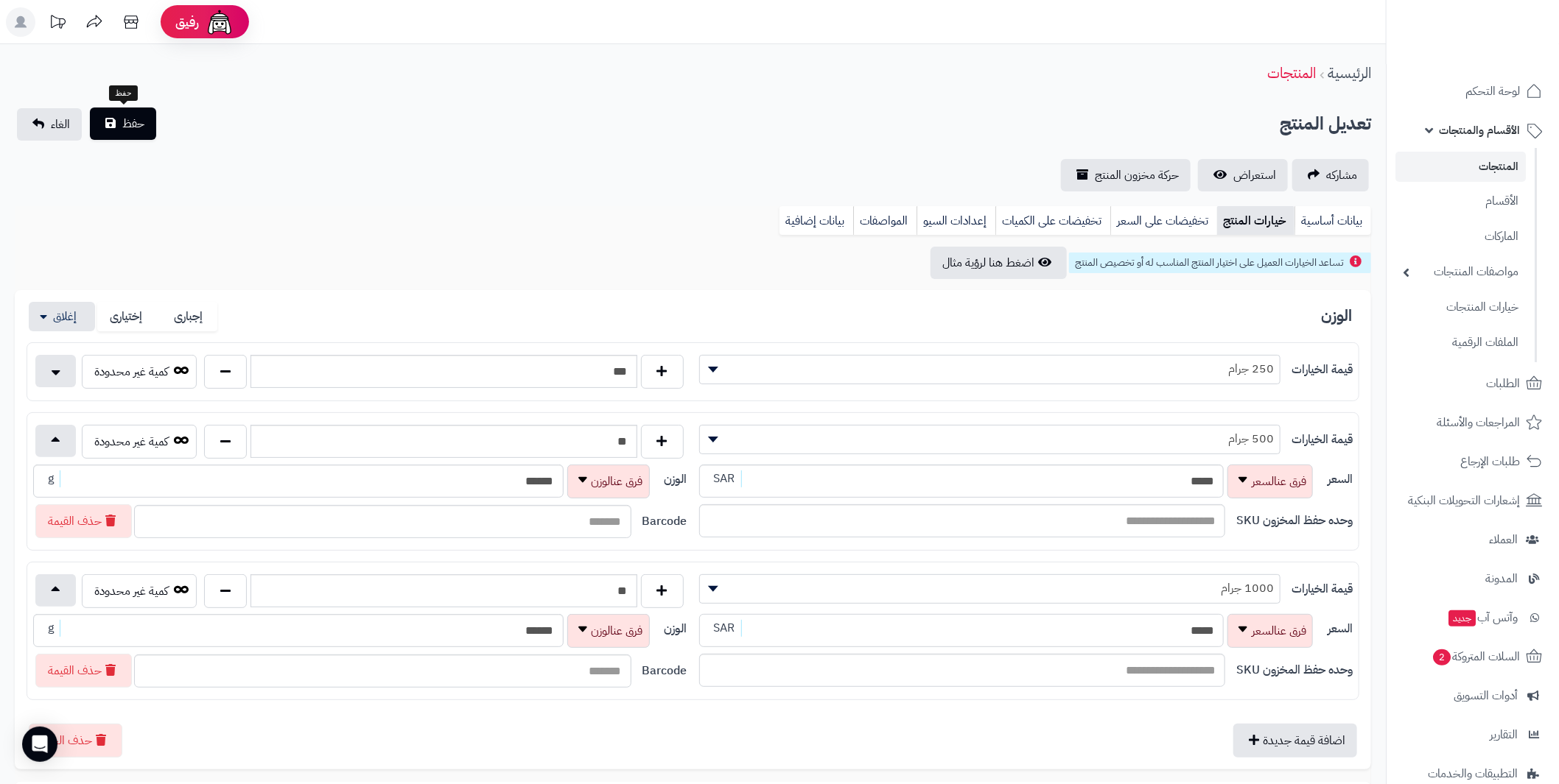
type input "*****"
click at [121, 127] on button "حفظ" at bounding box center [123, 124] width 66 height 33
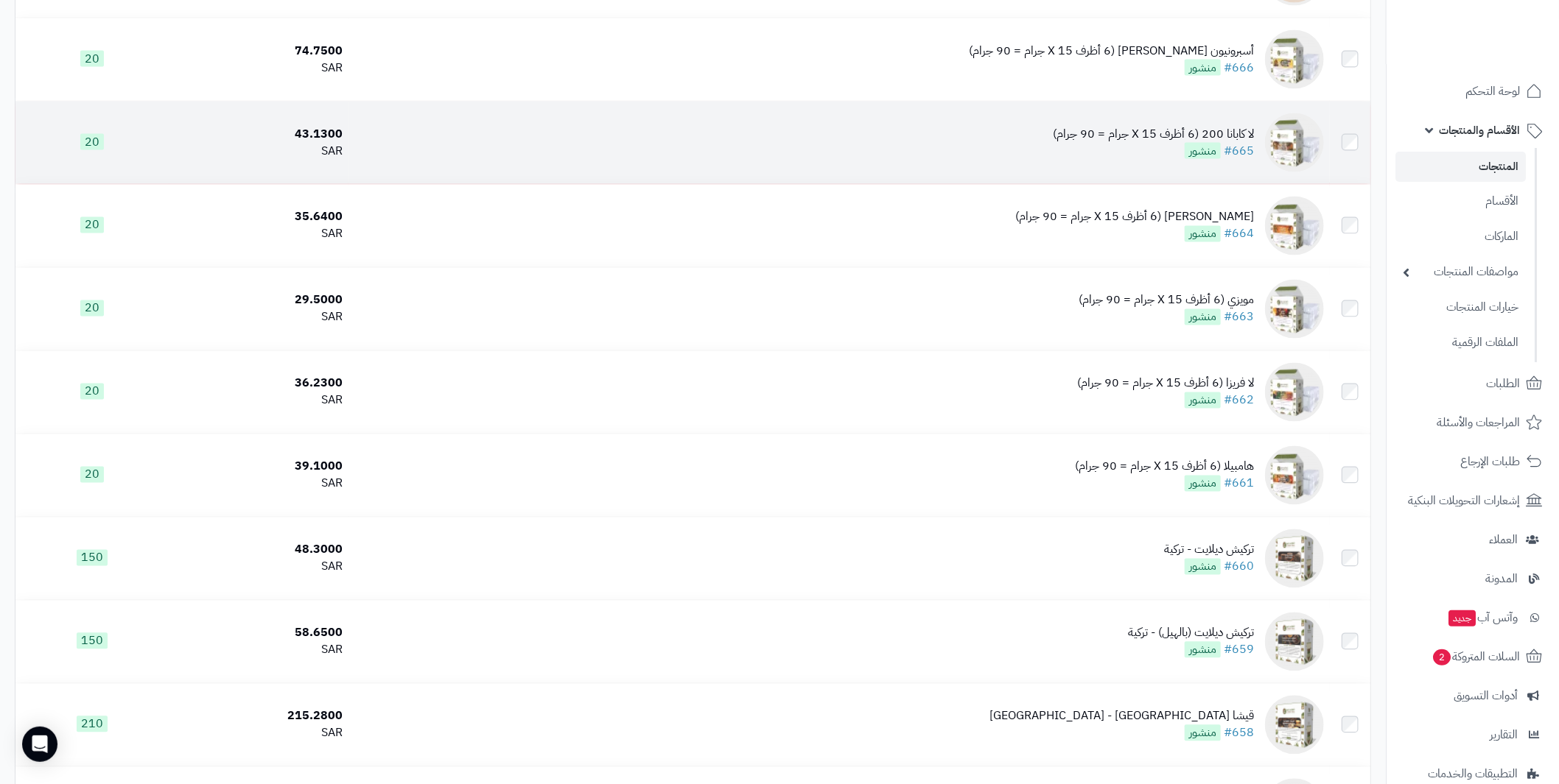
scroll to position [5155, 0]
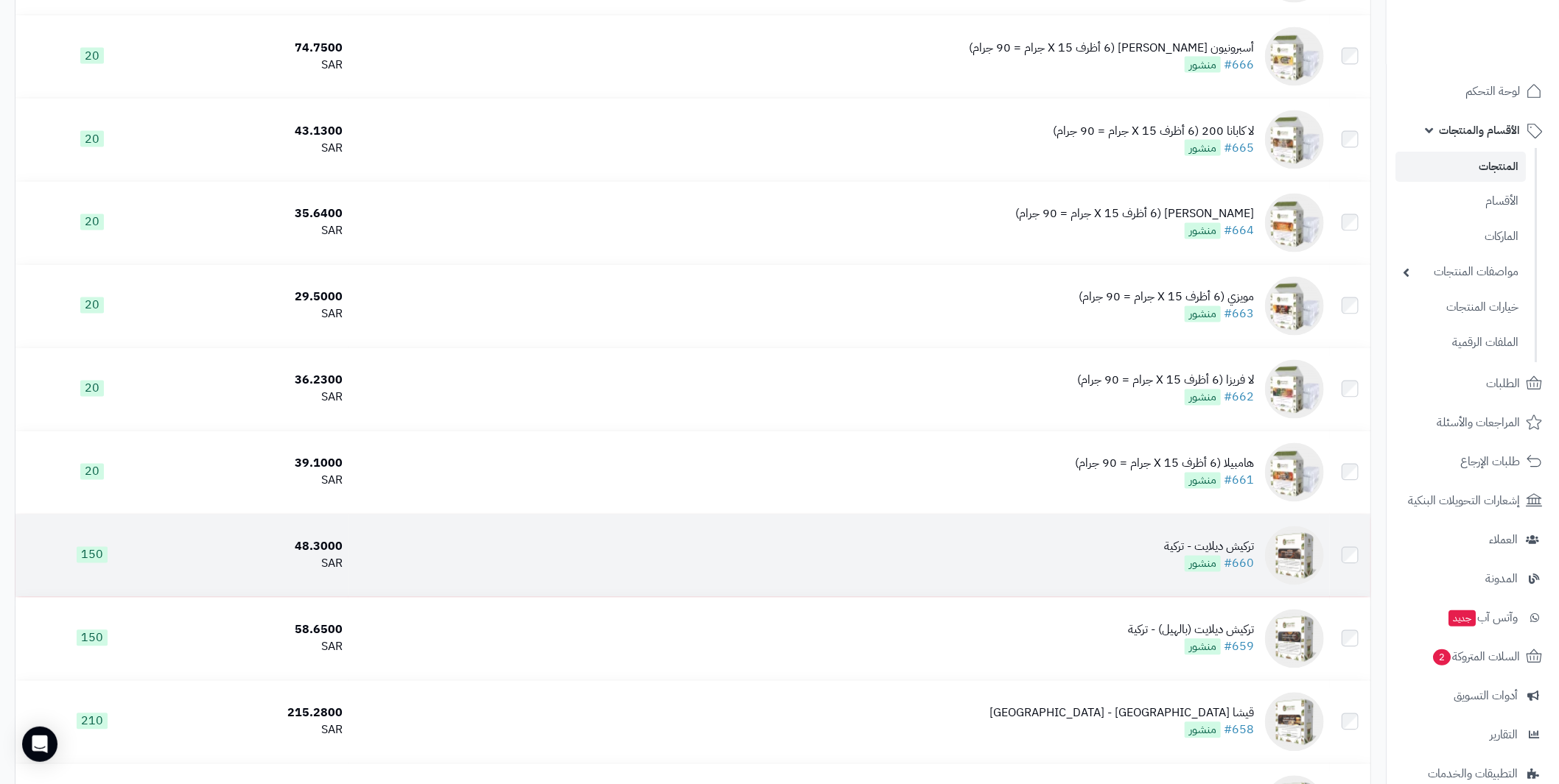
click at [1214, 541] on div "تركيش ديلايت - تركية" at bounding box center [1209, 547] width 90 height 17
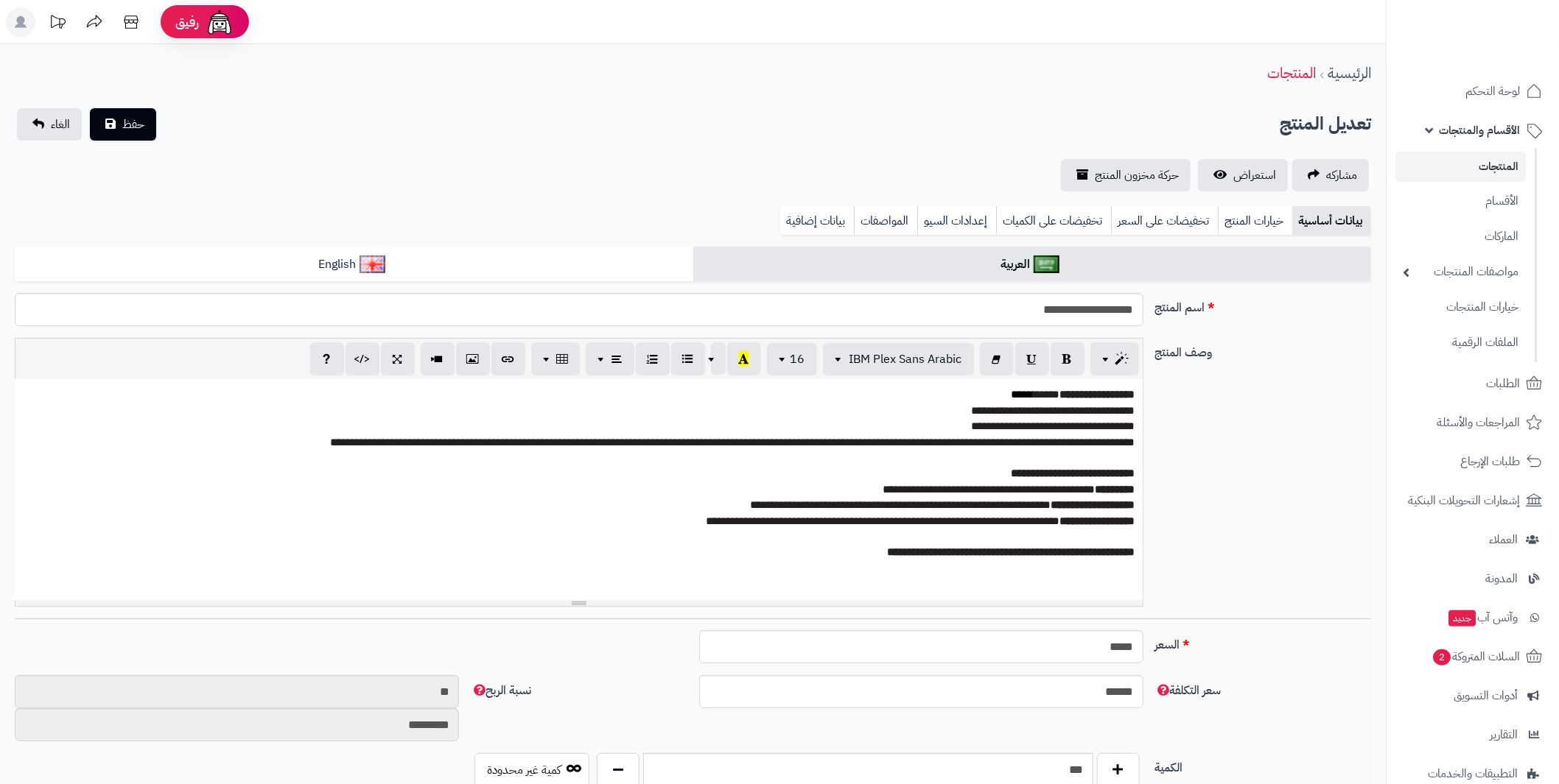
scroll to position [156, 0]
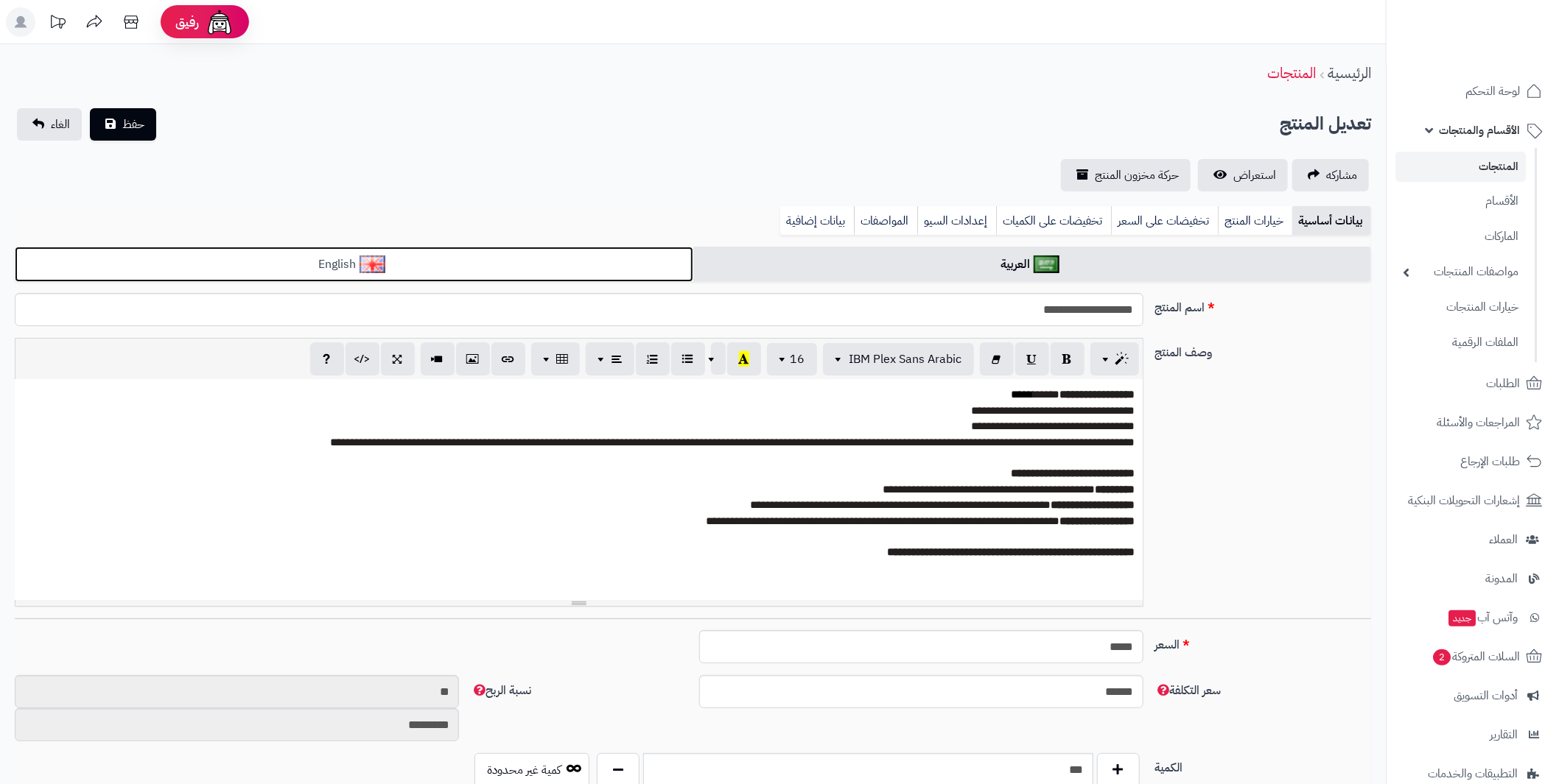
click at [513, 271] on link "English" at bounding box center [354, 265] width 679 height 36
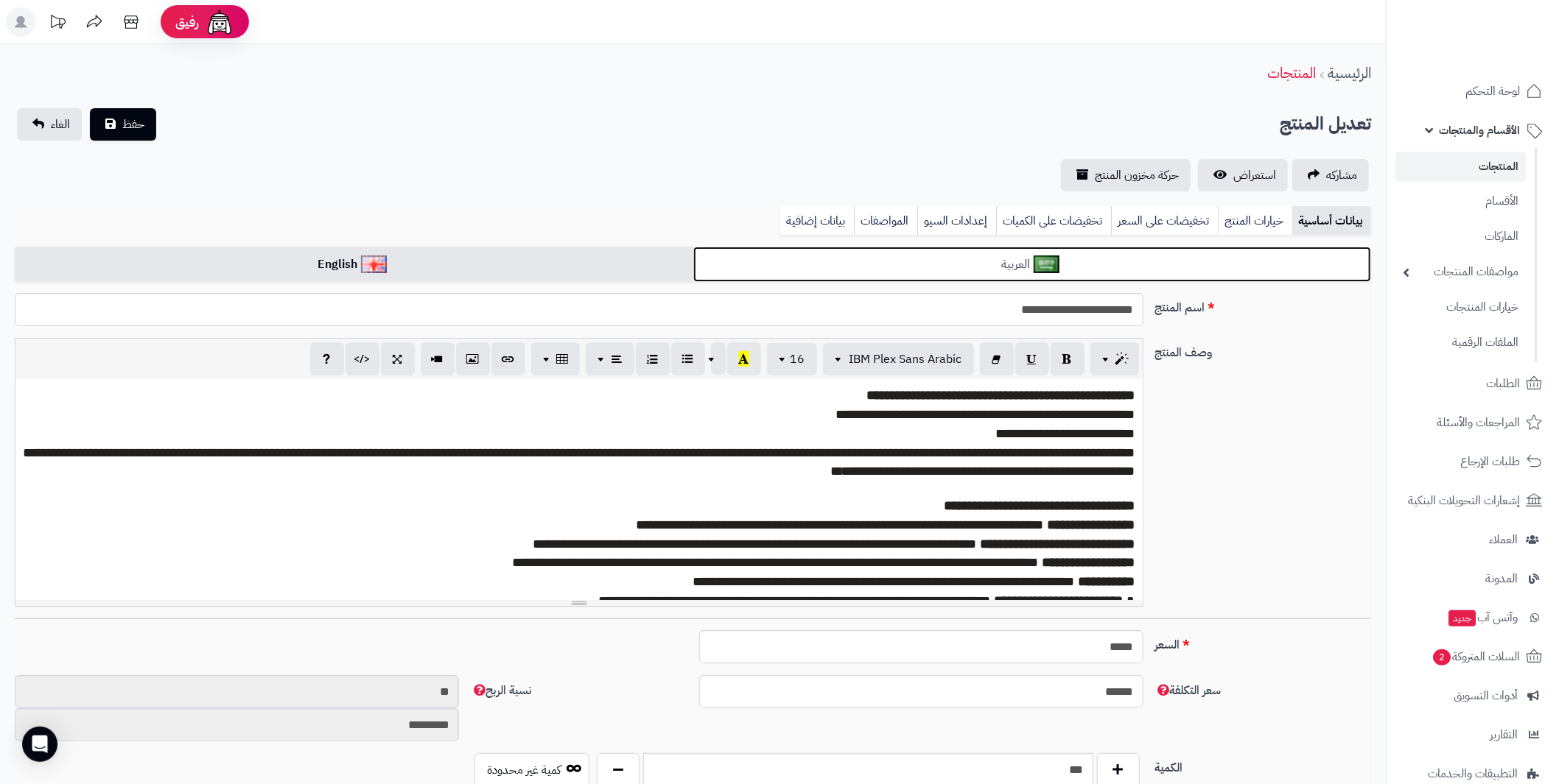
click at [894, 280] on link "العربية" at bounding box center [1032, 265] width 679 height 36
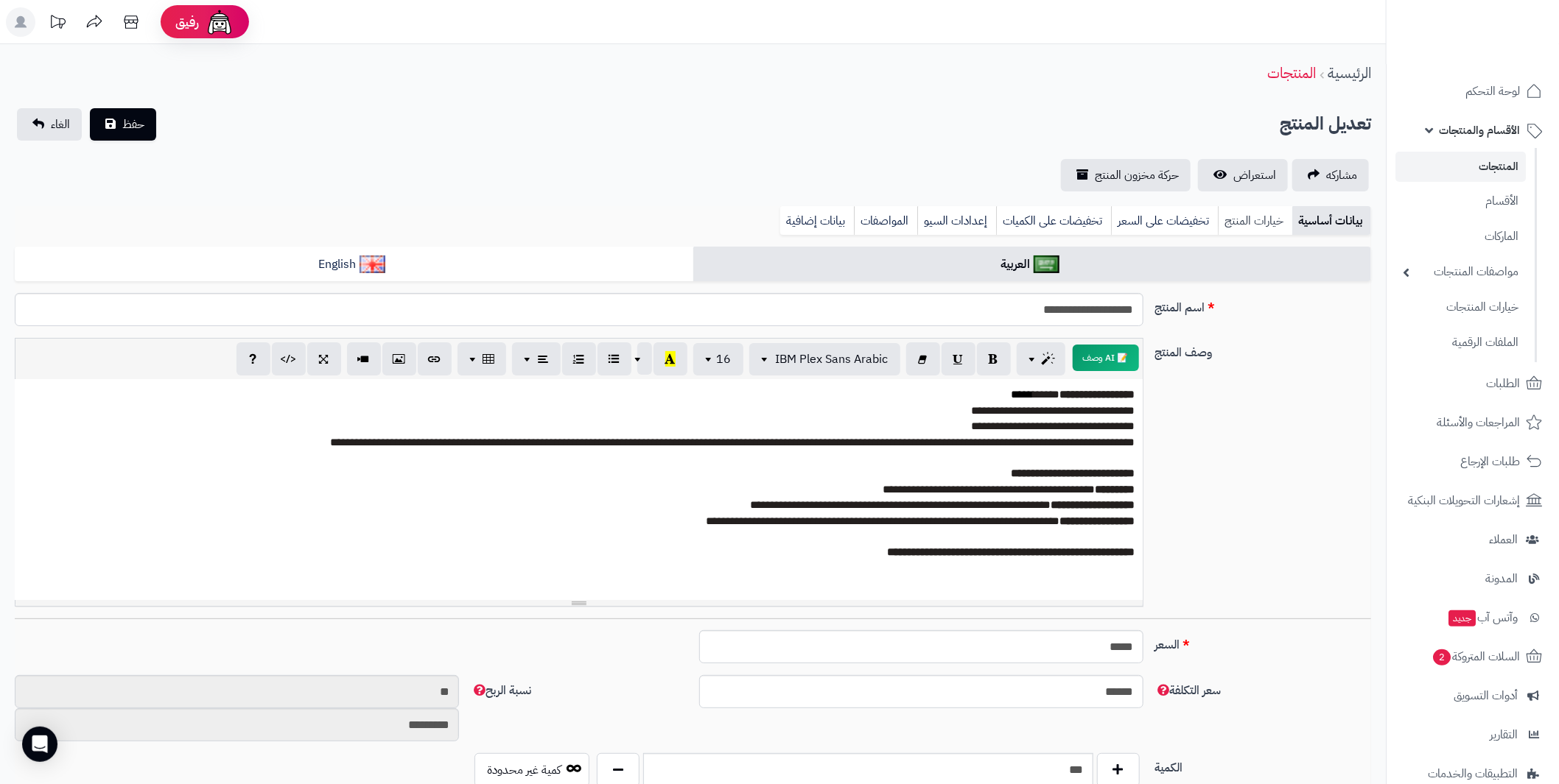
click at [1252, 222] on link "خيارات المنتج" at bounding box center [1255, 220] width 74 height 29
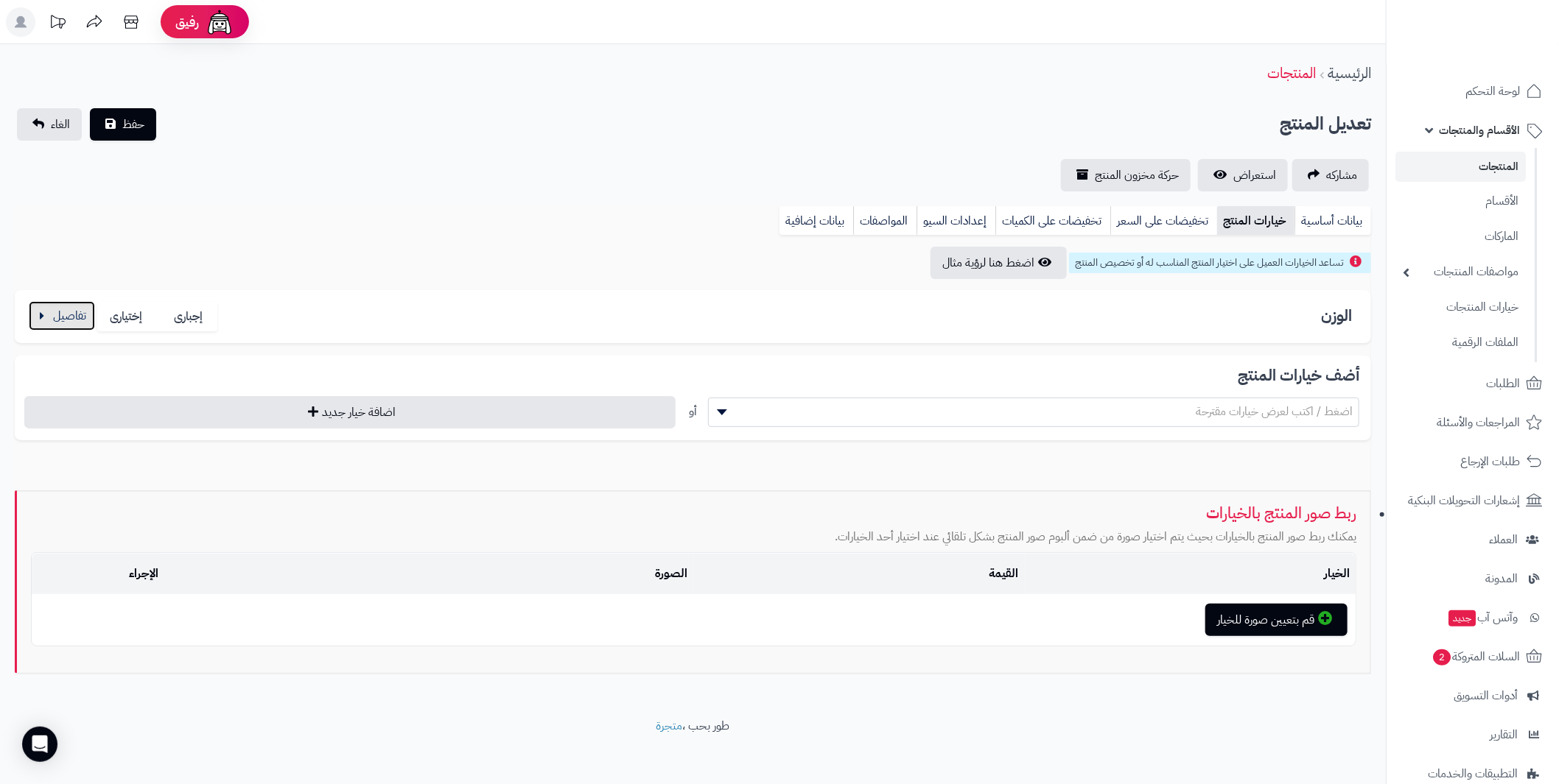
click at [68, 318] on button "button" at bounding box center [61, 315] width 66 height 29
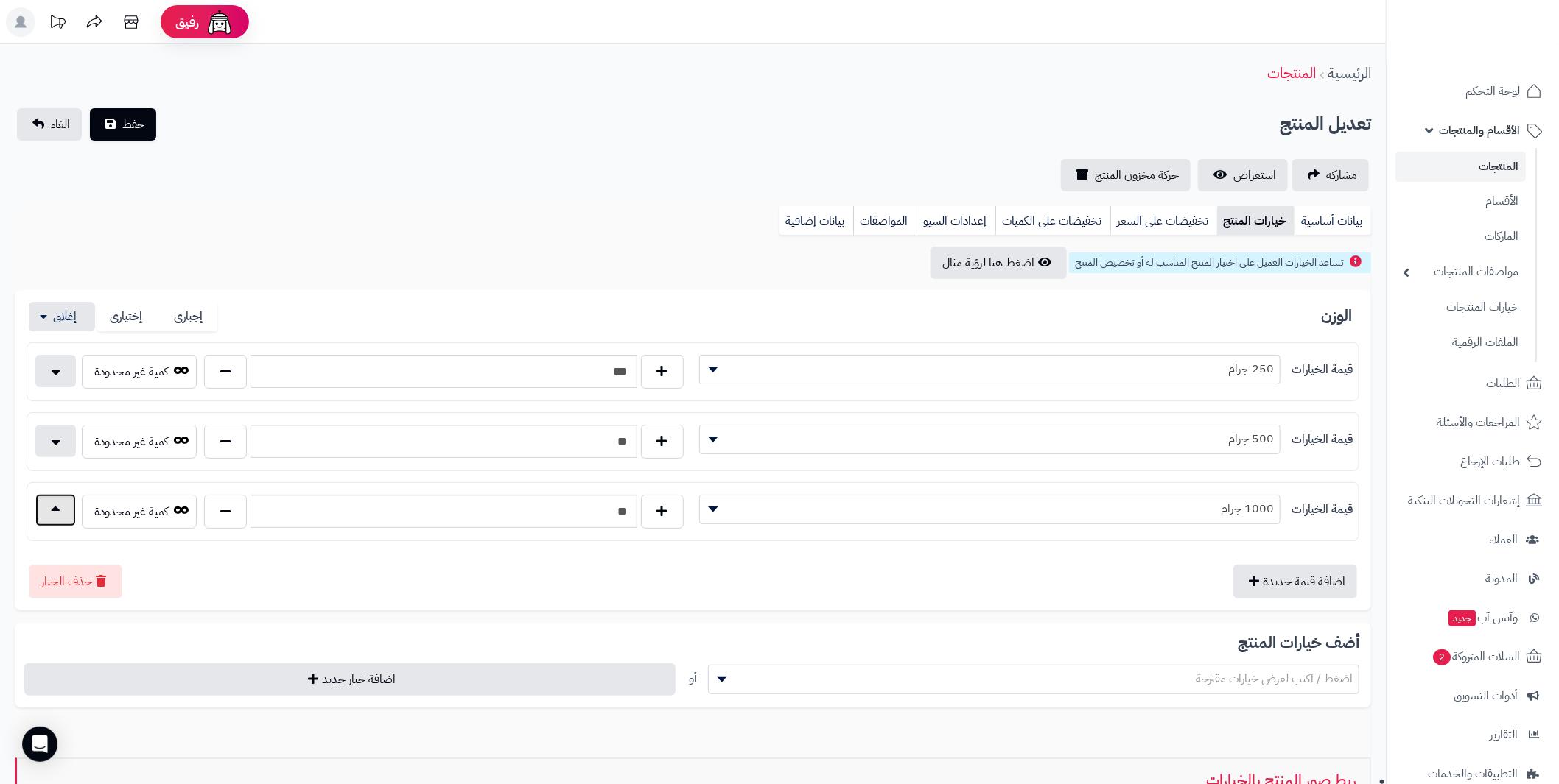
click at [38, 503] on button "button" at bounding box center [56, 510] width 41 height 33
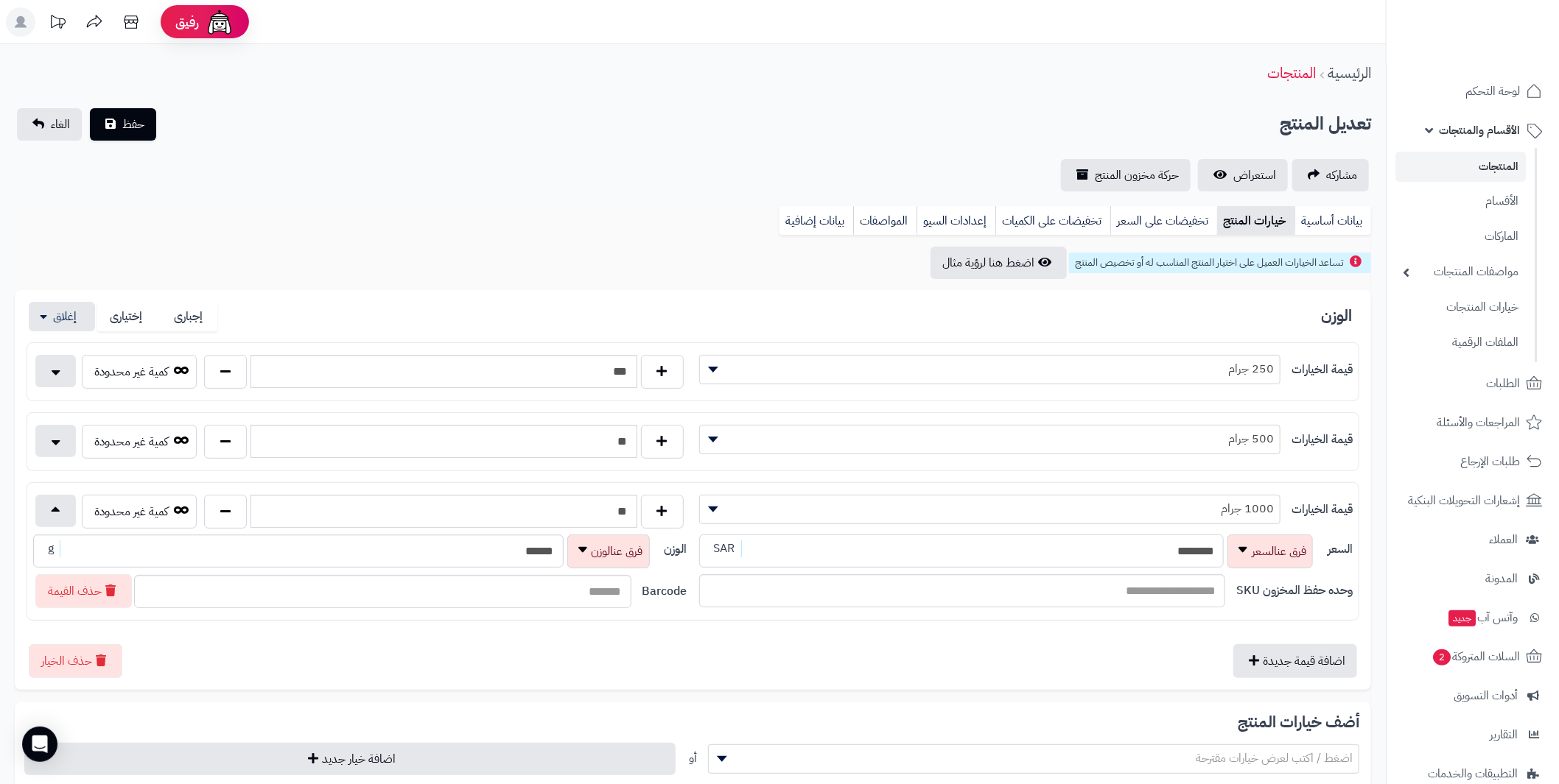
click at [1163, 547] on input "********" at bounding box center [961, 550] width 525 height 33
type input "********"
click at [130, 127] on span "حفظ" at bounding box center [133, 124] width 22 height 18
